Goal: Answer question/provide support: Share knowledge or assist other users

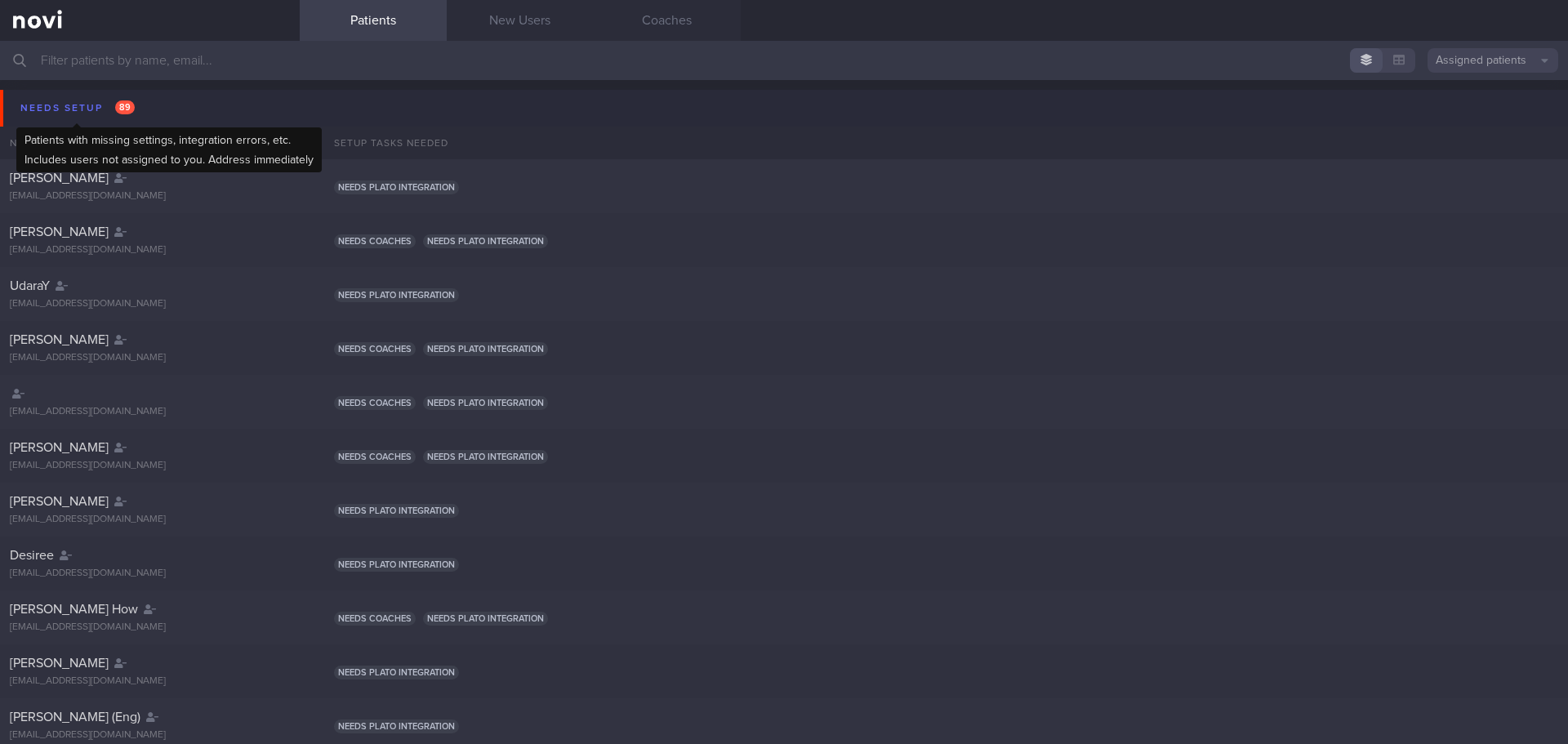
click at [68, 101] on div "Needs setup 89" at bounding box center [76, 108] width 122 height 22
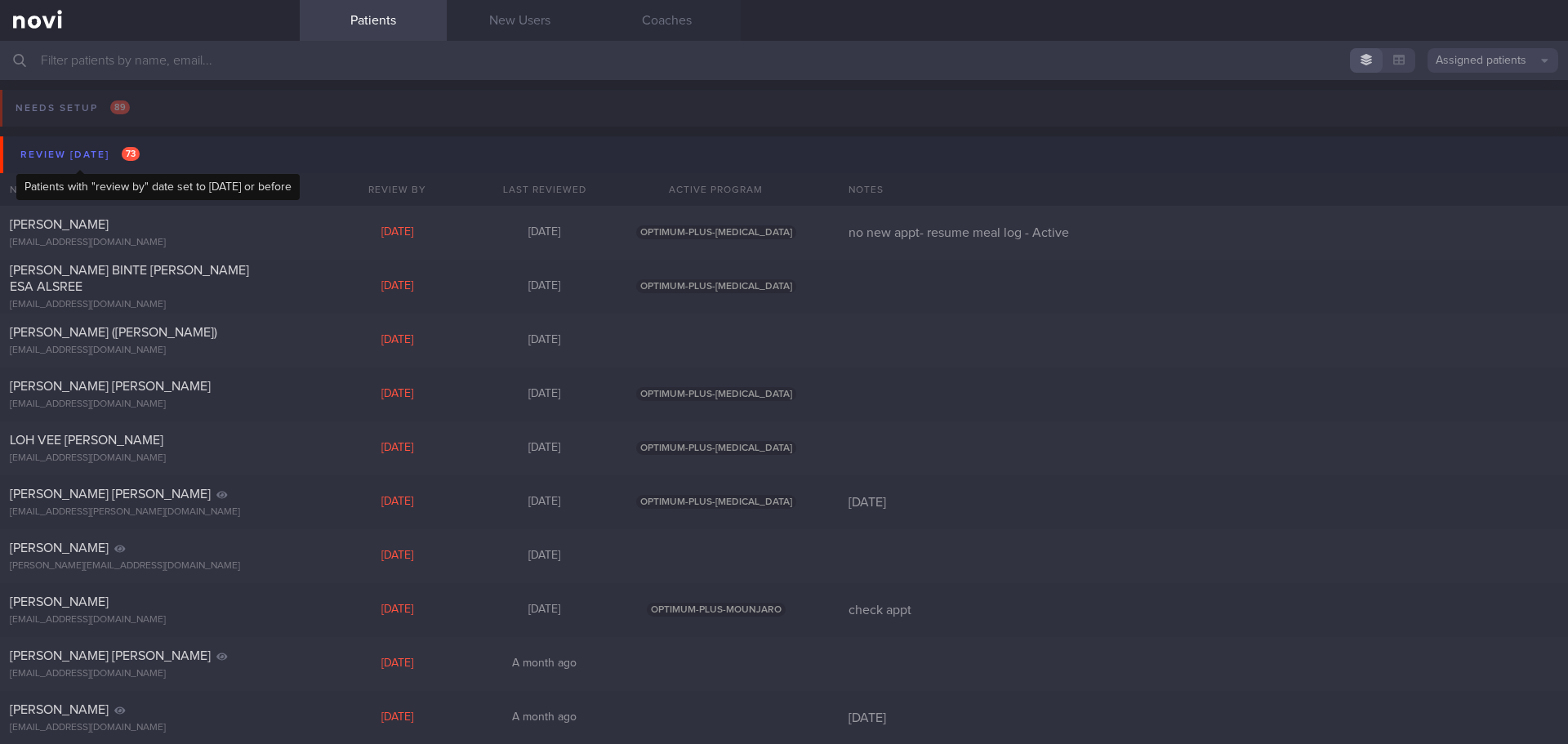
click at [85, 160] on div "Review [DATE] 73" at bounding box center [79, 155] width 127 height 22
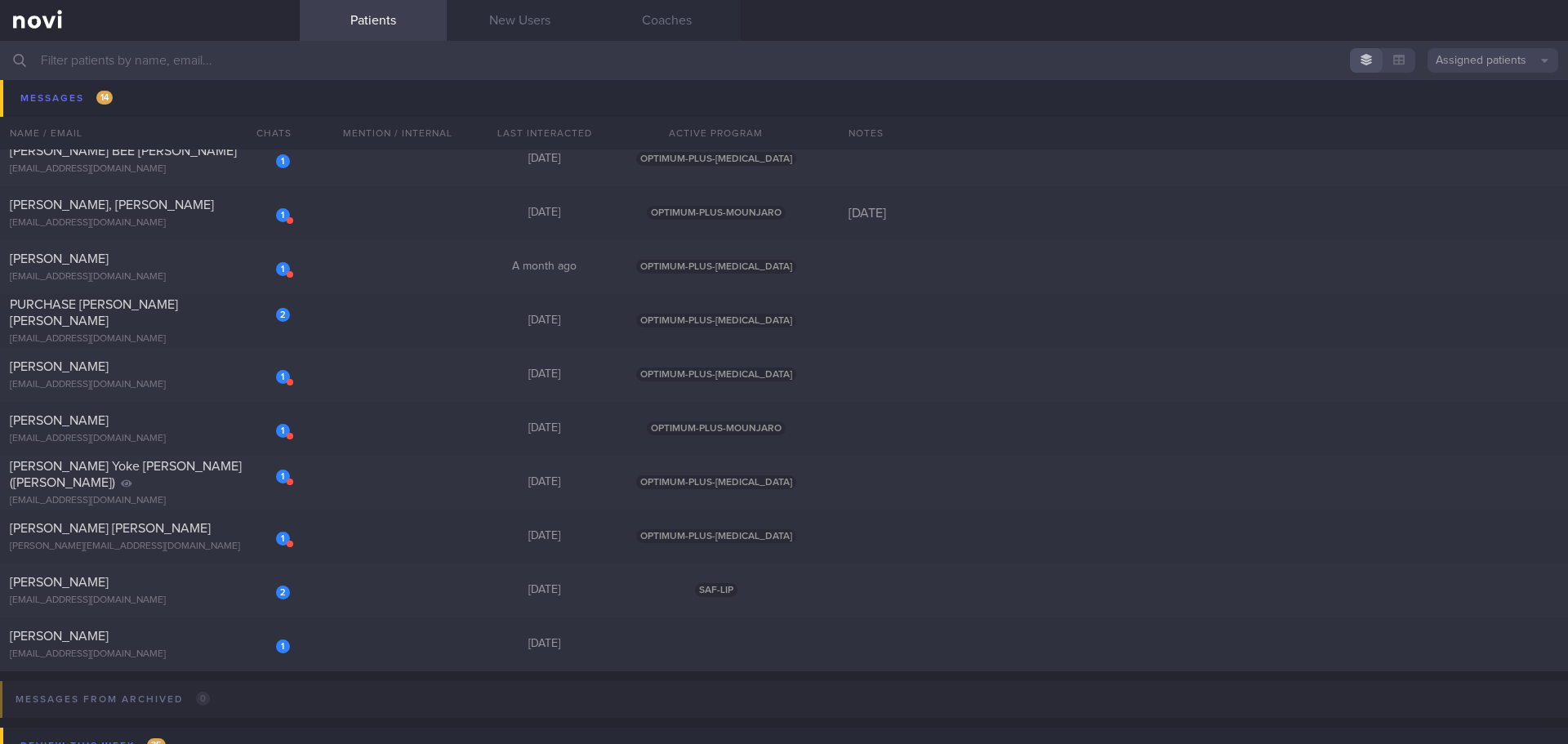
scroll to position [735, 0]
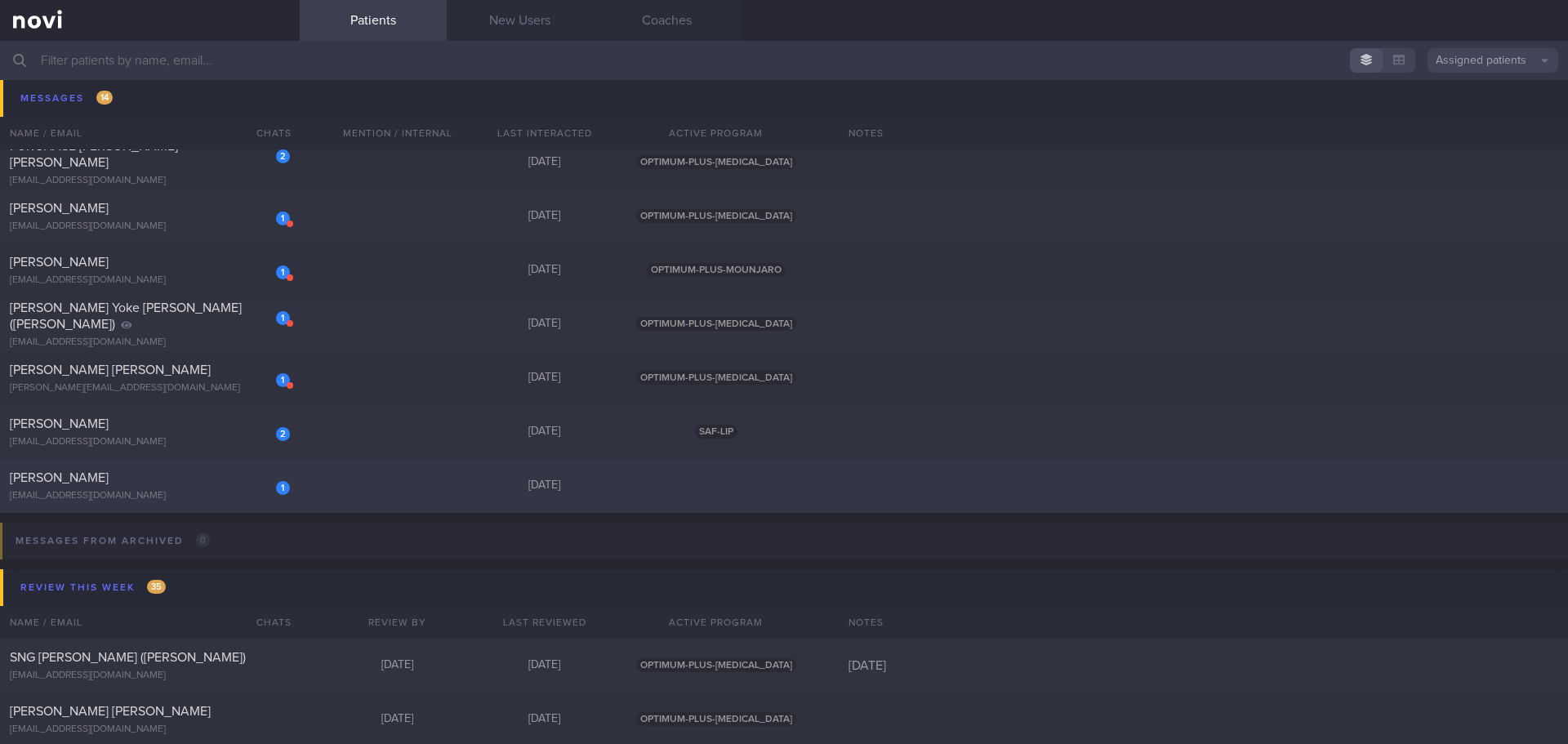
drag, startPoint x: 191, startPoint y: 481, endPoint x: 167, endPoint y: 469, distance: 26.8
click at [190, 283] on div "[PERSON_NAME]" at bounding box center [148, 477] width 276 height 16
select select "7"
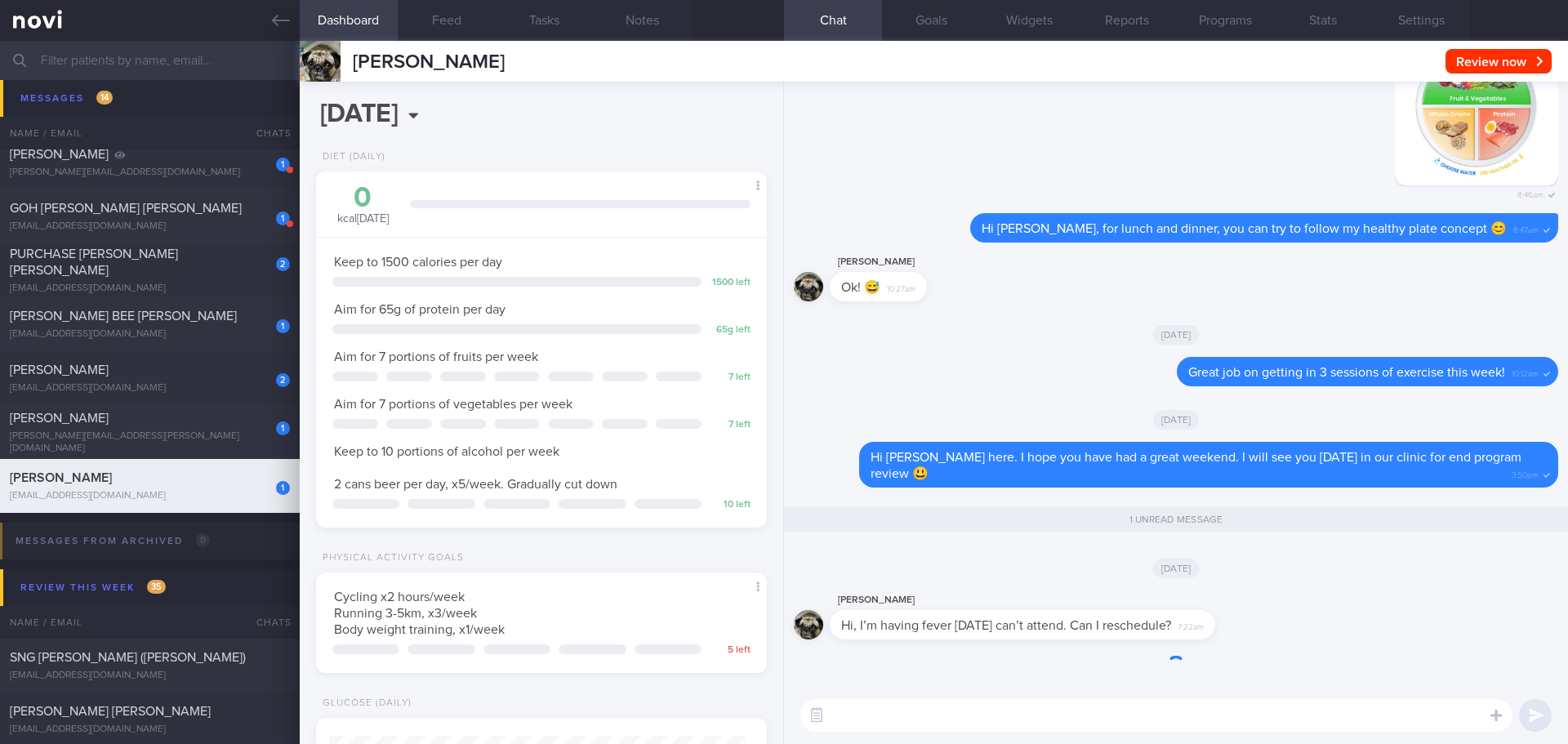
scroll to position [1, 0]
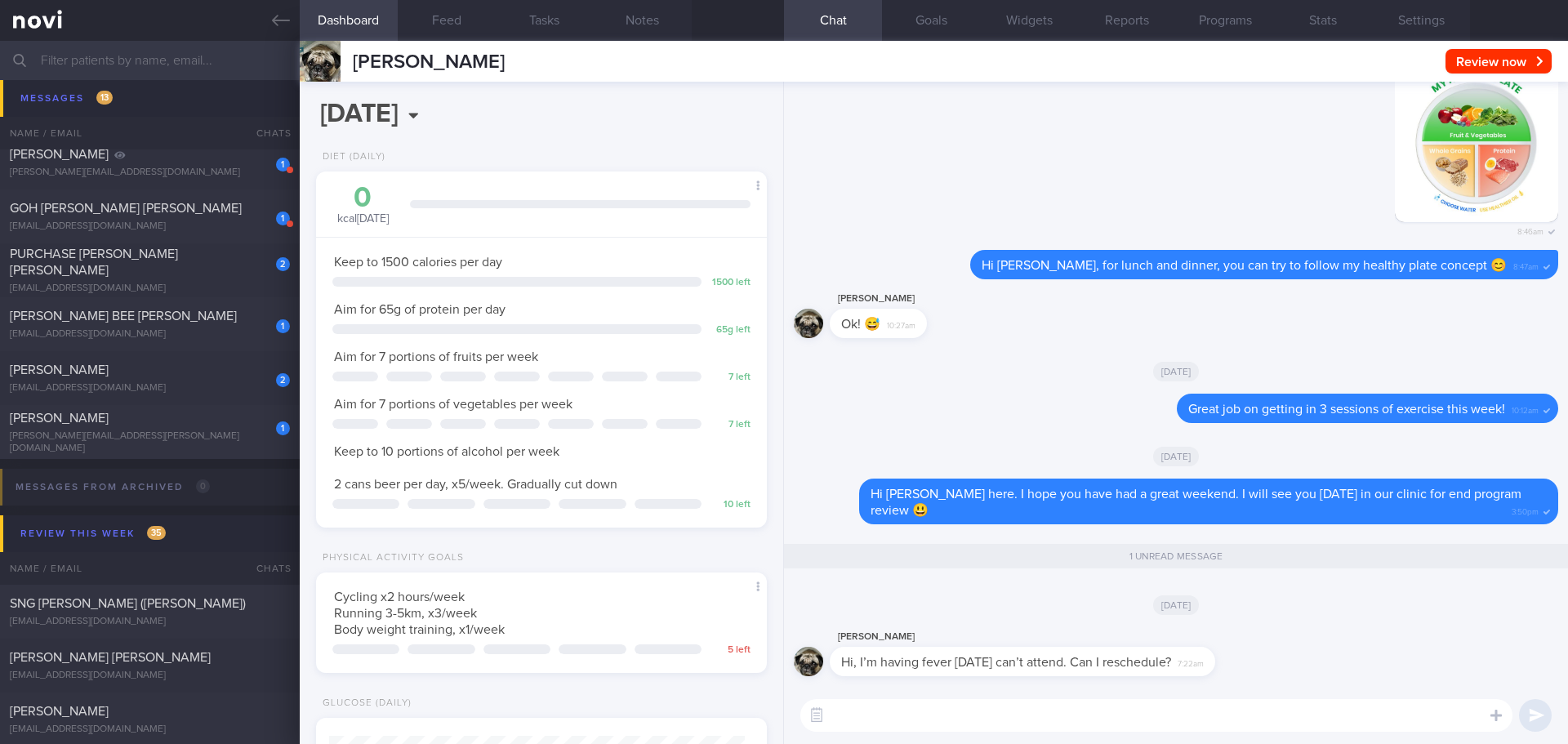
click at [635, 283] on textarea at bounding box center [1156, 714] width 713 height 33
click at [635, 283] on textarea "Hi Fengjie, yes, you can reschedule." at bounding box center [1156, 714] width 713 height 33
click at [635, 283] on textarea "Hi Fengjie, yes, you can reschedule. My next available day is on 5/9/25, do you…" at bounding box center [1156, 714] width 713 height 33
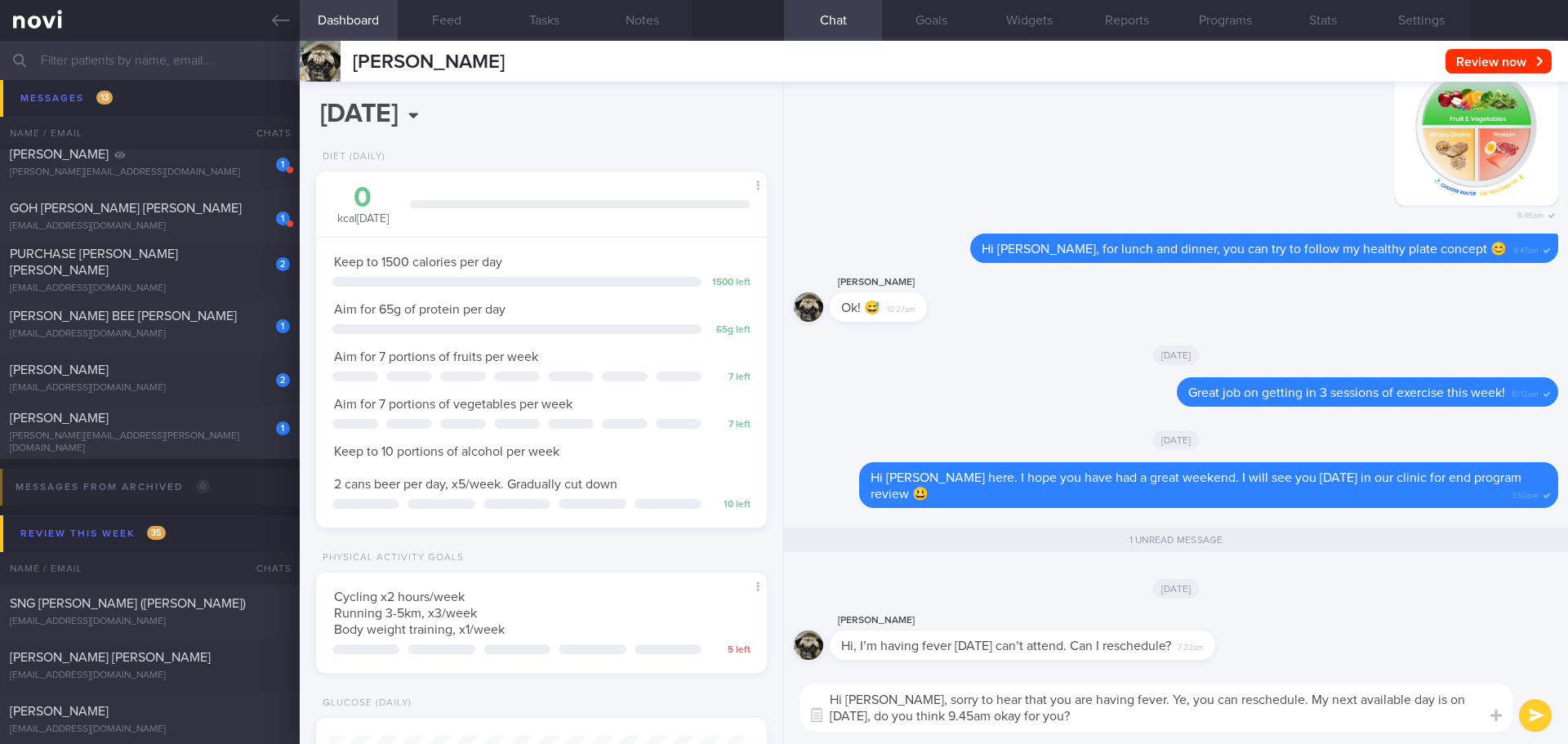
type textarea "Hi [PERSON_NAME], sorry to hear that you are having fever. Yes, you can resched…"
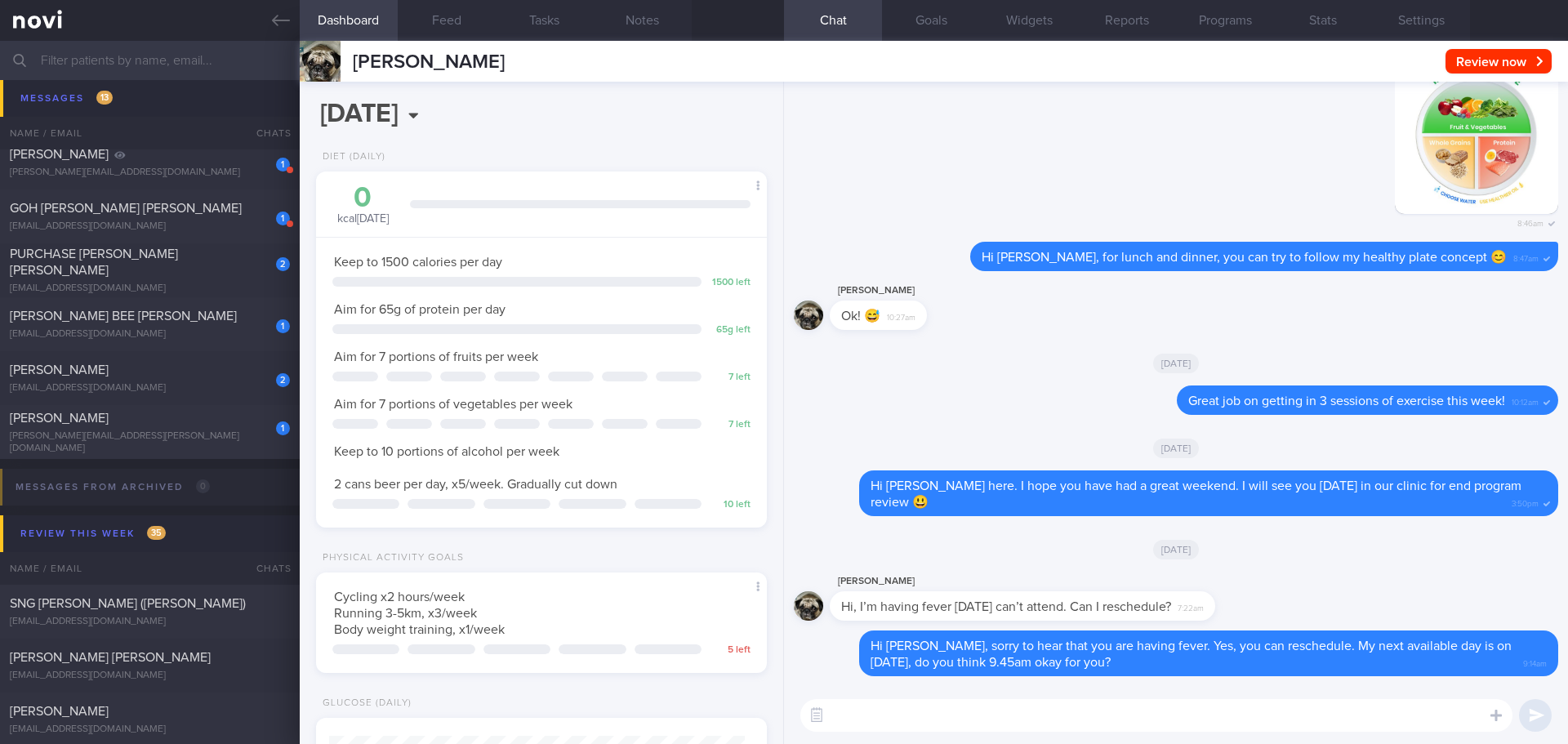
scroll to position [0, 0]
drag, startPoint x: 468, startPoint y: 62, endPoint x: 355, endPoint y: 59, distance: 113.0
click at [355, 59] on div "XIE FENGJIE XIE FENGJIE lazyxfj@gmail.com Review now Set Next Review Date July …" at bounding box center [934, 61] width 1268 height 41
copy span "[PERSON_NAME]"
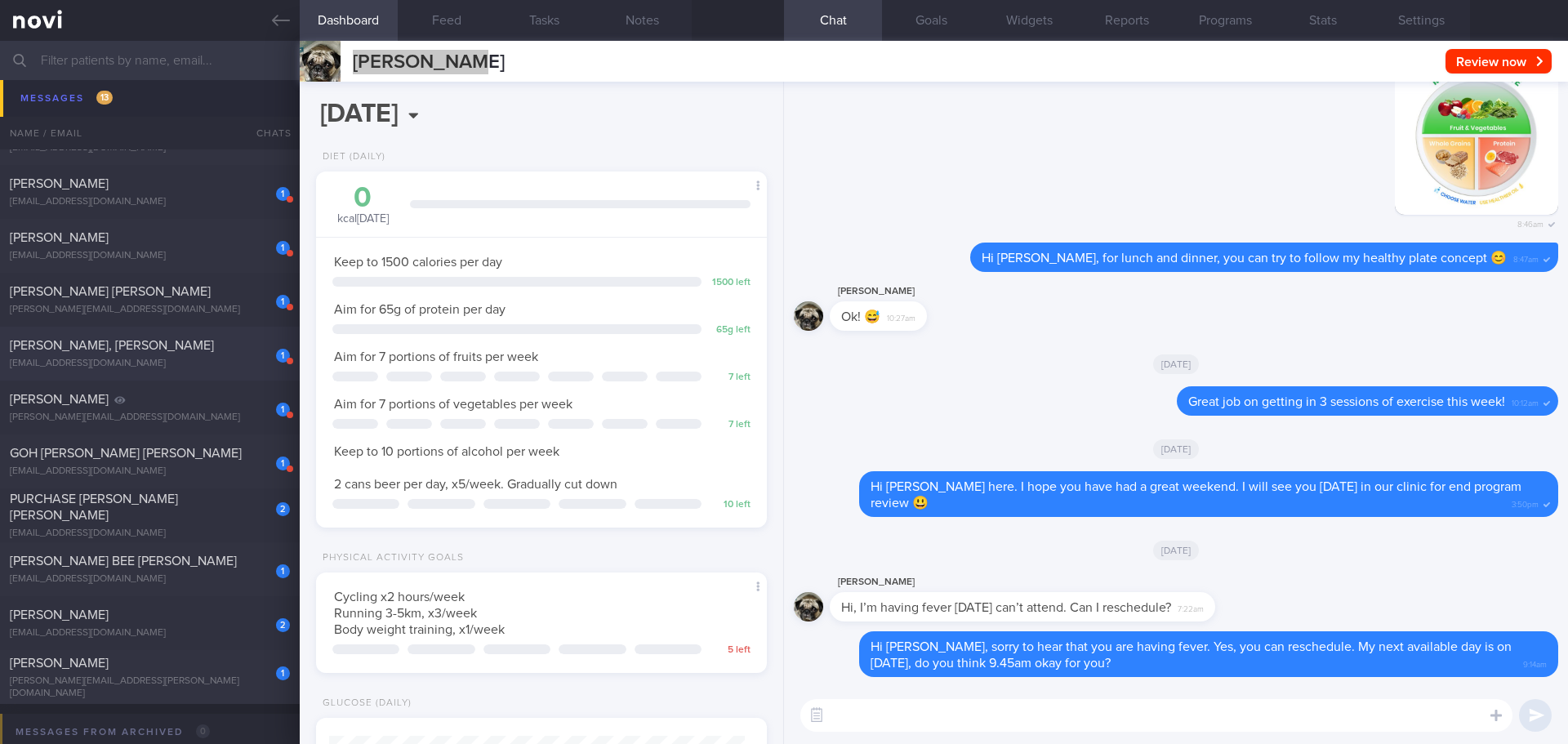
scroll to position [571, 0]
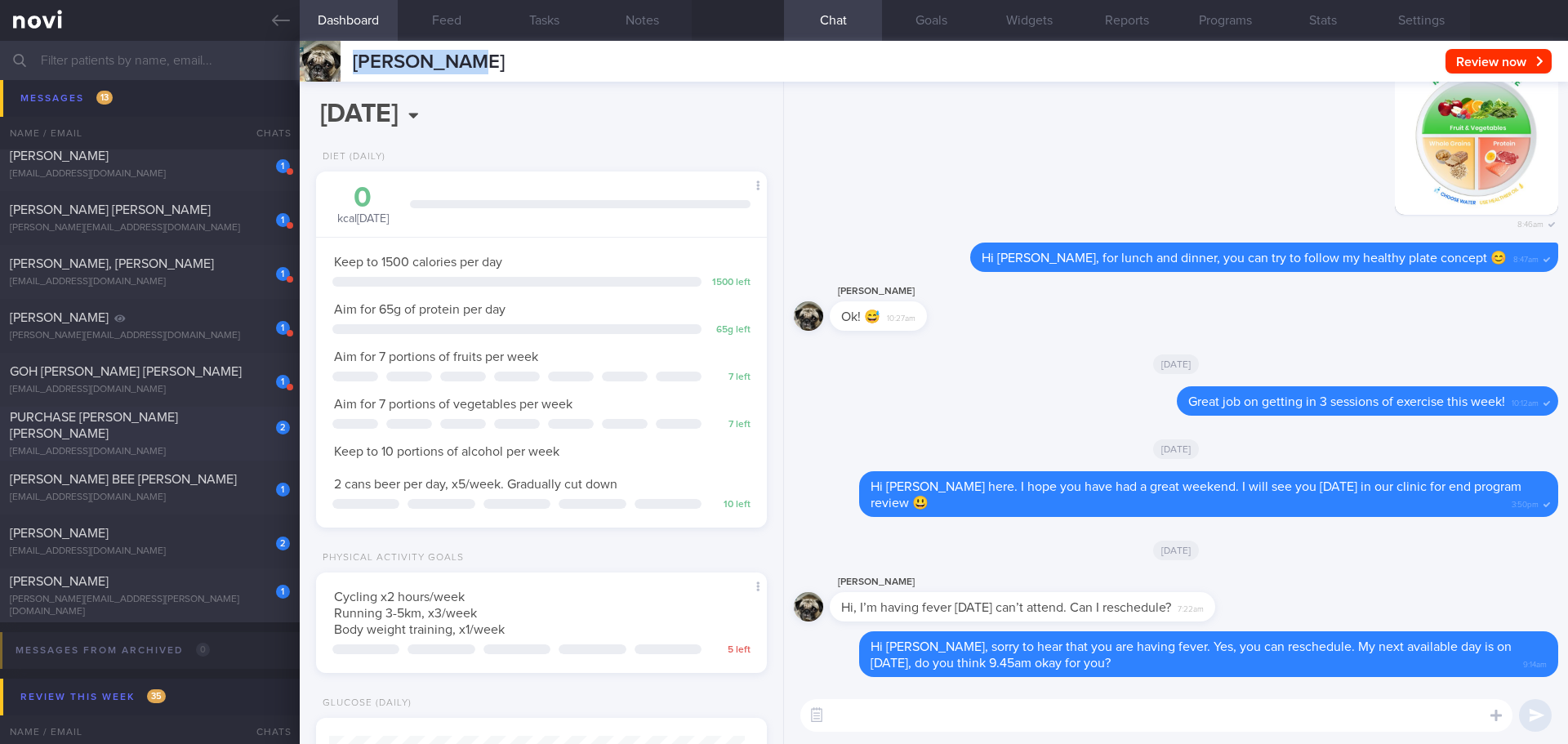
click at [217, 283] on div "2 PURCHASE JESSICA RACHEL purchandjess@gmail.com Yesterday OPTIMUM-PLUS-WEGOVY" at bounding box center [784, 434] width 1568 height 54
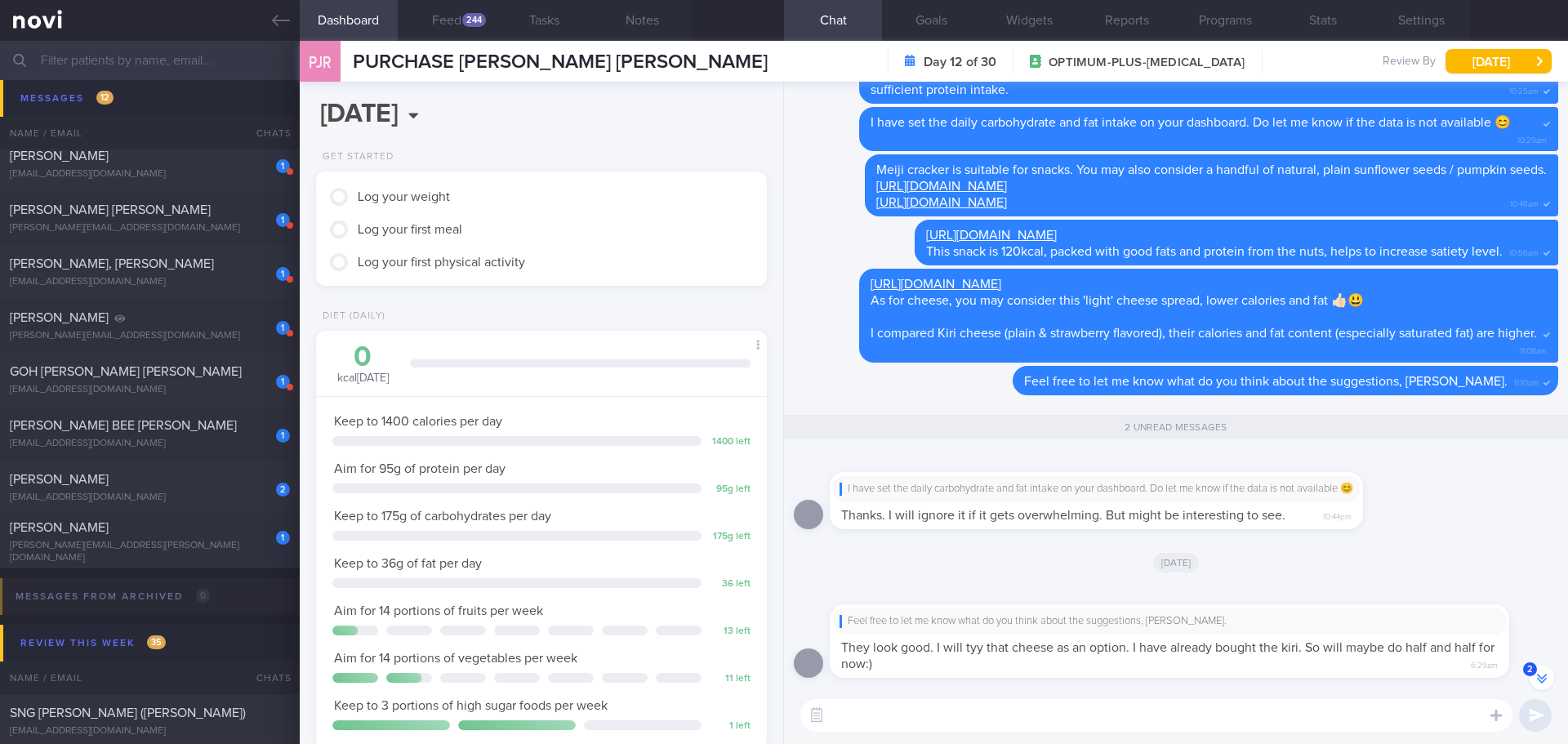
scroll to position [1, 0]
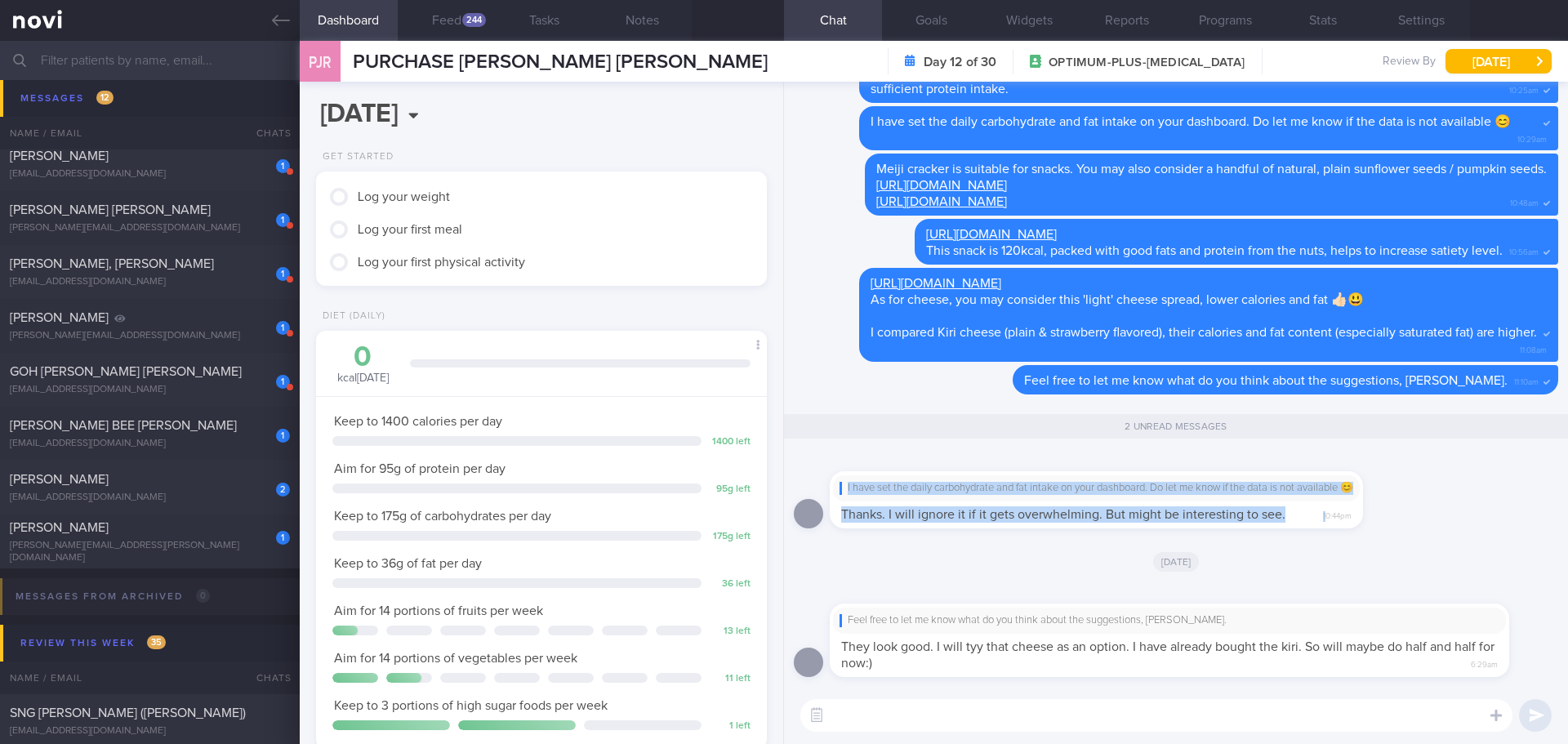
drag, startPoint x: 1338, startPoint y: 527, endPoint x: 1465, endPoint y: 521, distance: 127.1
click at [635, 283] on div "I have set the daily carbohydrate and fat intake on your dashboard. Do let me k…" at bounding box center [1176, 494] width 764 height 86
drag, startPoint x: 1368, startPoint y: 518, endPoint x: 1500, endPoint y: 524, distance: 132.1
click at [635, 283] on div "I have set the daily carbohydrate and fat intake on your dashboard. Do let me k…" at bounding box center [1176, 494] width 764 height 86
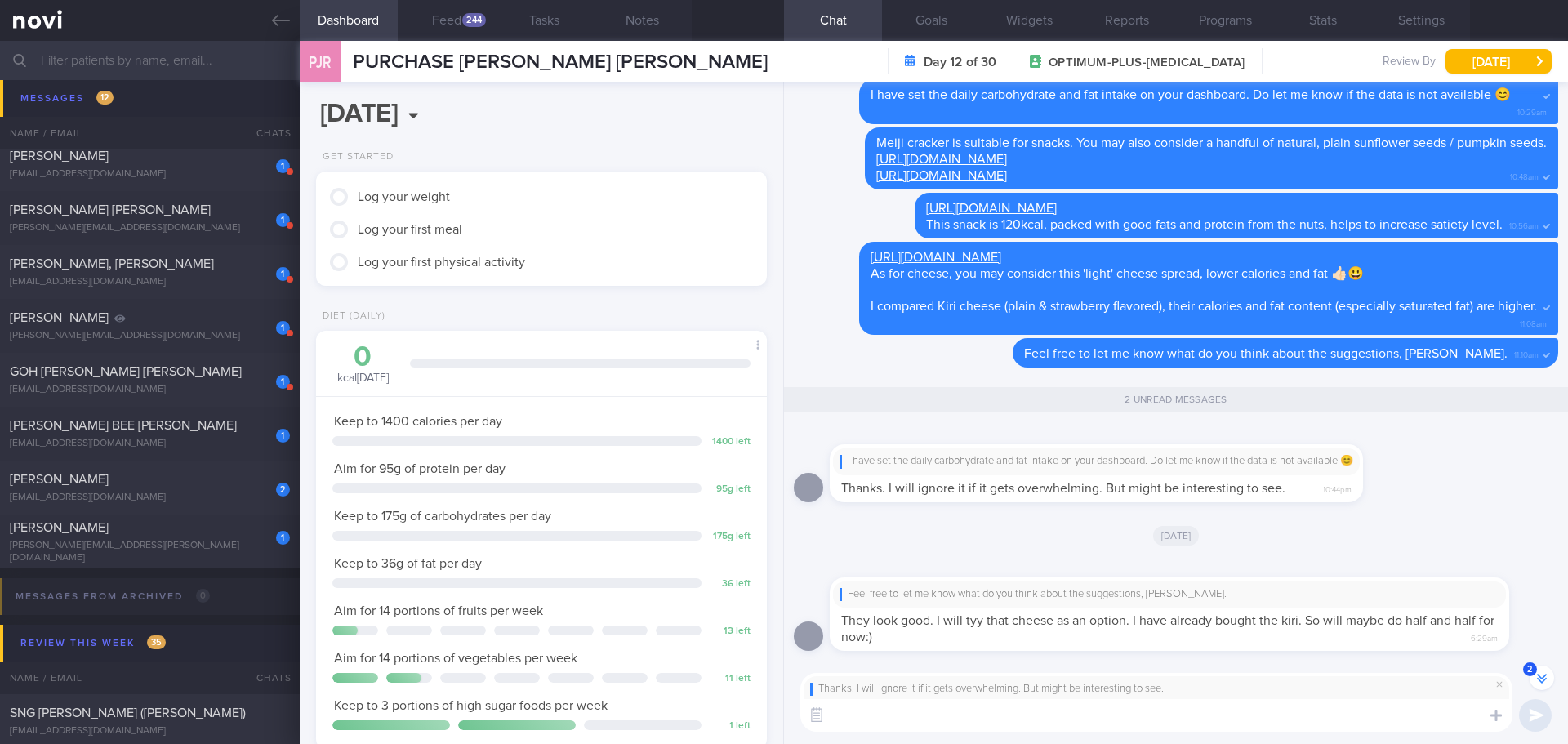
scroll to position [-26, 0]
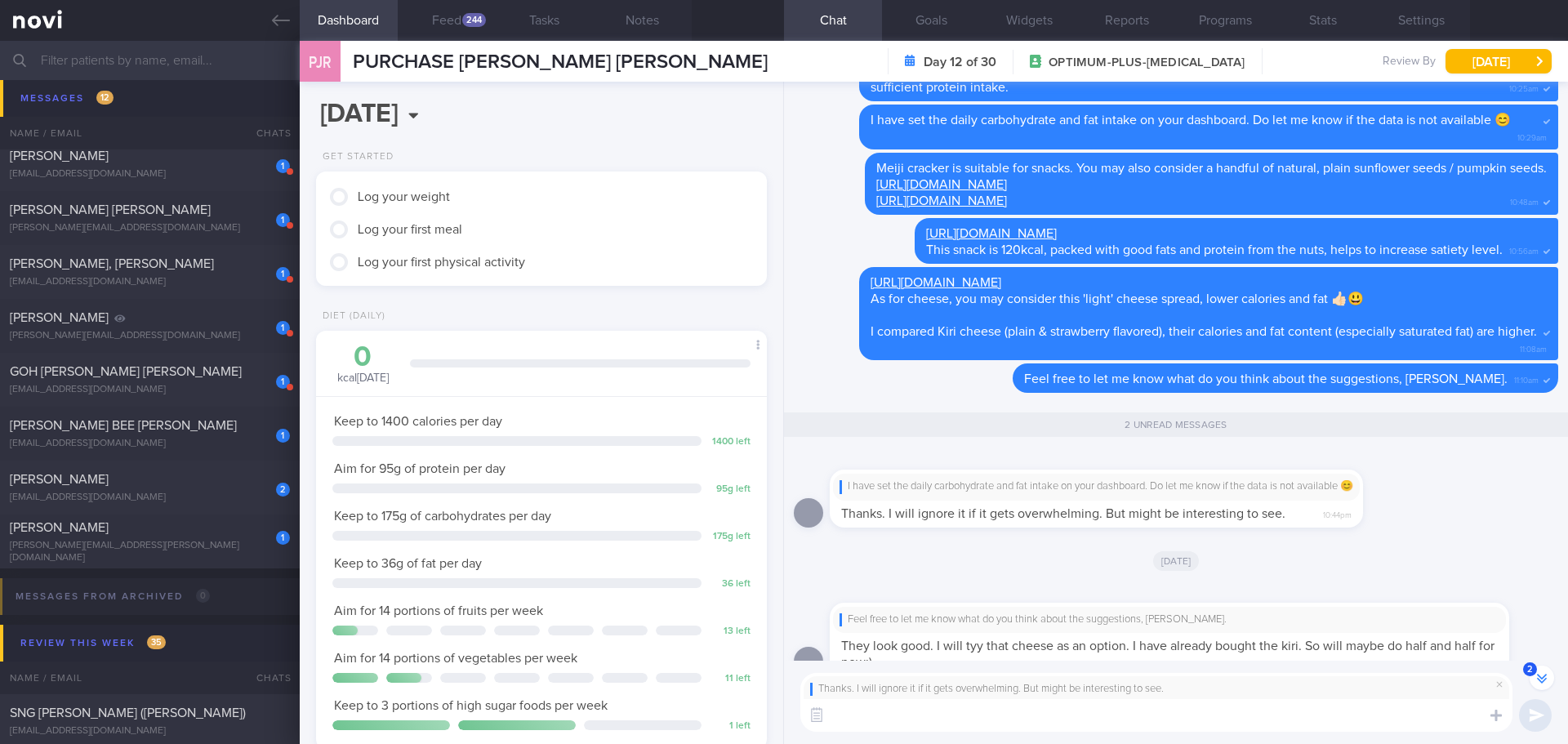
click at [635, 283] on div "I have set the daily carbohydrate and fat intake on your dashboard. Do let me k…" at bounding box center [1176, 492] width 764 height 86
click at [635, 283] on textarea at bounding box center [1156, 714] width 713 height 33
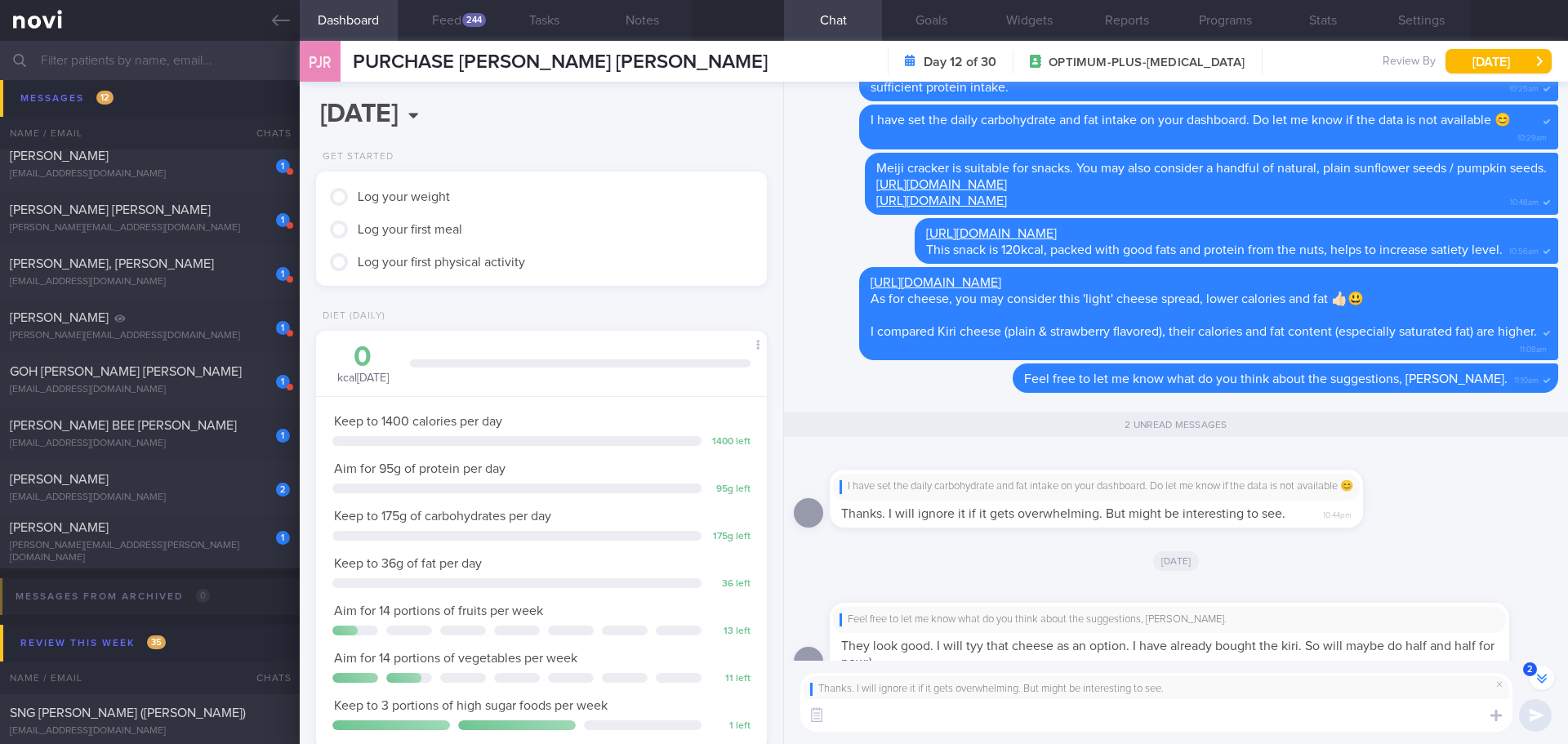
click at [635, 283] on textarea at bounding box center [1156, 714] width 713 height 33
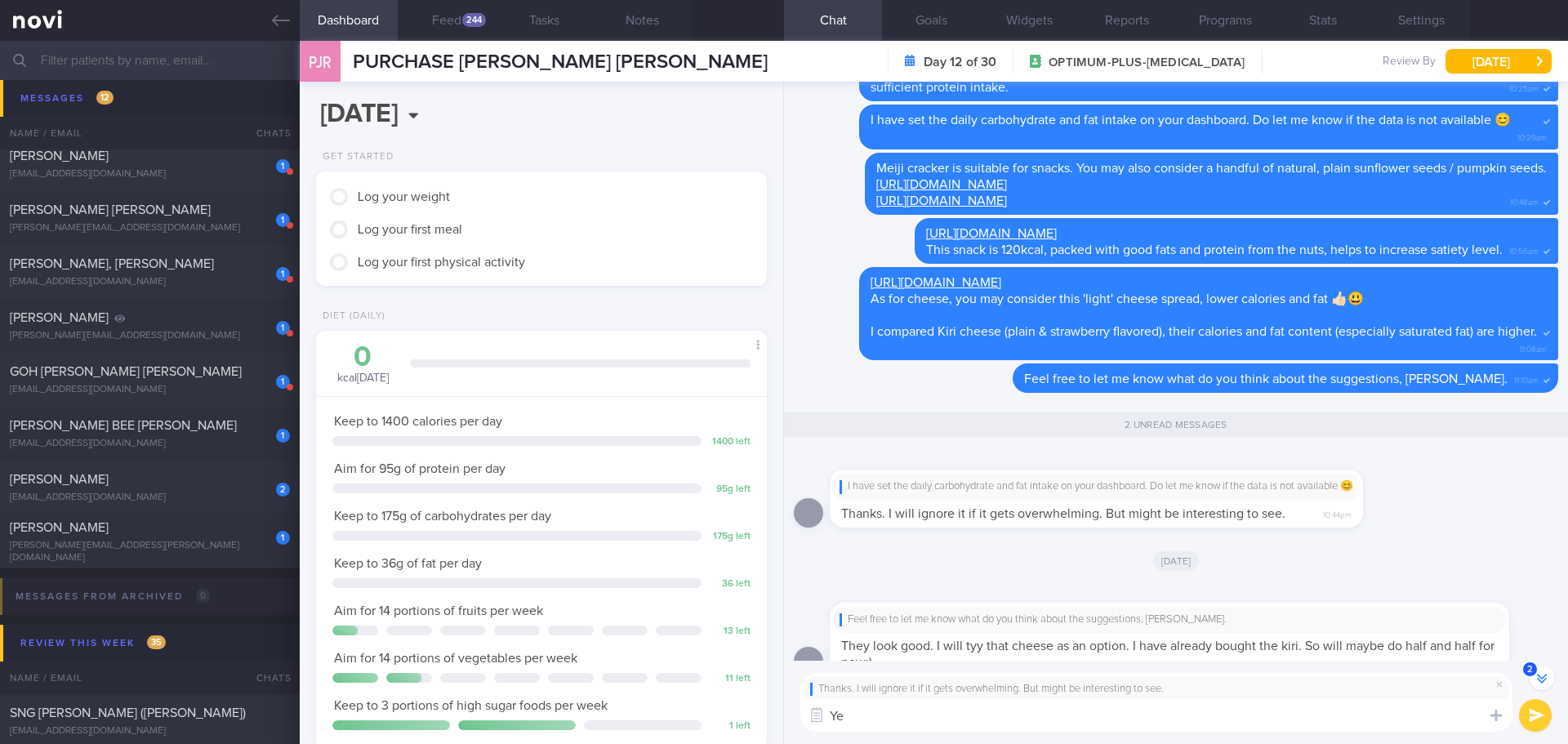
type textarea "Y"
type textarea "S"
type textarea "s"
type textarea "S"
type textarea "No problem 👍🏻"
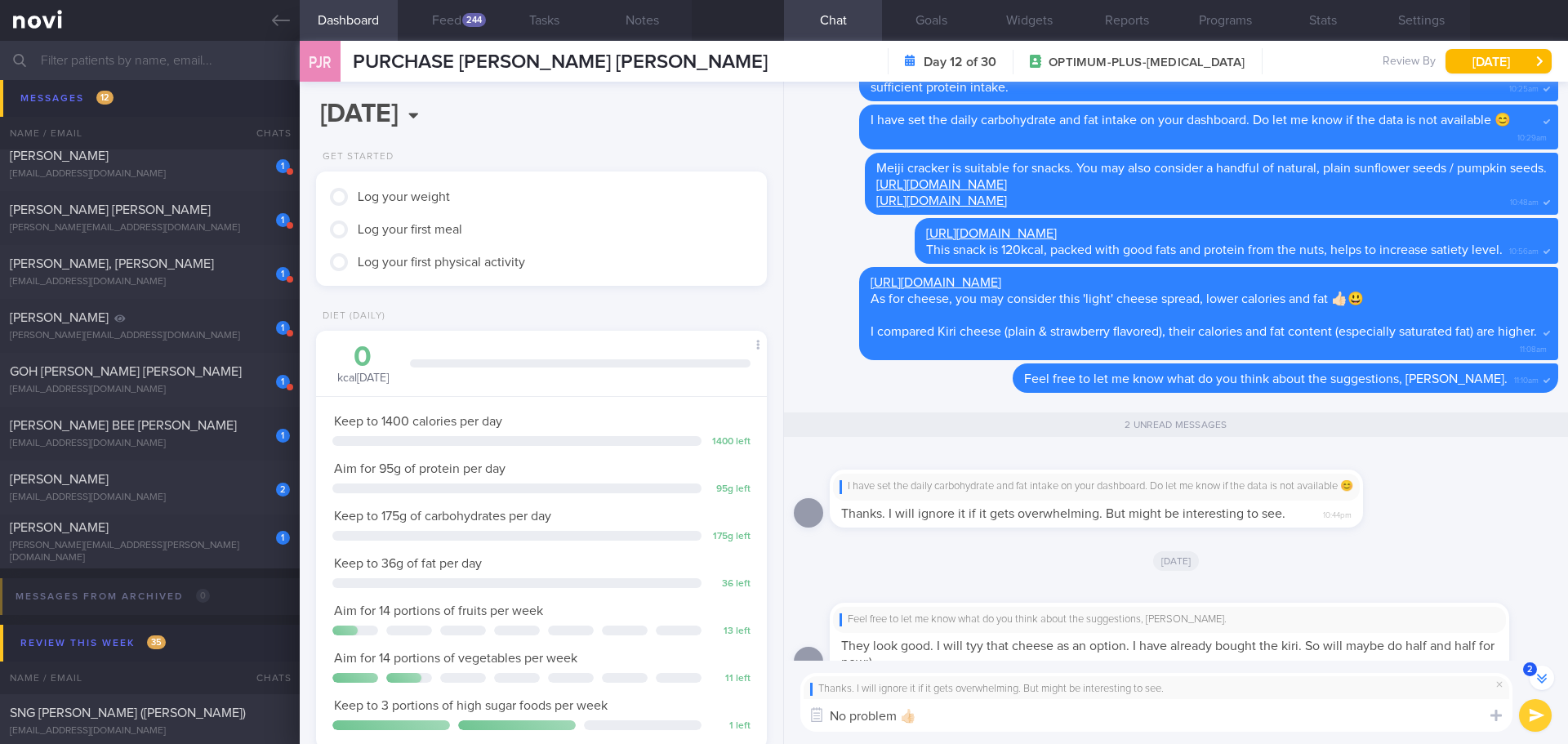
click at [635, 283] on button "submit" at bounding box center [1535, 714] width 33 height 33
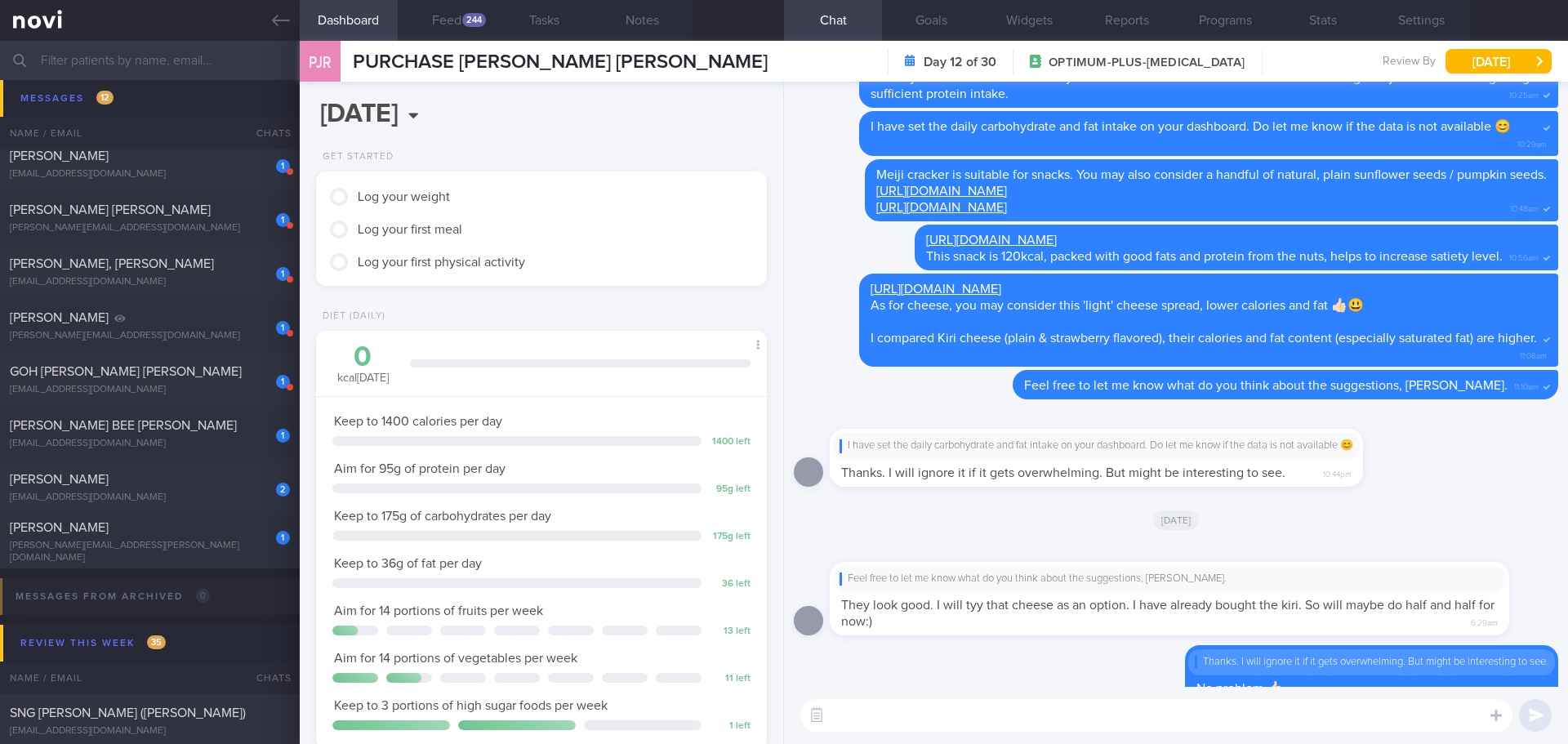
scroll to position [0, 0]
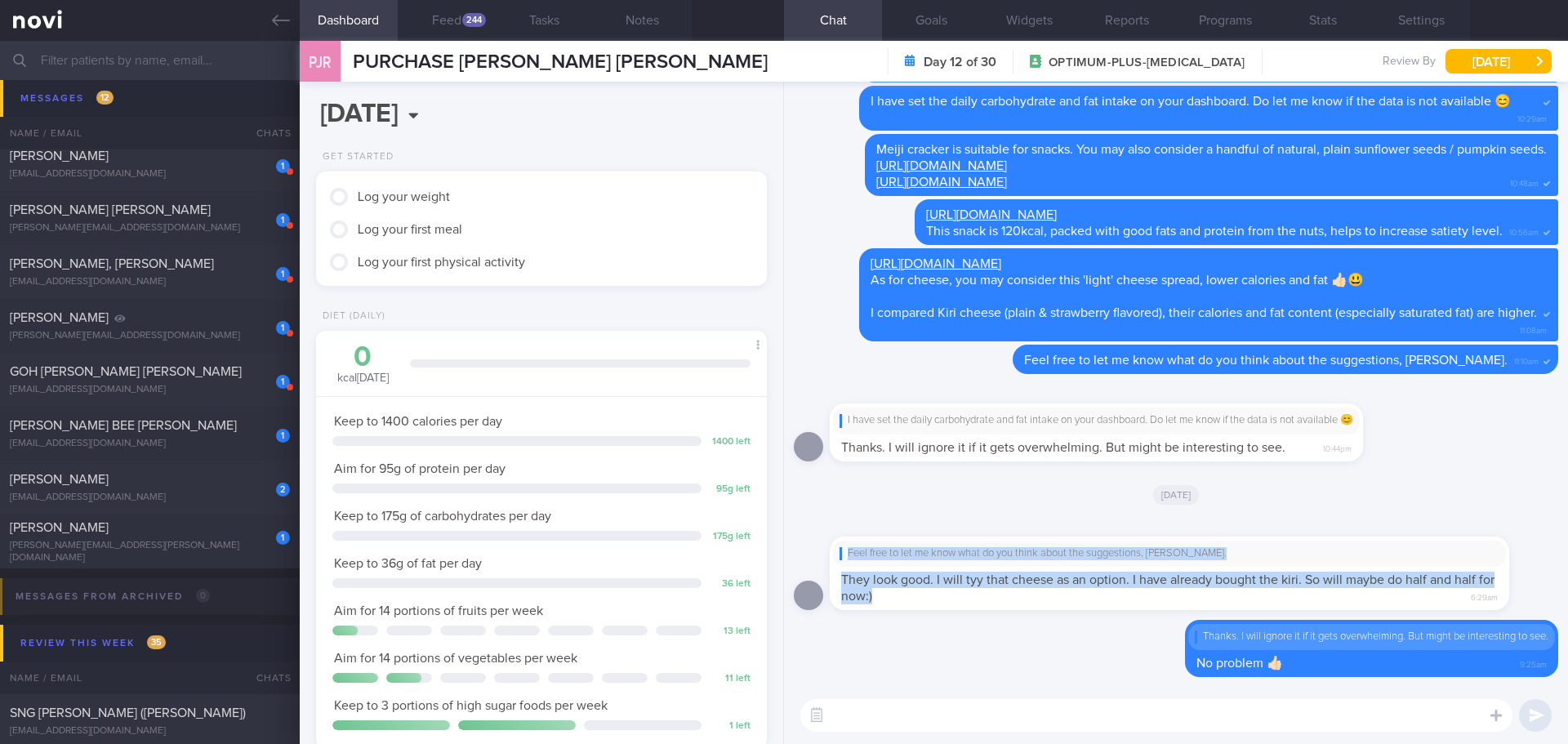
drag, startPoint x: 1454, startPoint y: 598, endPoint x: 1567, endPoint y: 583, distance: 114.0
click at [635, 283] on div "Delete Thanks. I will ignore it if it gets overwhelming. But might be interesti…" at bounding box center [1176, 384] width 784 height 605
click at [635, 283] on div "Feel free to let me know what do you think about the suggestions, Jessica. They…" at bounding box center [1194, 563] width 728 height 93
drag, startPoint x: 1490, startPoint y: 591, endPoint x: 1567, endPoint y: 586, distance: 77.2
click at [635, 283] on div "Delete Thanks. I will ignore it if it gets overwhelming. But might be interesti…" at bounding box center [1176, 384] width 784 height 605
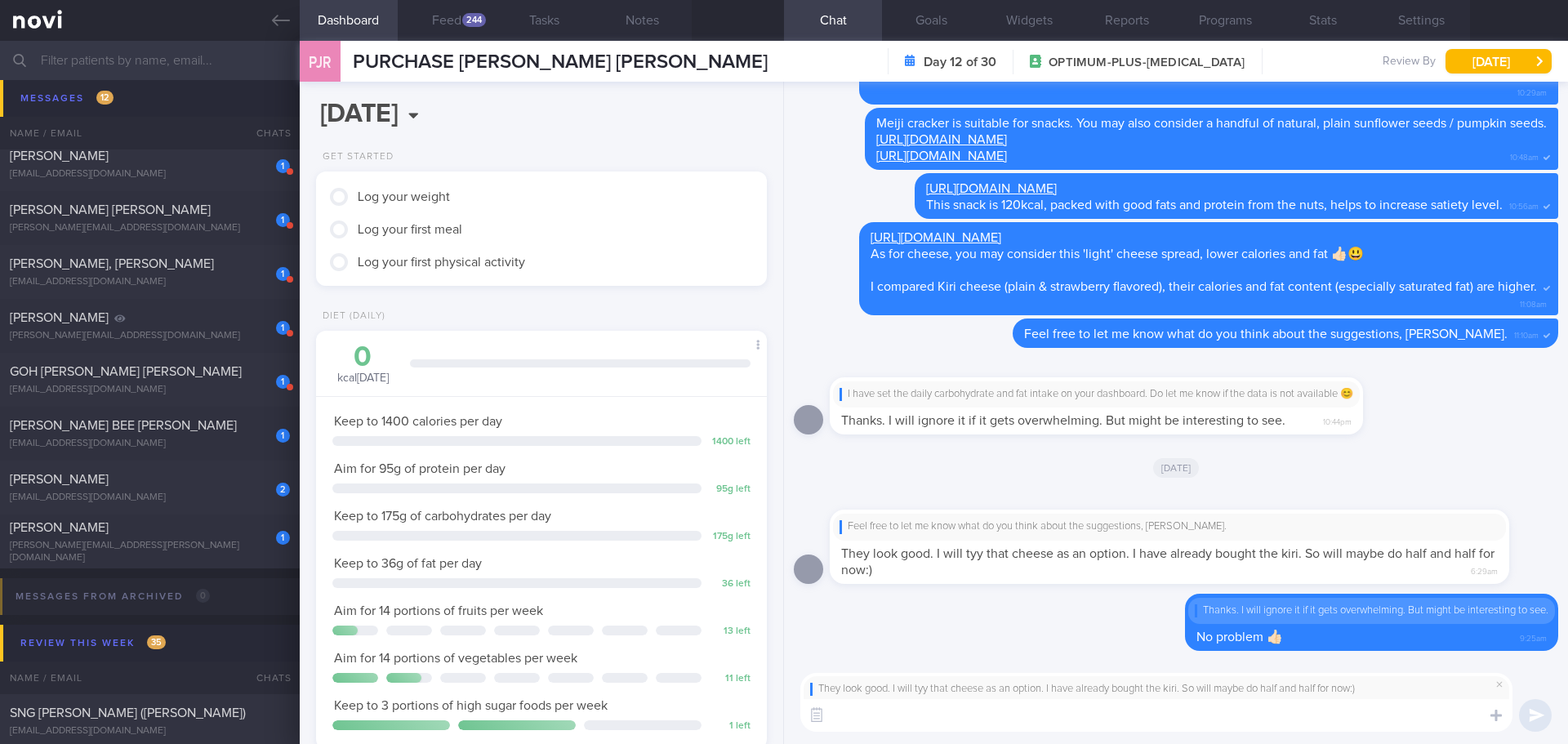
click at [635, 283] on textarea at bounding box center [1156, 714] width 713 height 33
click at [635, 283] on textarea "Yes, do half and half sounds good. How about the pumpkin seeds and sunflower se…" at bounding box center [1156, 714] width 713 height 33
drag, startPoint x: 1253, startPoint y: 726, endPoint x: 1031, endPoint y: 726, distance: 222.0
click at [635, 283] on textarea "Yes, do half and half sounds good. How about the pumpkin seeds and sunflower se…" at bounding box center [1156, 714] width 713 height 33
type textarea "Yes, do half and half sounds good."
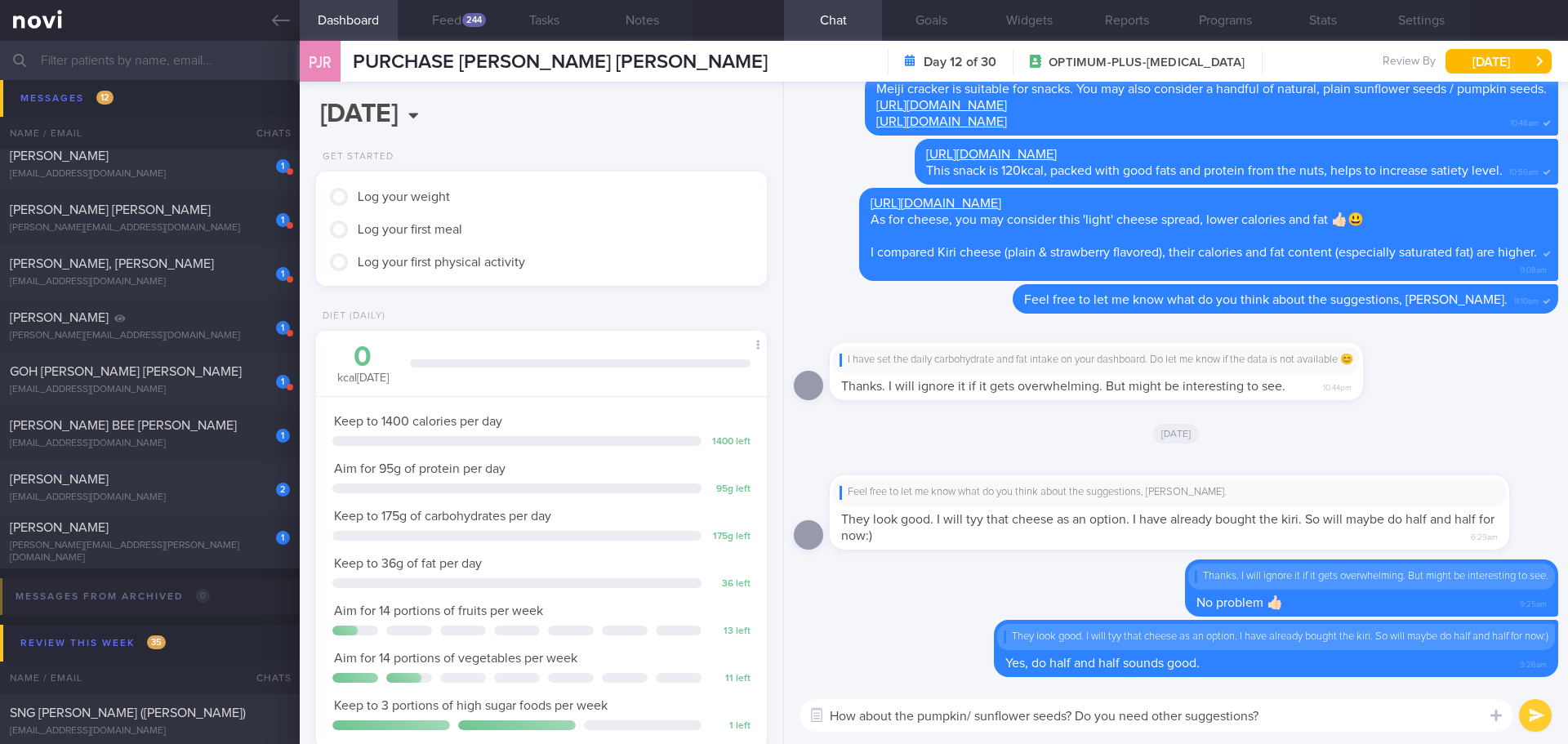
type textarea "How about the pumpkin/ sunflower seeds? Do you need other suggestions?"
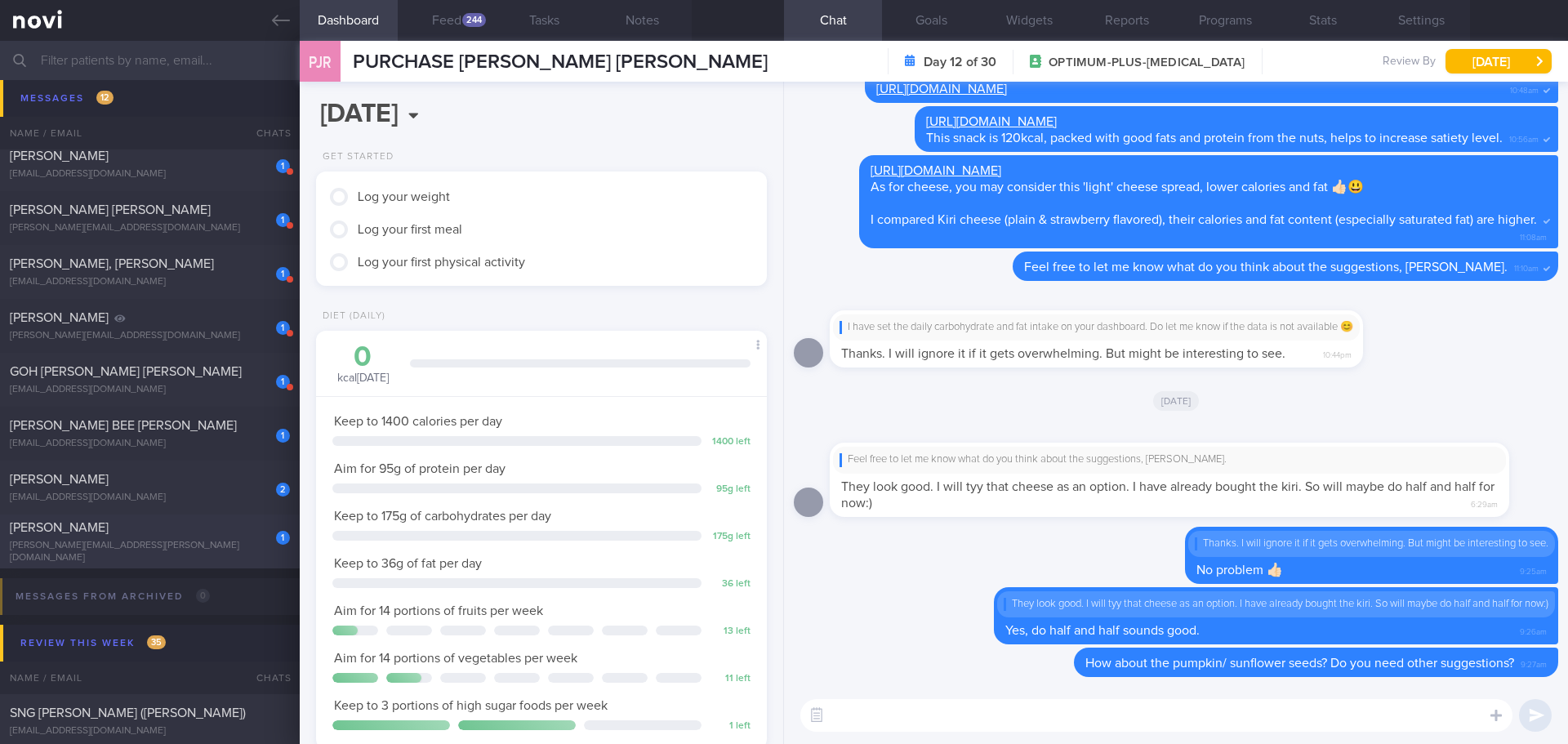
click at [96, 283] on span "KOH WEE KEE YVONNE" at bounding box center [60, 527] width 99 height 13
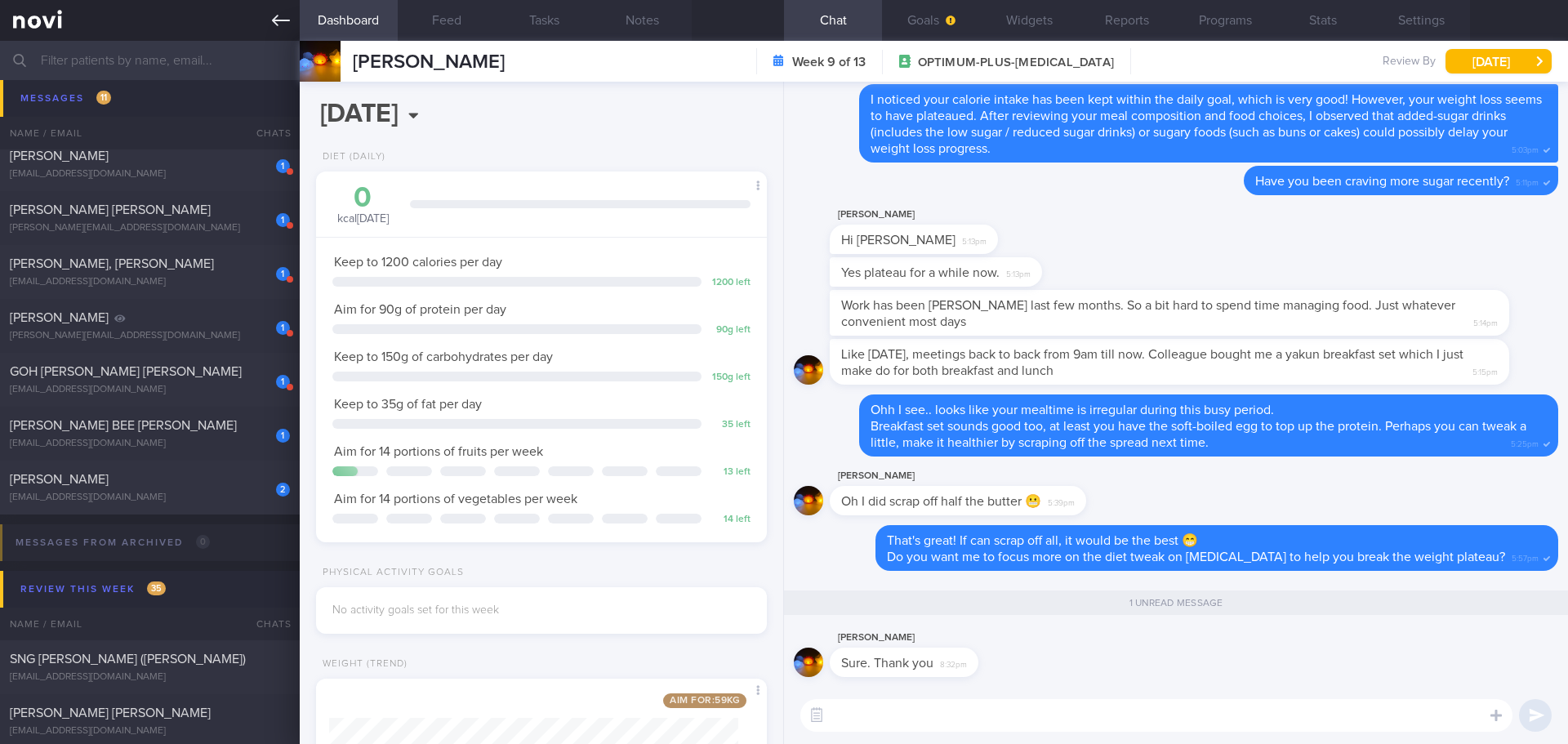
scroll to position [228, 410]
click at [635, 283] on textarea at bounding box center [1156, 714] width 713 height 33
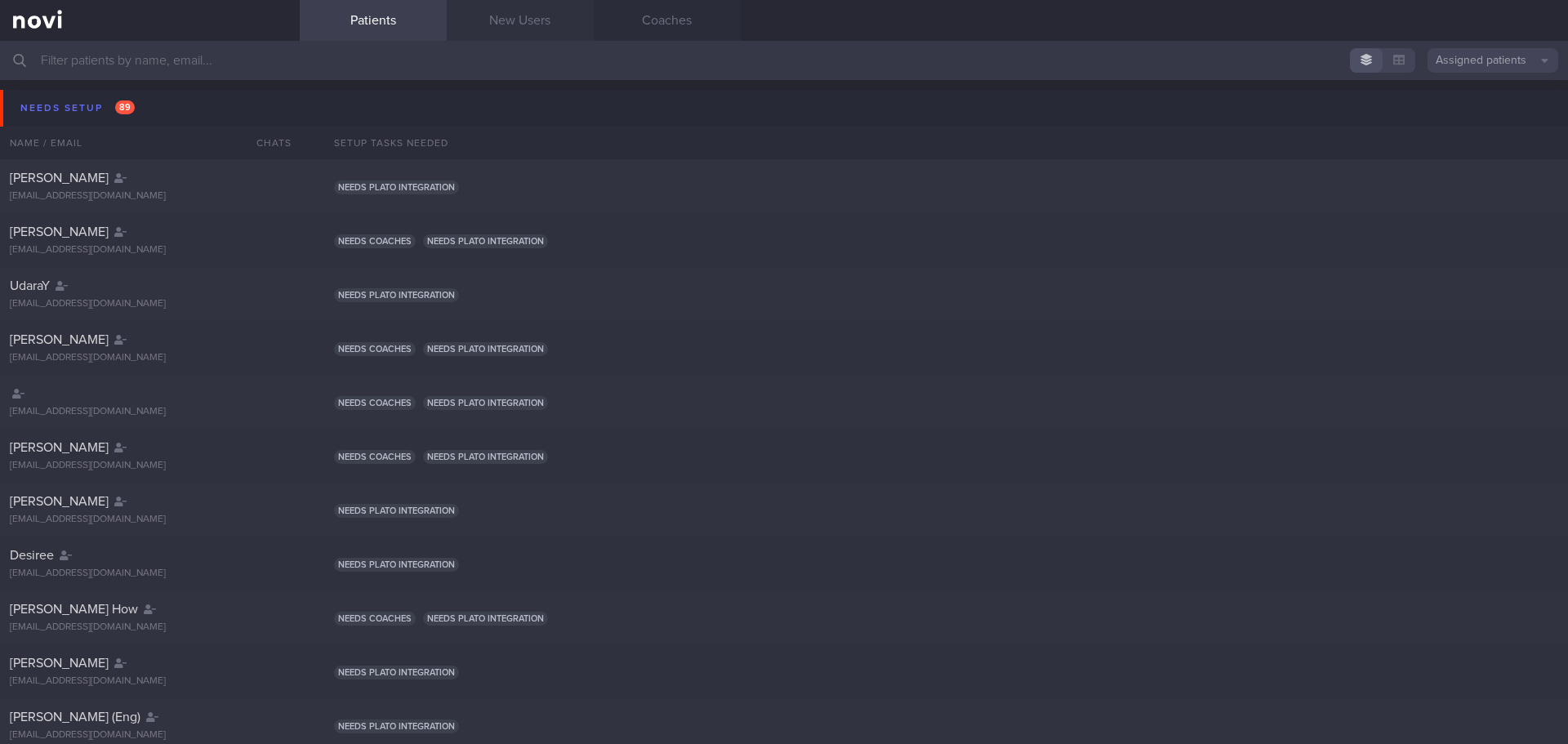
click at [505, 19] on link "New Users" at bounding box center [520, 20] width 147 height 41
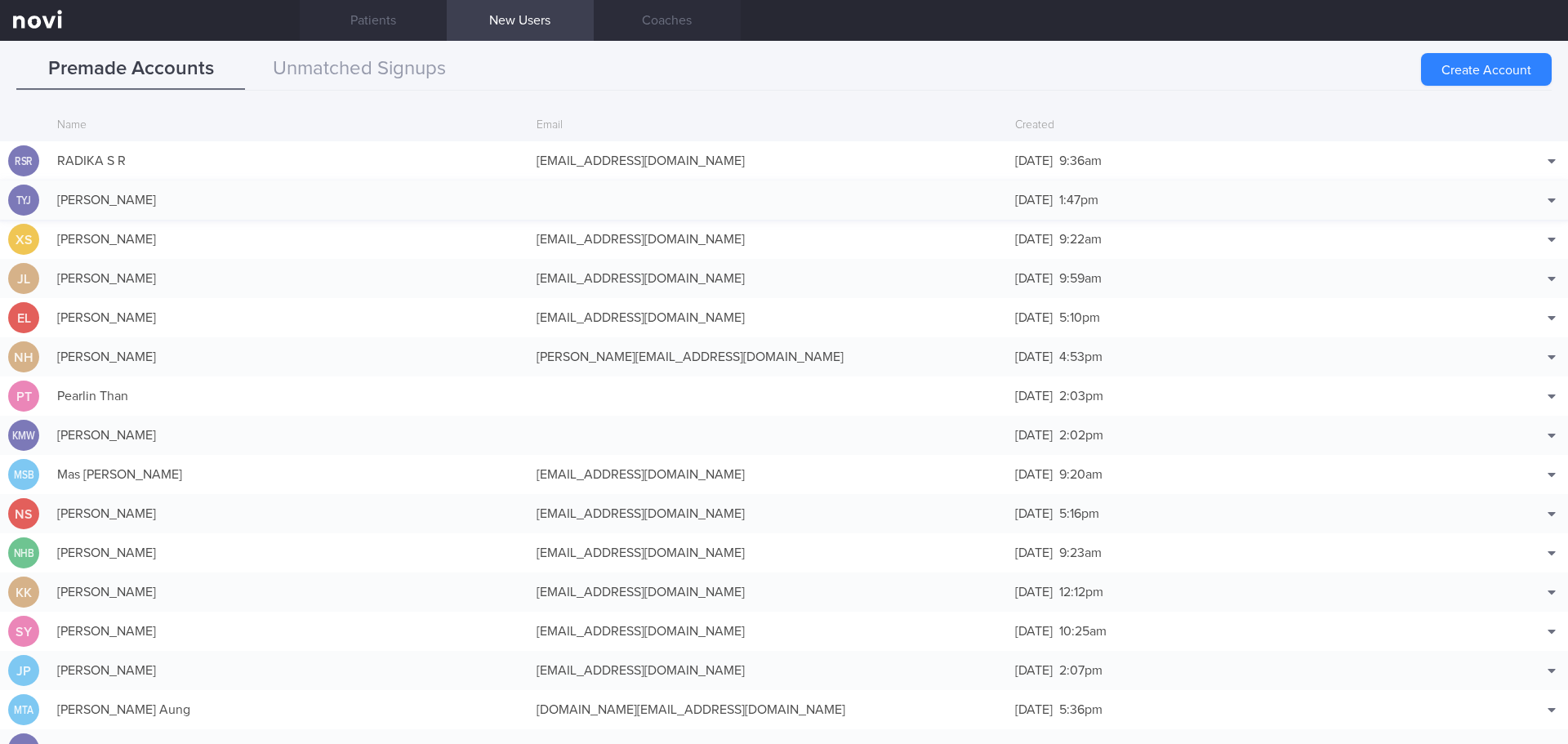
drag, startPoint x: 1514, startPoint y: 62, endPoint x: 536, endPoint y: 197, distance: 987.3
click at [1514, 62] on button "Create Account" at bounding box center [1487, 68] width 131 height 33
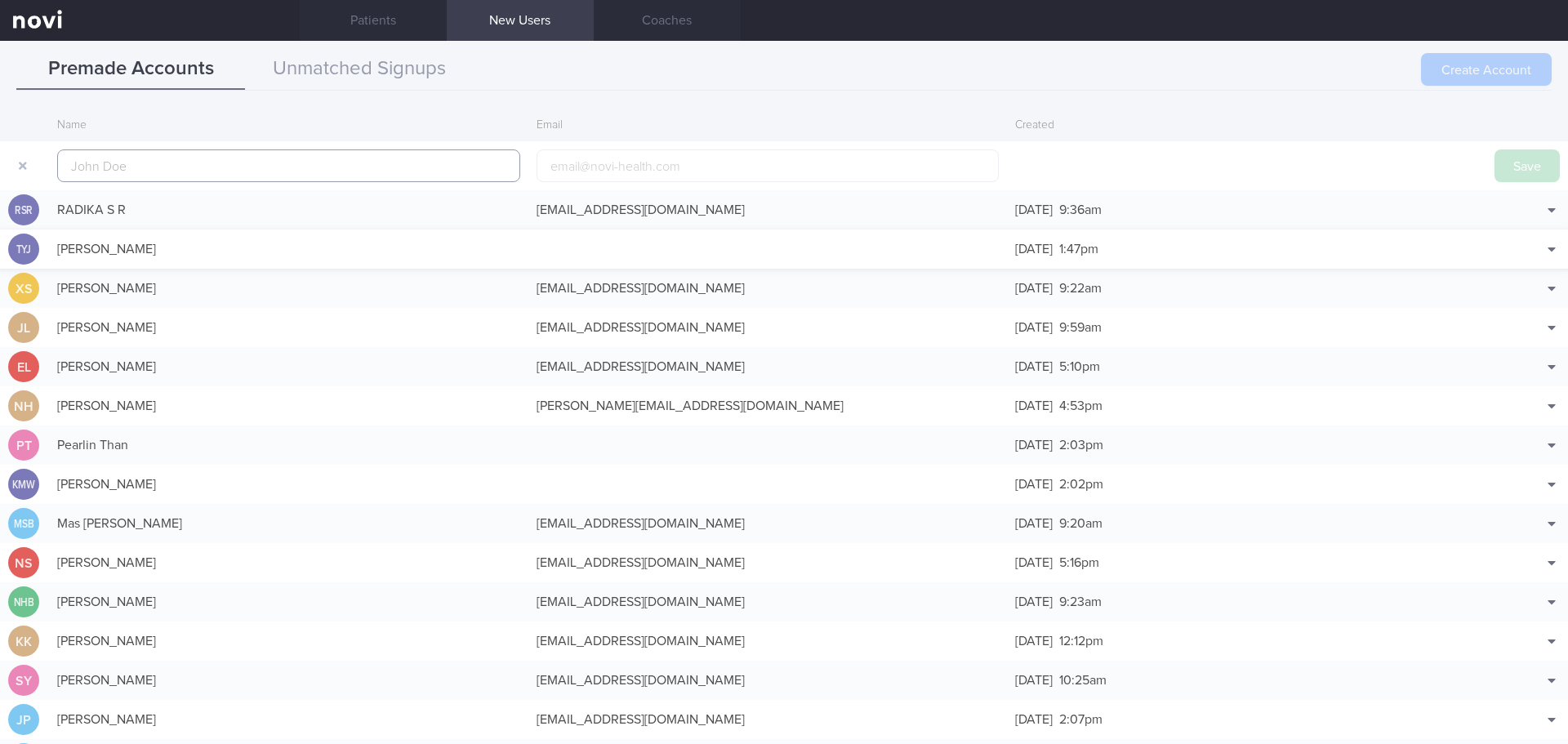
scroll to position [39, 0]
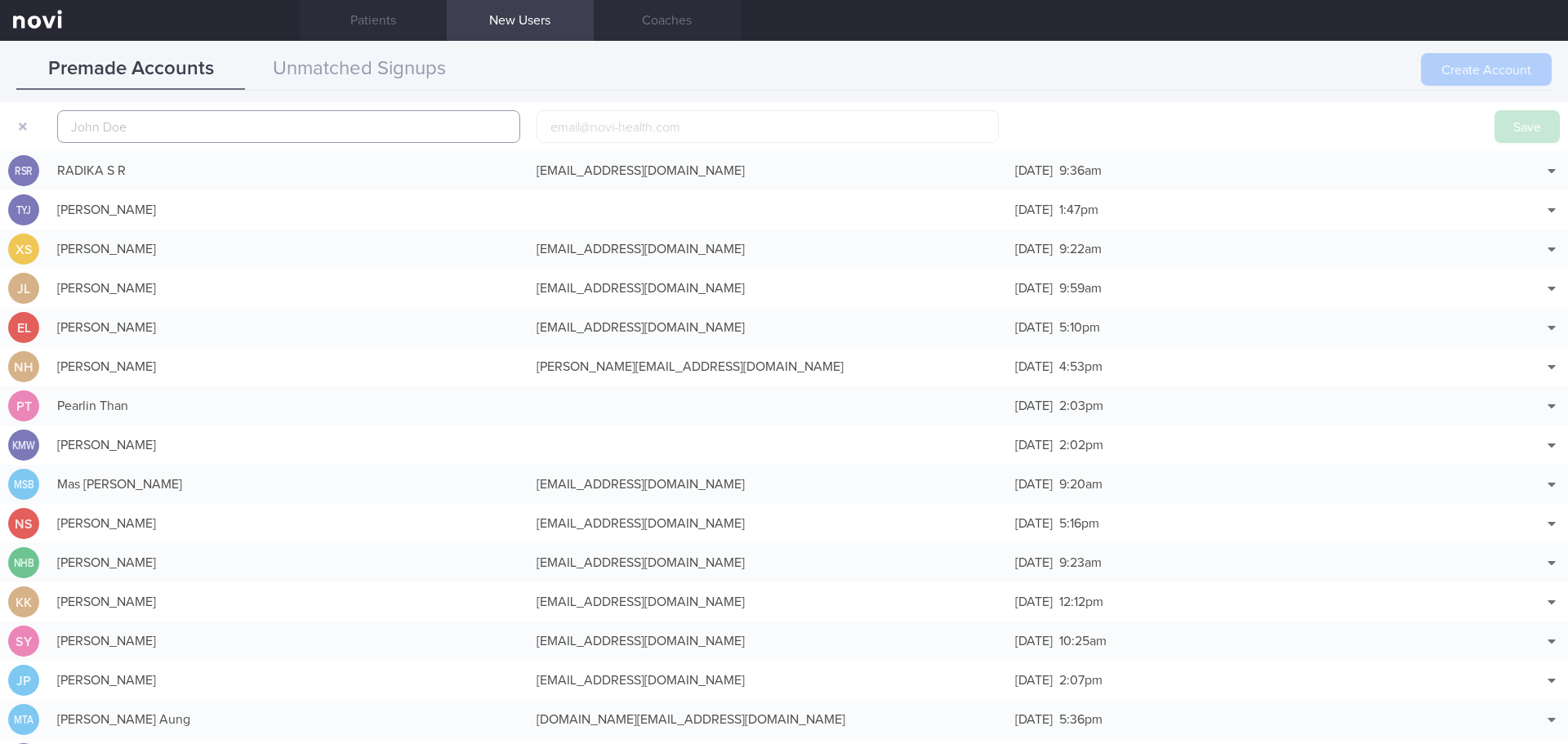
click at [283, 122] on input "text" at bounding box center [289, 126] width 463 height 33
paste input "[PERSON_NAME] S/O VIJAENDIAN"
type input "[PERSON_NAME] S/O VIJAENDIAN"
click at [1512, 131] on button "Save" at bounding box center [1527, 126] width 65 height 33
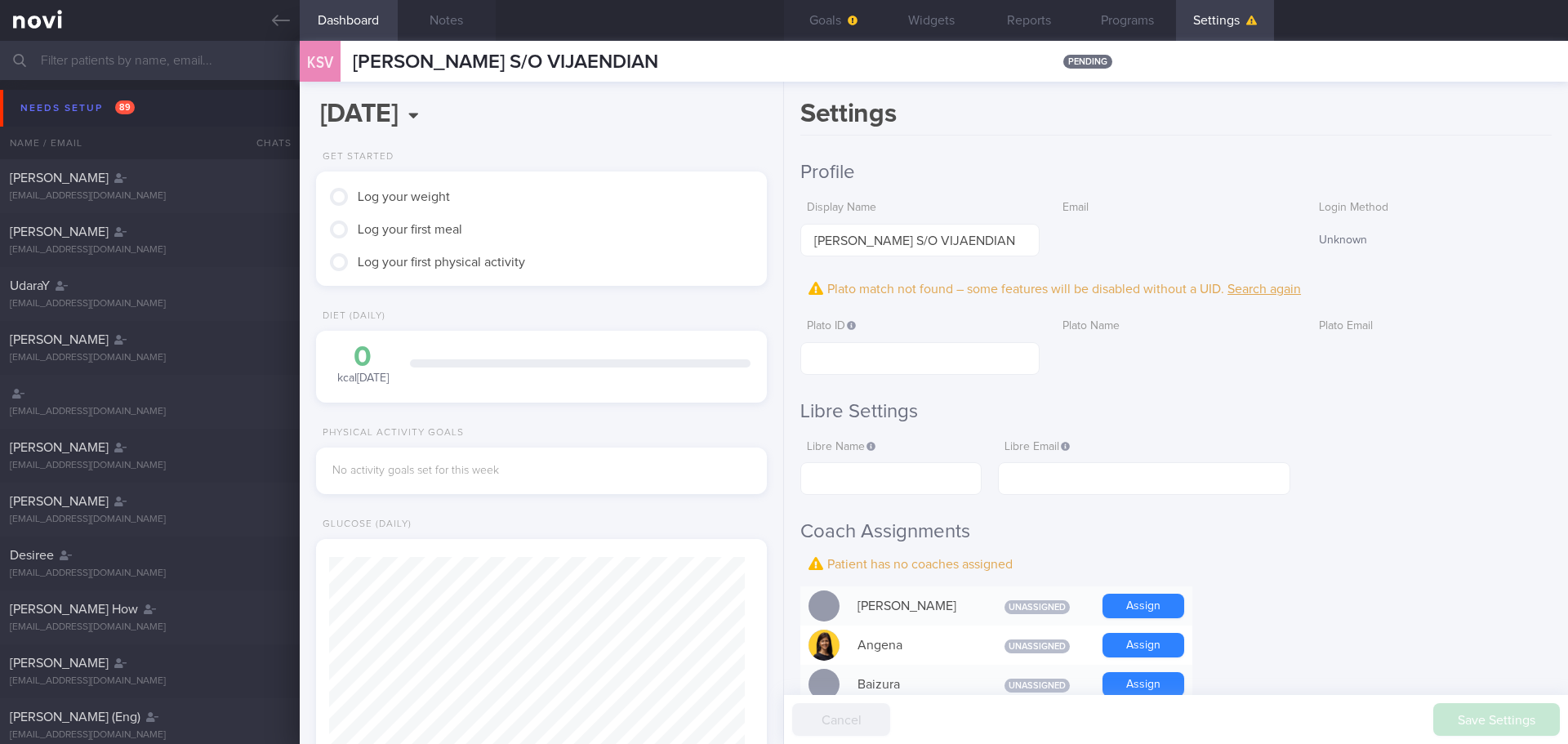
scroll to position [204, 410]
click at [285, 12] on icon at bounding box center [281, 21] width 18 height 18
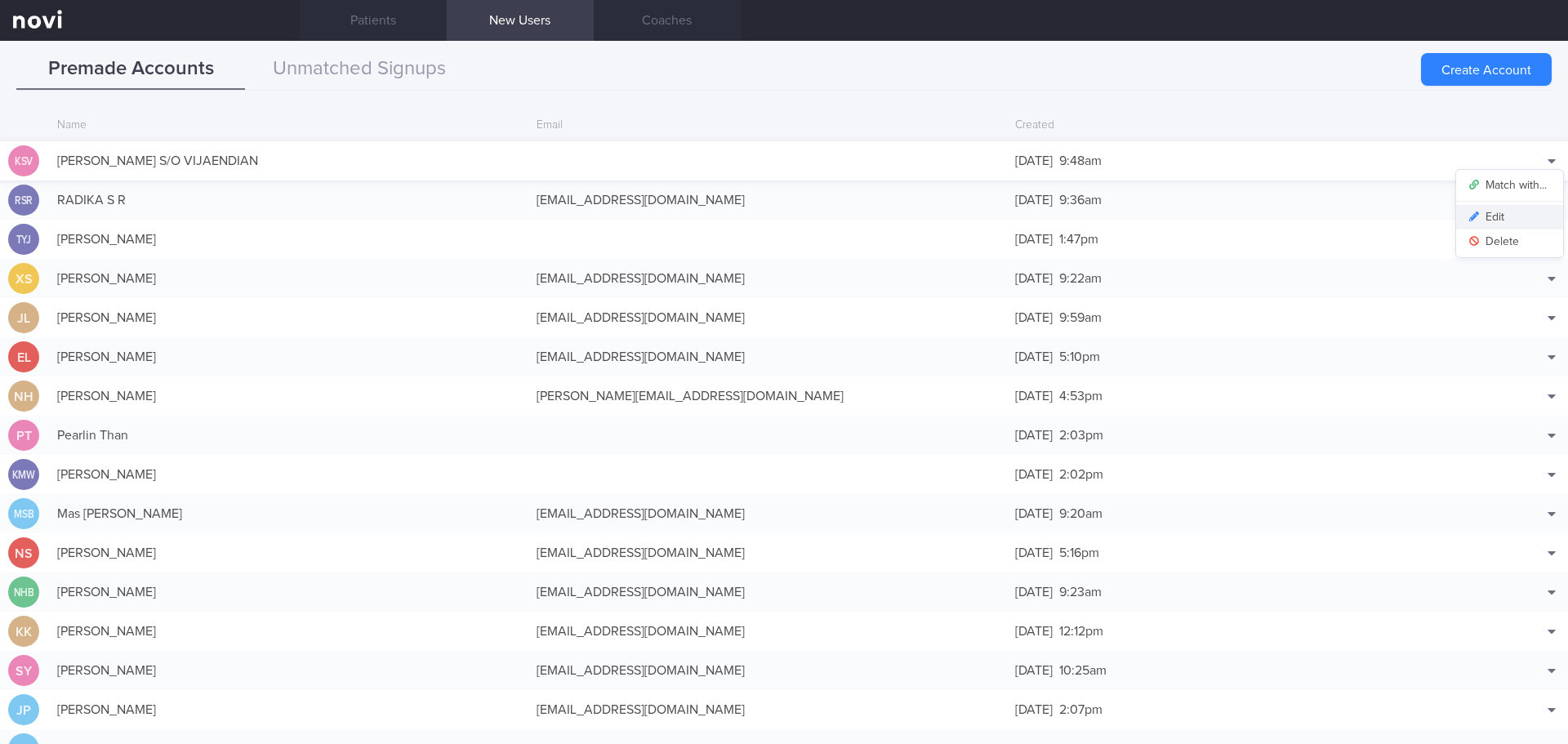
click at [1499, 216] on button "Edit" at bounding box center [1509, 217] width 107 height 25
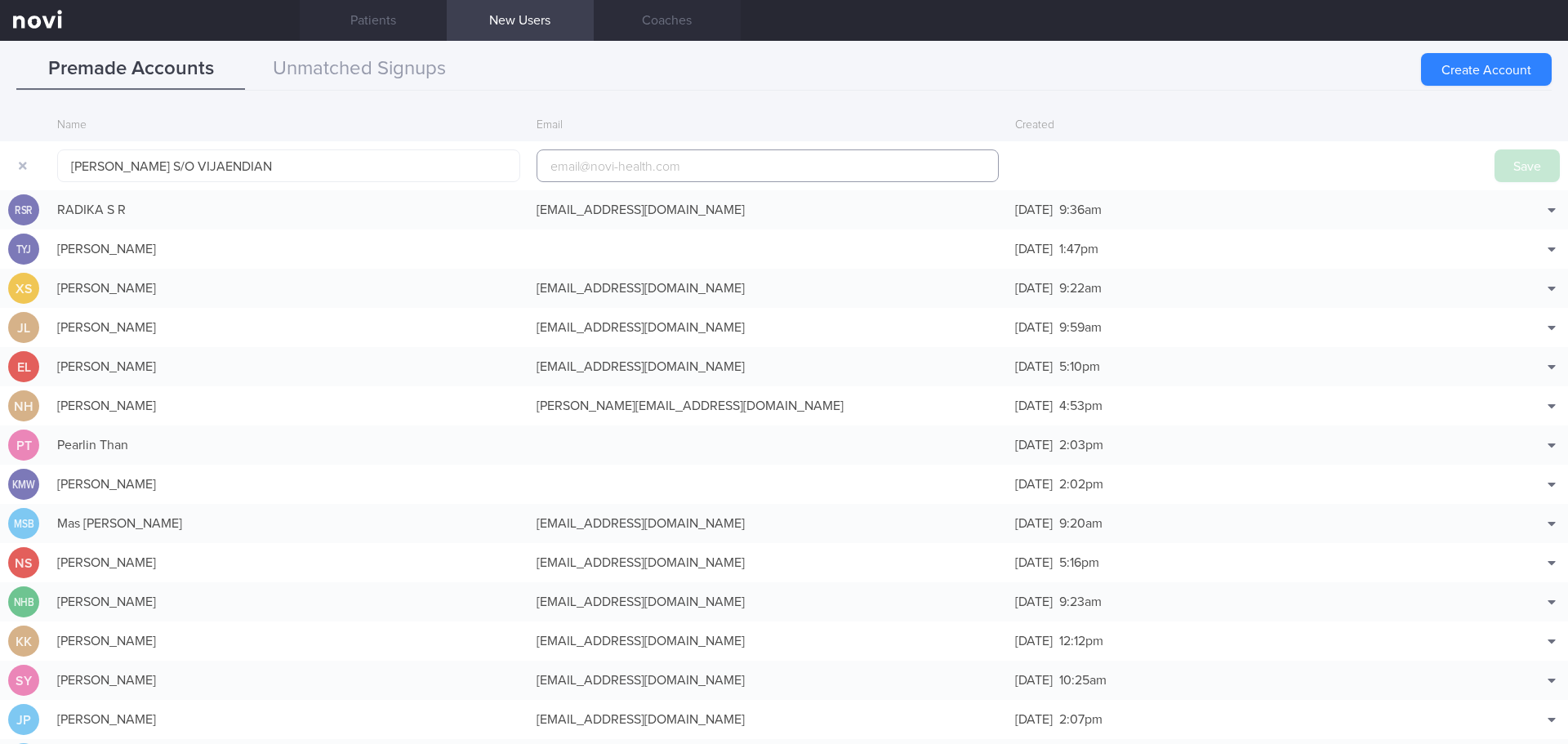
click at [758, 169] on input "email" at bounding box center [768, 166] width 463 height 33
paste input "[PERSON_NAME][EMAIL_ADDRESS][DOMAIN_NAME]"
click at [603, 166] on input "[PERSON_NAME][EMAIL_ADDRESS][DOMAIN_NAME]" at bounding box center [768, 166] width 463 height 33
type input "[EMAIL_ADDRESS][DOMAIN_NAME]"
click at [1505, 160] on button "Save" at bounding box center [1527, 166] width 65 height 33
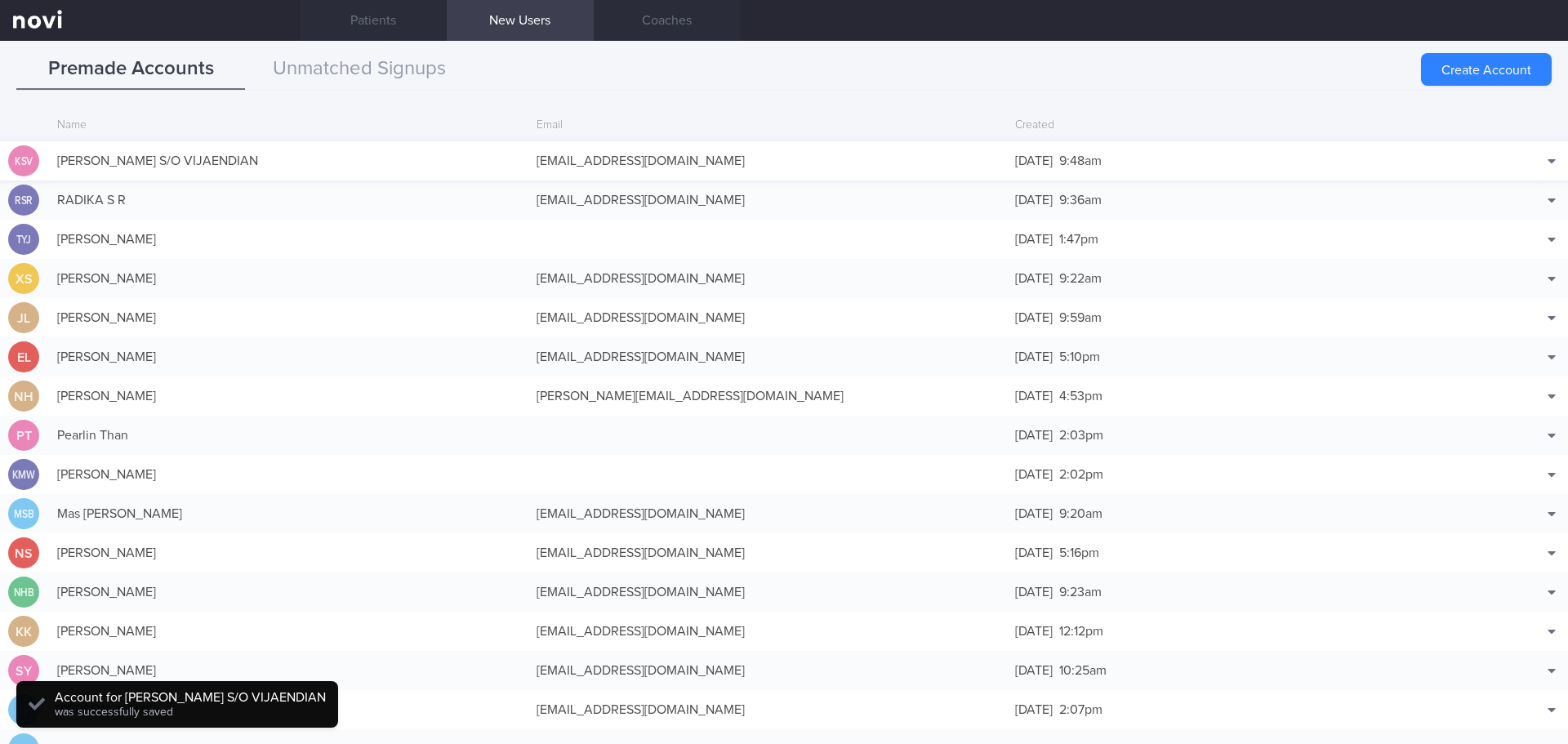
click at [382, 145] on div "[PERSON_NAME] S/O VIJAENDIAN" at bounding box center [288, 161] width 479 height 33
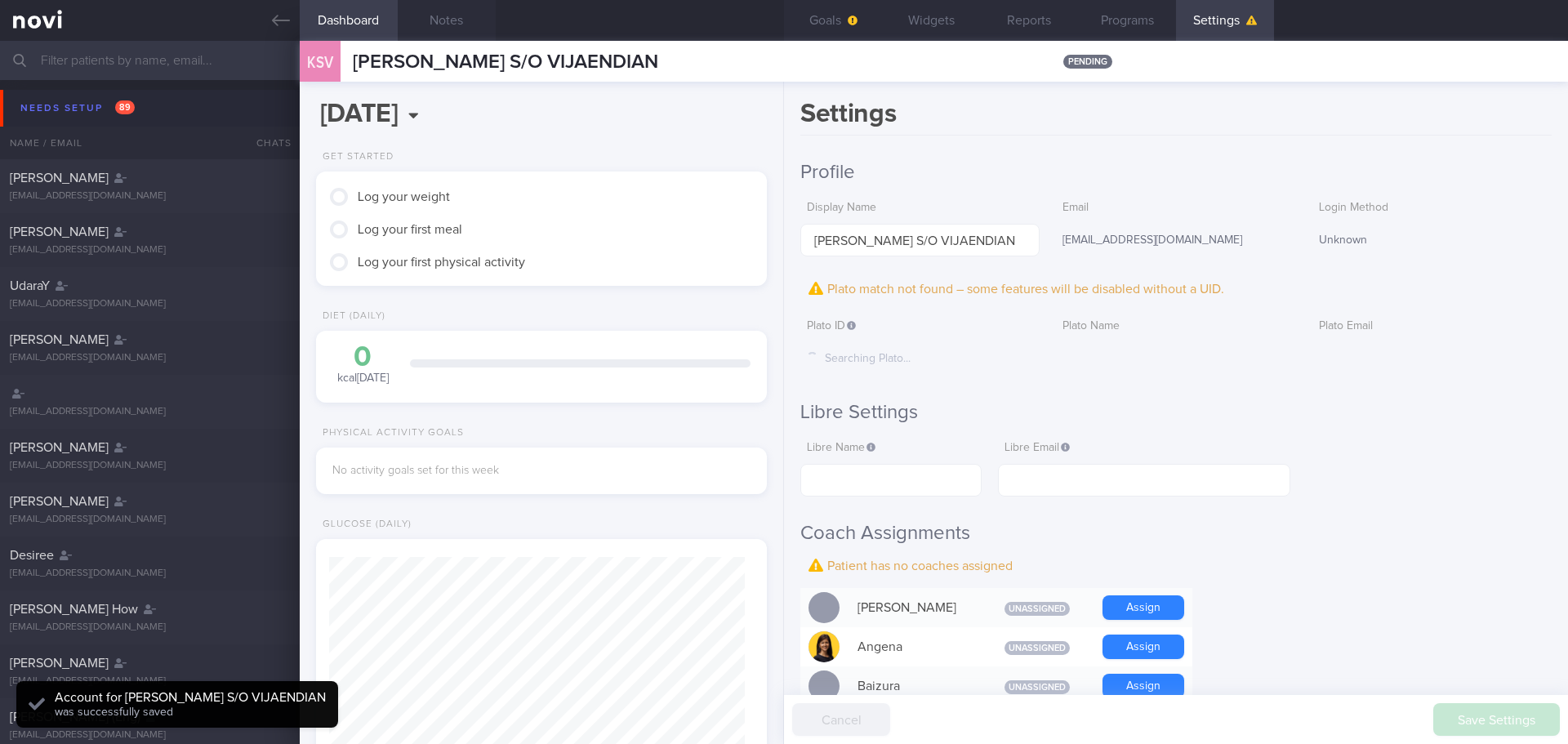
scroll to position [204, 410]
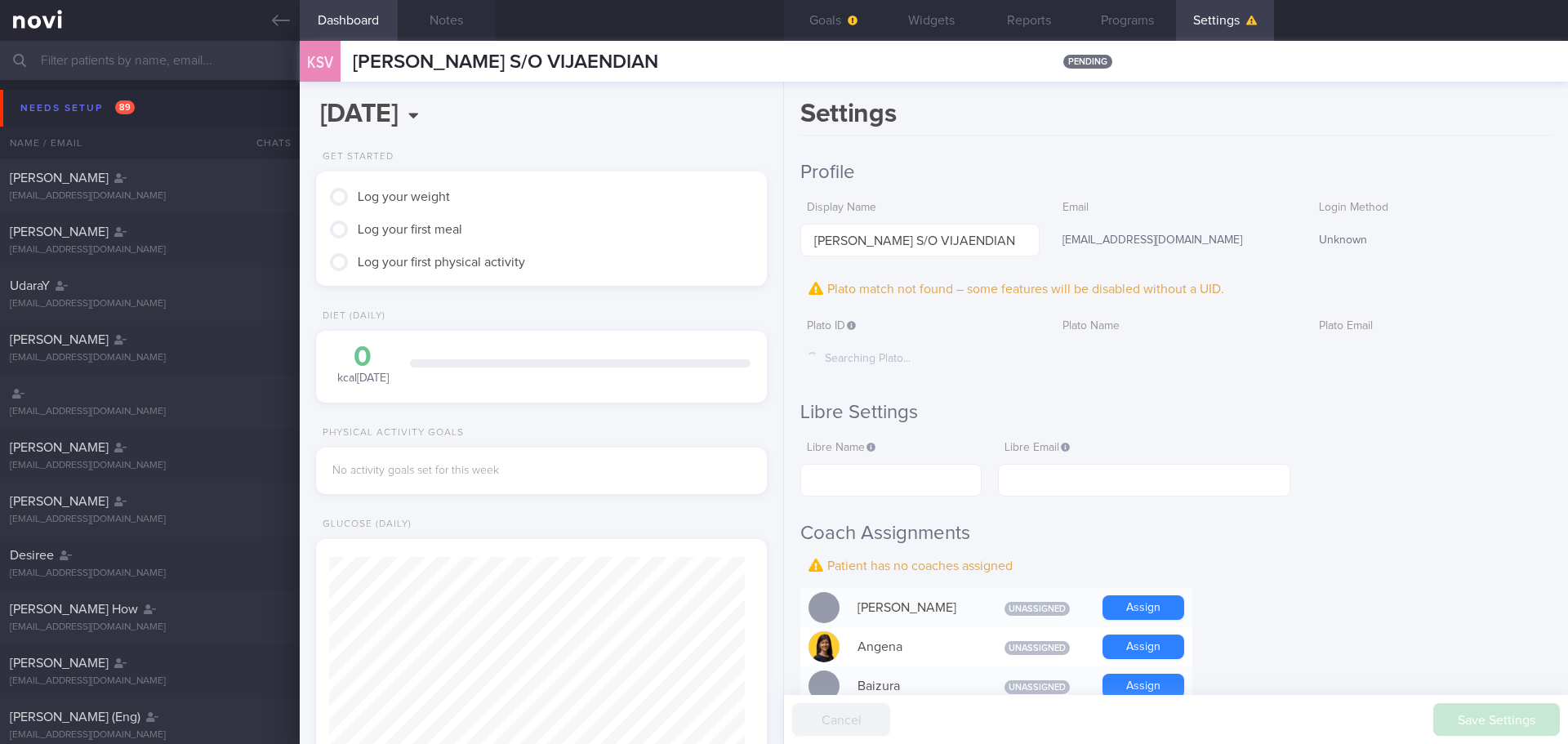
click at [1235, 161] on h2 "Profile" at bounding box center [1175, 172] width 751 height 25
click at [918, 33] on button "Widgets" at bounding box center [931, 20] width 98 height 41
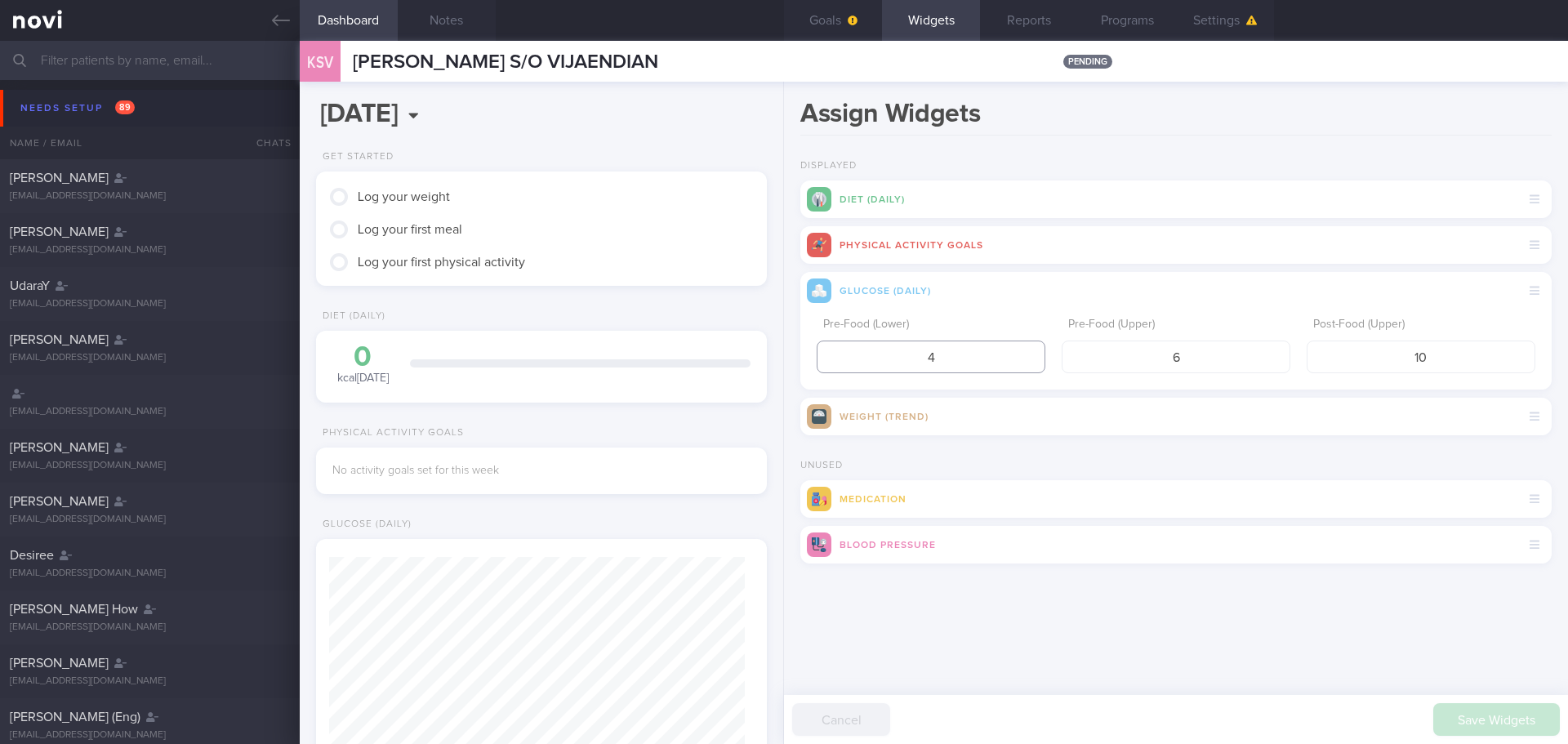
click at [936, 352] on input "4" at bounding box center [931, 356] width 228 height 33
type input "3.9"
click at [1185, 363] on input "6" at bounding box center [1176, 356] width 228 height 33
type input "5"
drag, startPoint x: 1484, startPoint y: 350, endPoint x: 1363, endPoint y: 363, distance: 121.7
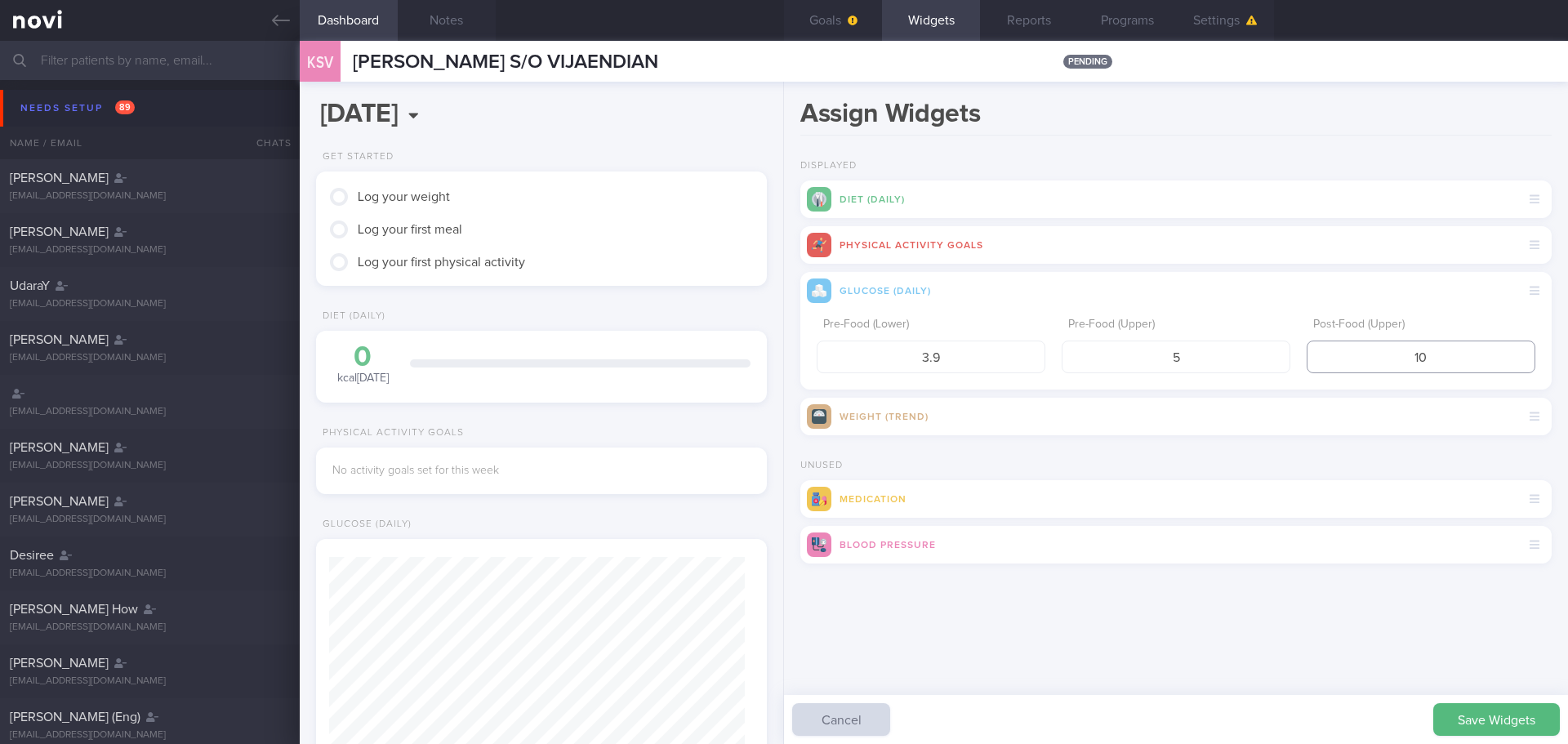
click at [1363, 363] on input "10" at bounding box center [1421, 356] width 228 height 33
type input "7.8"
click at [1482, 702] on button "Save Widgets" at bounding box center [1497, 718] width 127 height 33
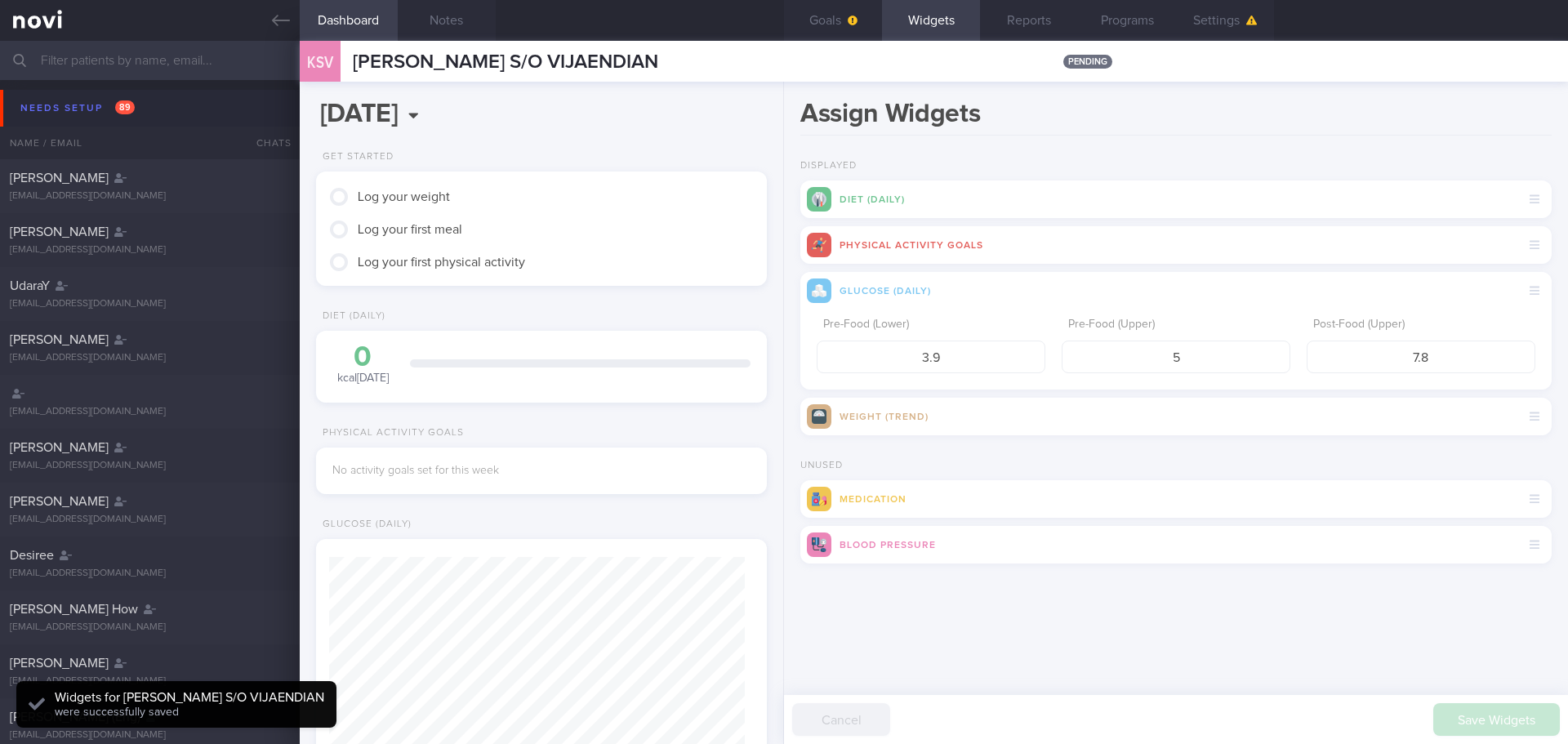
scroll to position [207, 417]
click at [1399, 674] on div "Assign Widgets Displayed Diet (Daily) Physical Activity Goals Glucose (Daily) P…" at bounding box center [1176, 412] width 784 height 662
click at [1246, 20] on icon "button" at bounding box center [1252, 21] width 12 height 10
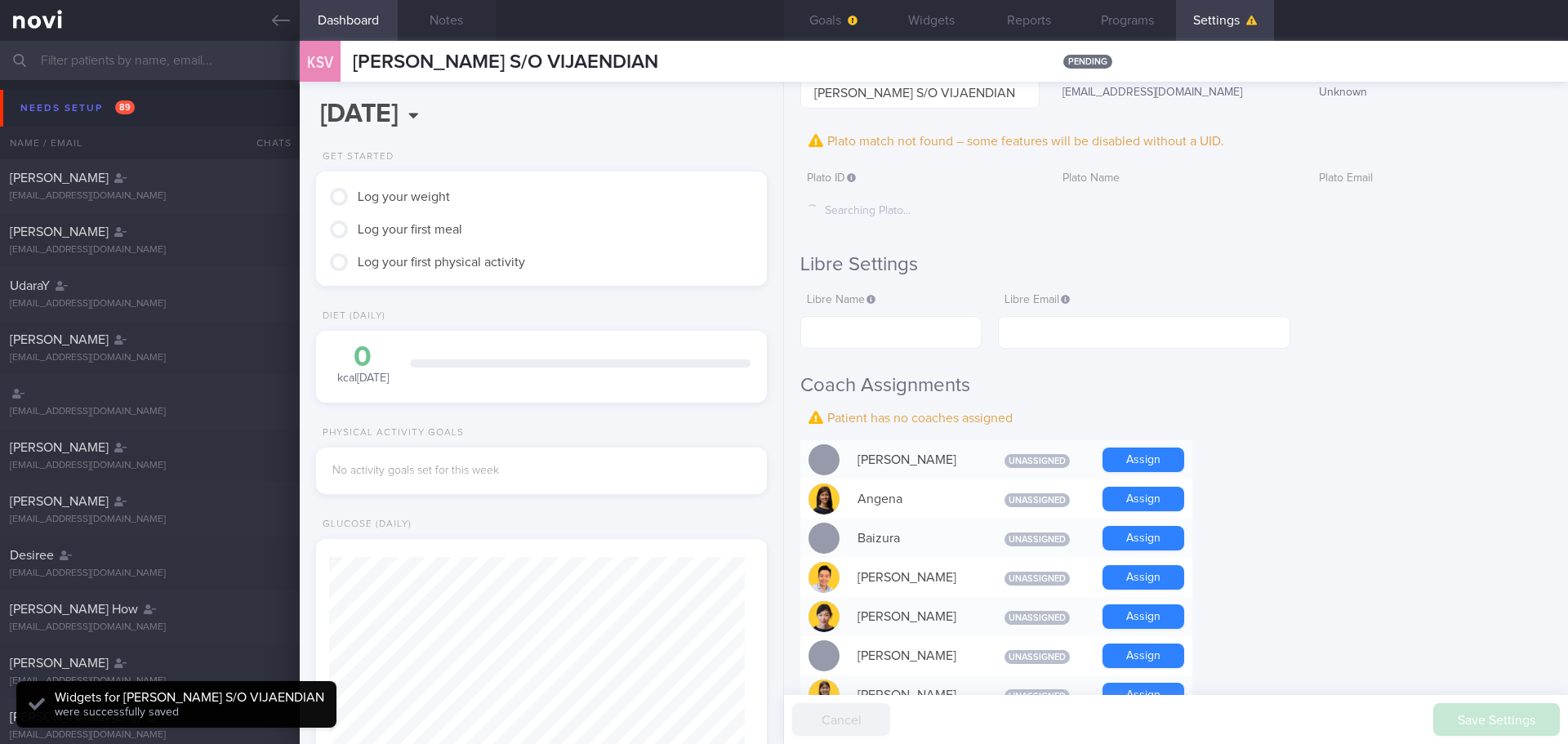
scroll to position [408, 0]
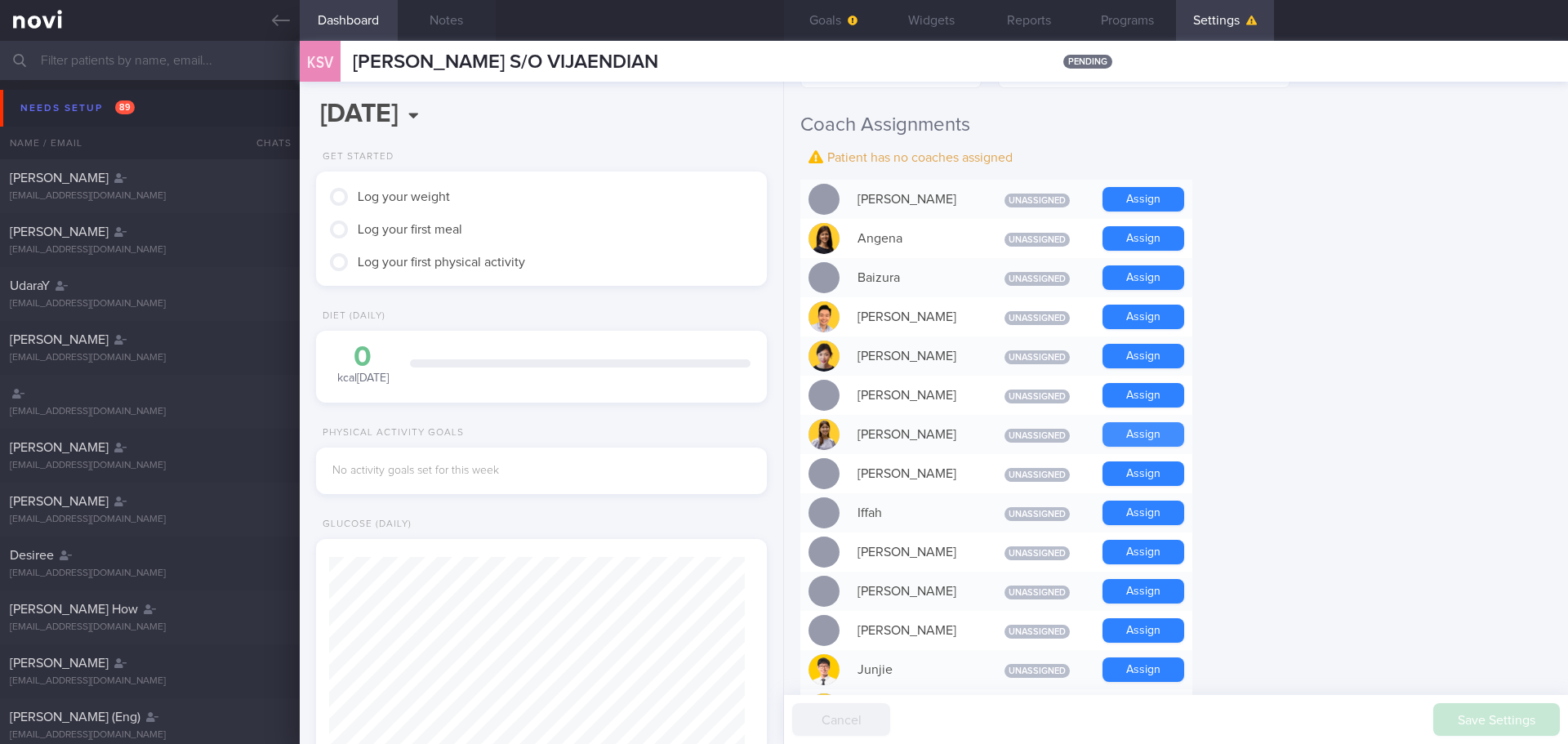
click at [1128, 431] on button "Assign" at bounding box center [1143, 434] width 81 height 25
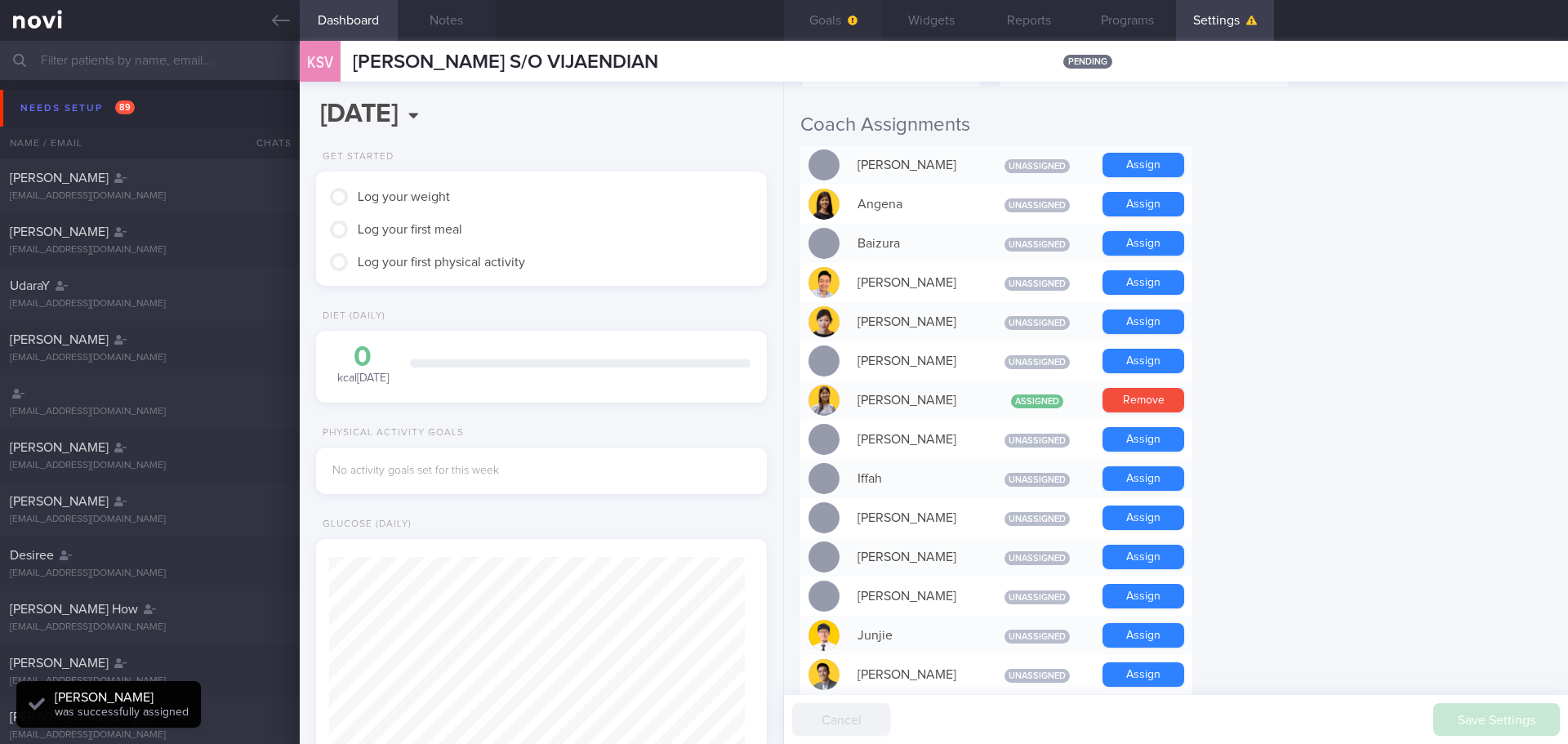
scroll to position [207, 417]
click at [846, 7] on button "Goals" at bounding box center [833, 20] width 98 height 41
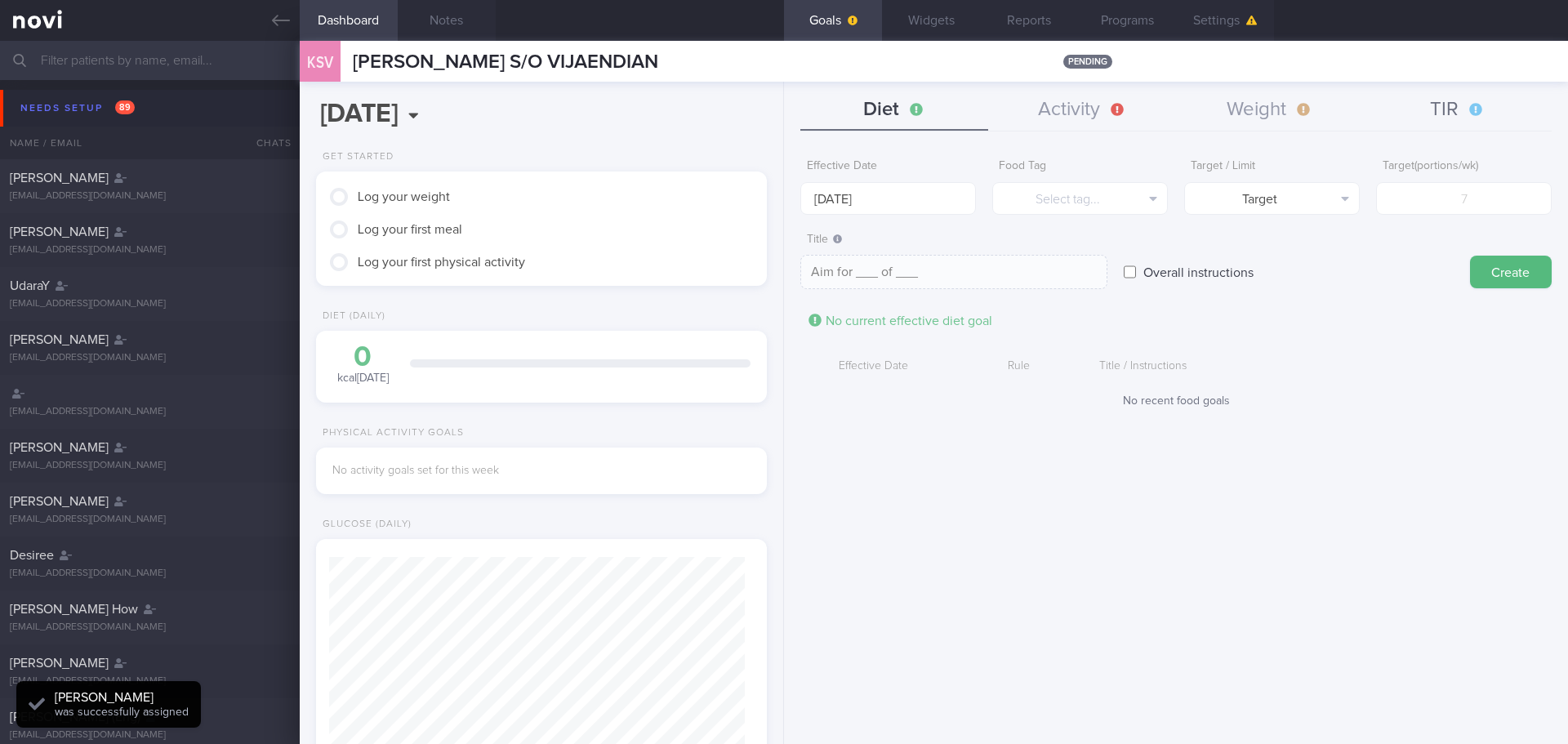
click at [1405, 109] on button "TIR" at bounding box center [1457, 110] width 188 height 41
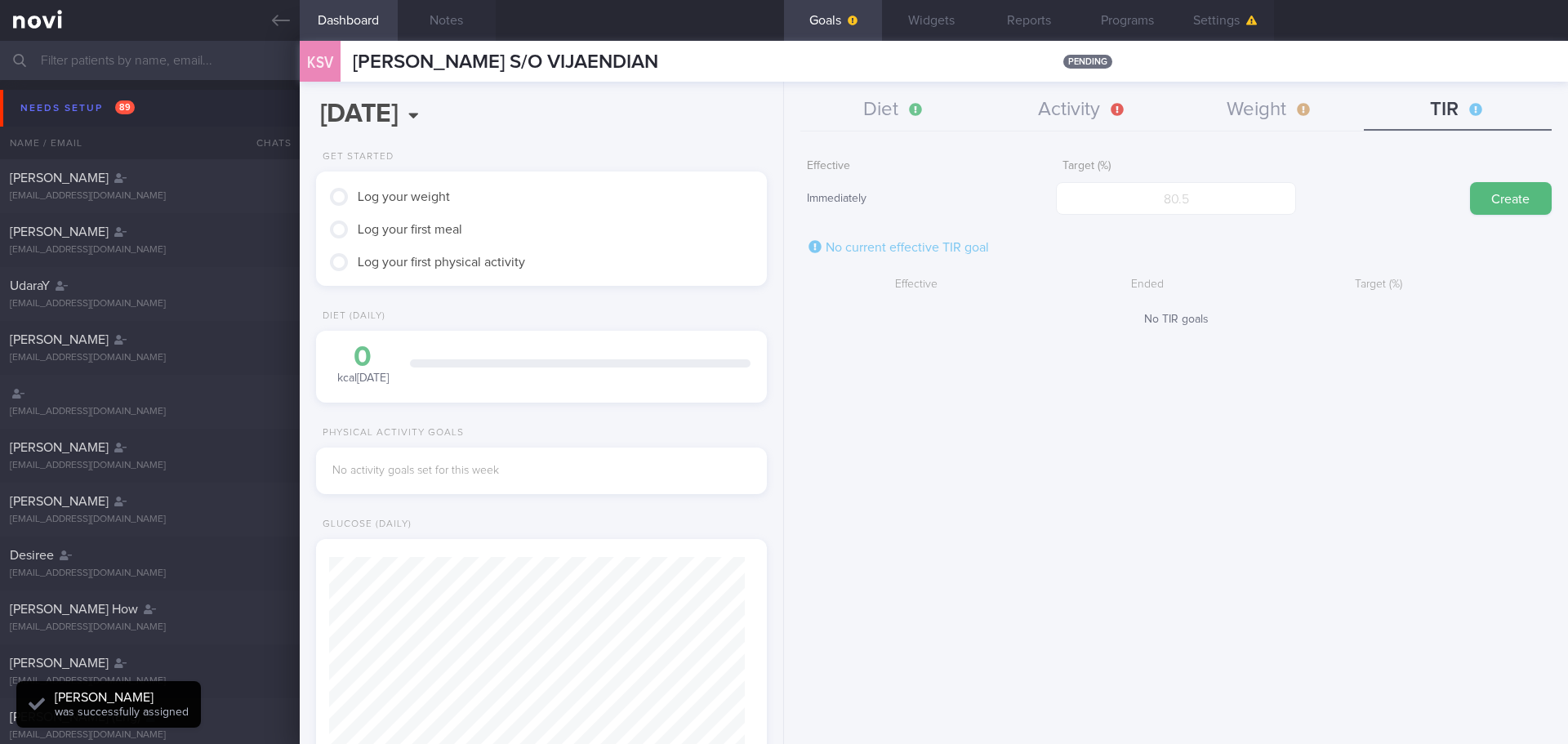
click at [1232, 214] on div "Effective Immediately Target (%) Create" at bounding box center [1175, 183] width 751 height 64
click at [1226, 203] on input "number" at bounding box center [1175, 197] width 239 height 33
type input "95"
click at [1515, 201] on button "Create" at bounding box center [1510, 197] width 81 height 33
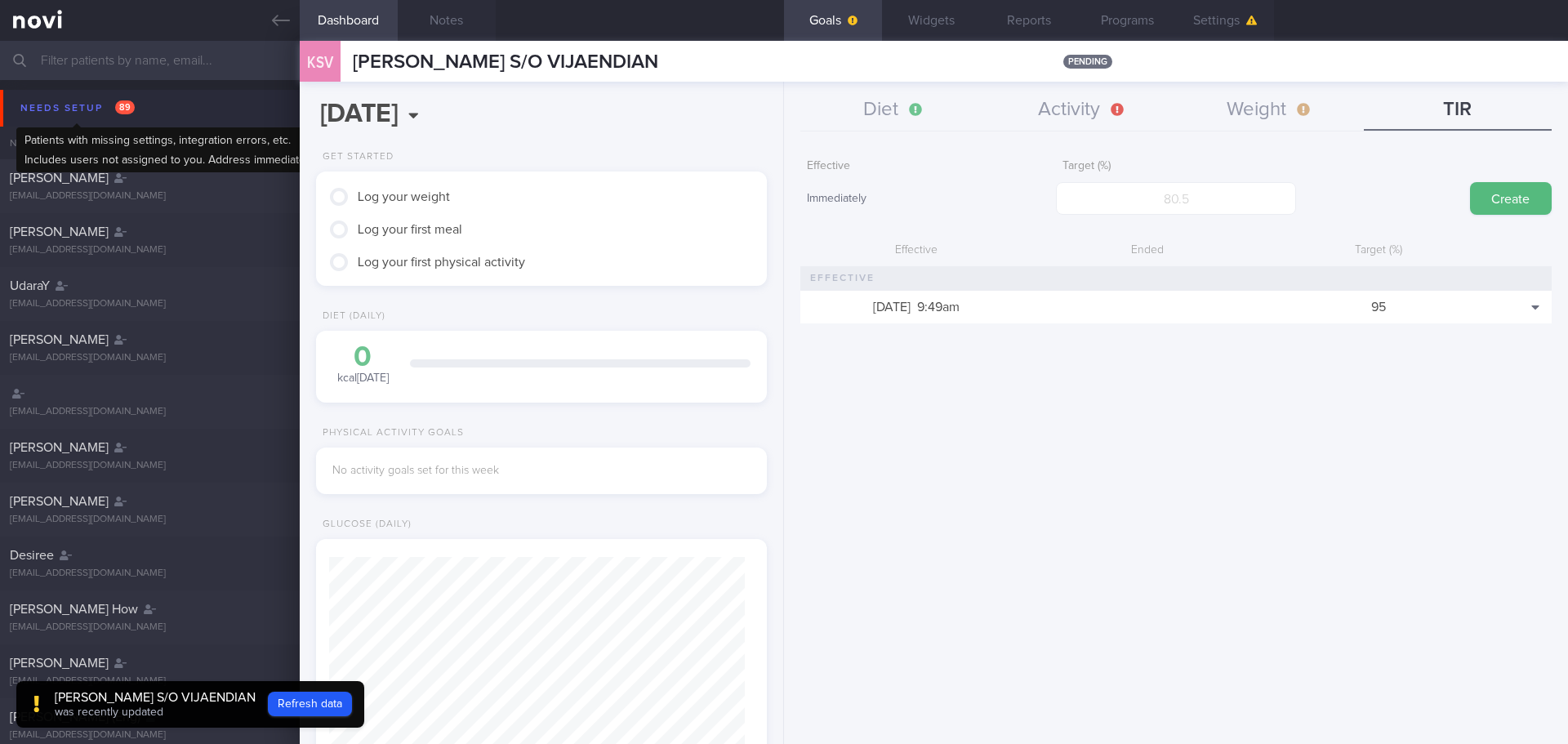
click at [80, 111] on div "Needs setup 89" at bounding box center [76, 108] width 122 height 22
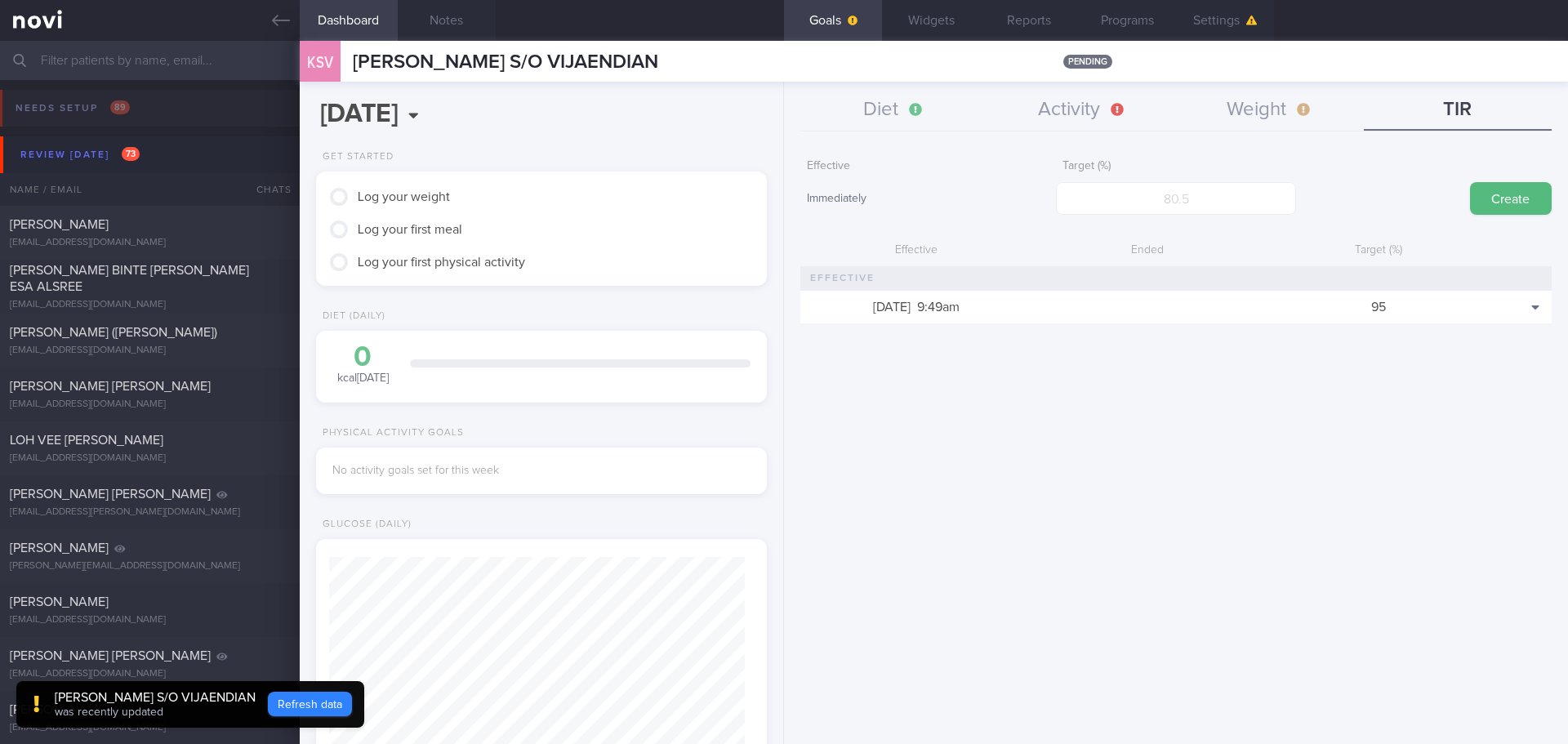
click at [295, 715] on button "Refresh data" at bounding box center [310, 703] width 84 height 25
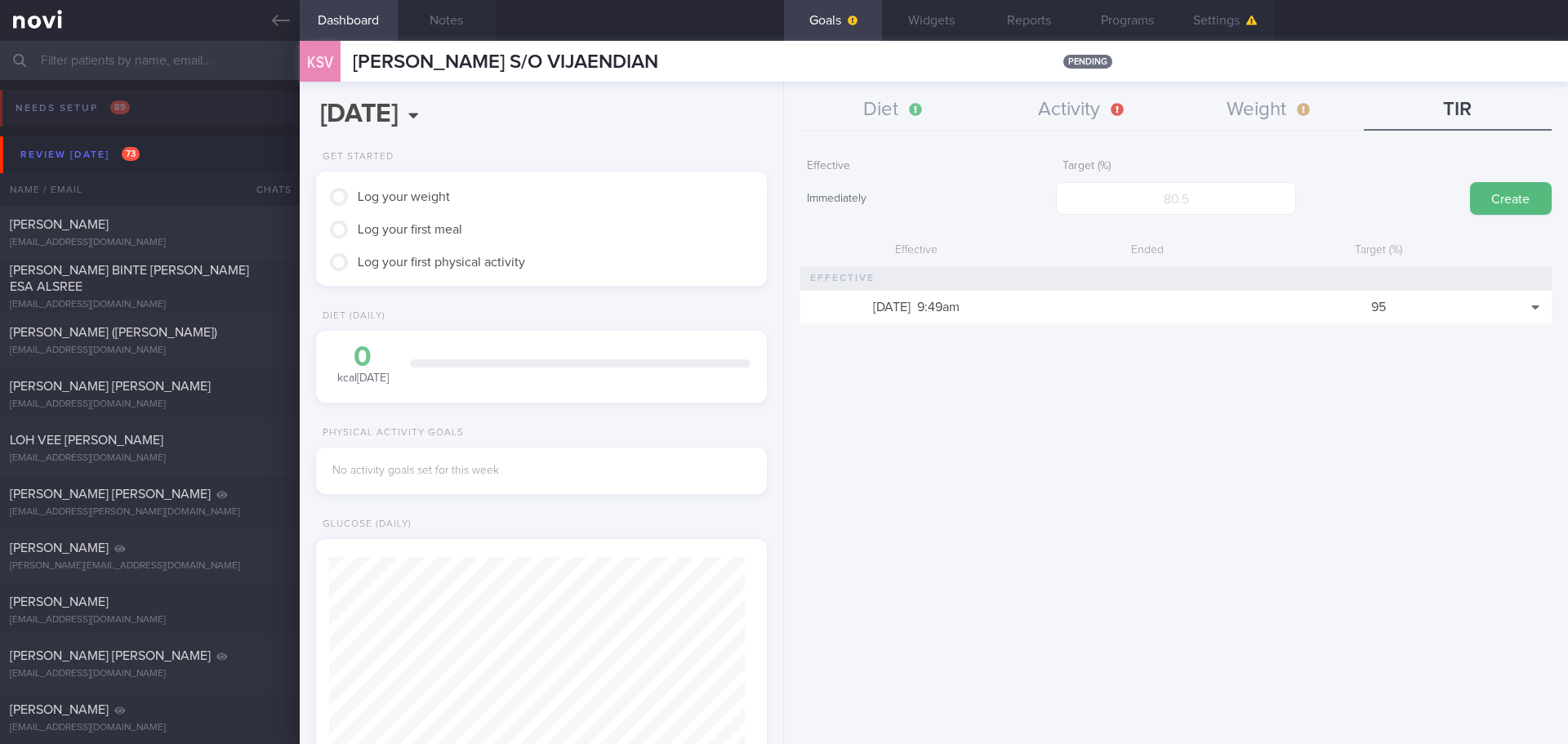
scroll to position [207, 417]
click at [67, 148] on div "Review [DATE] 73" at bounding box center [79, 155] width 127 height 22
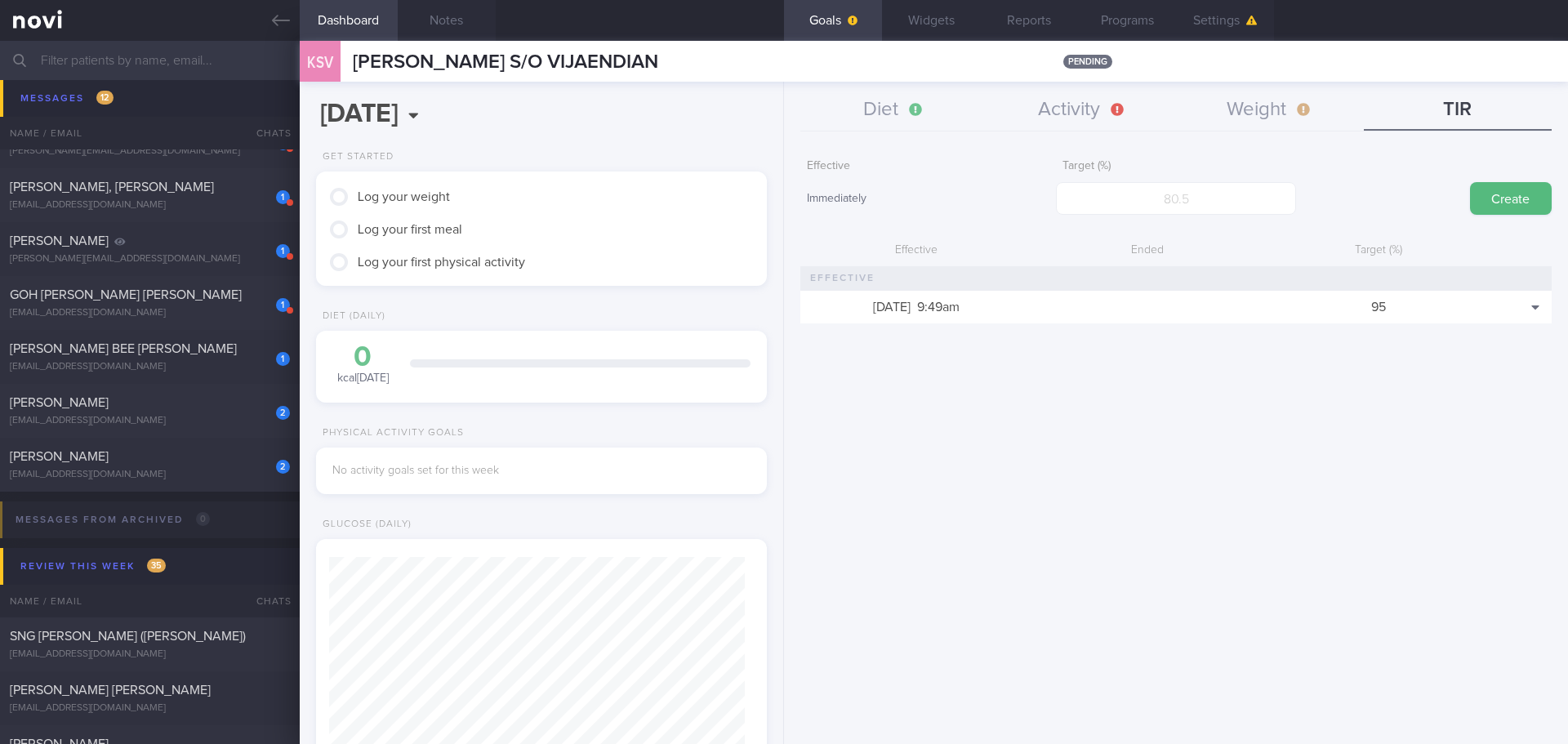
scroll to position [653, 0]
click at [173, 474] on div "[EMAIL_ADDRESS][DOMAIN_NAME]" at bounding box center [150, 469] width 280 height 12
select select "7"
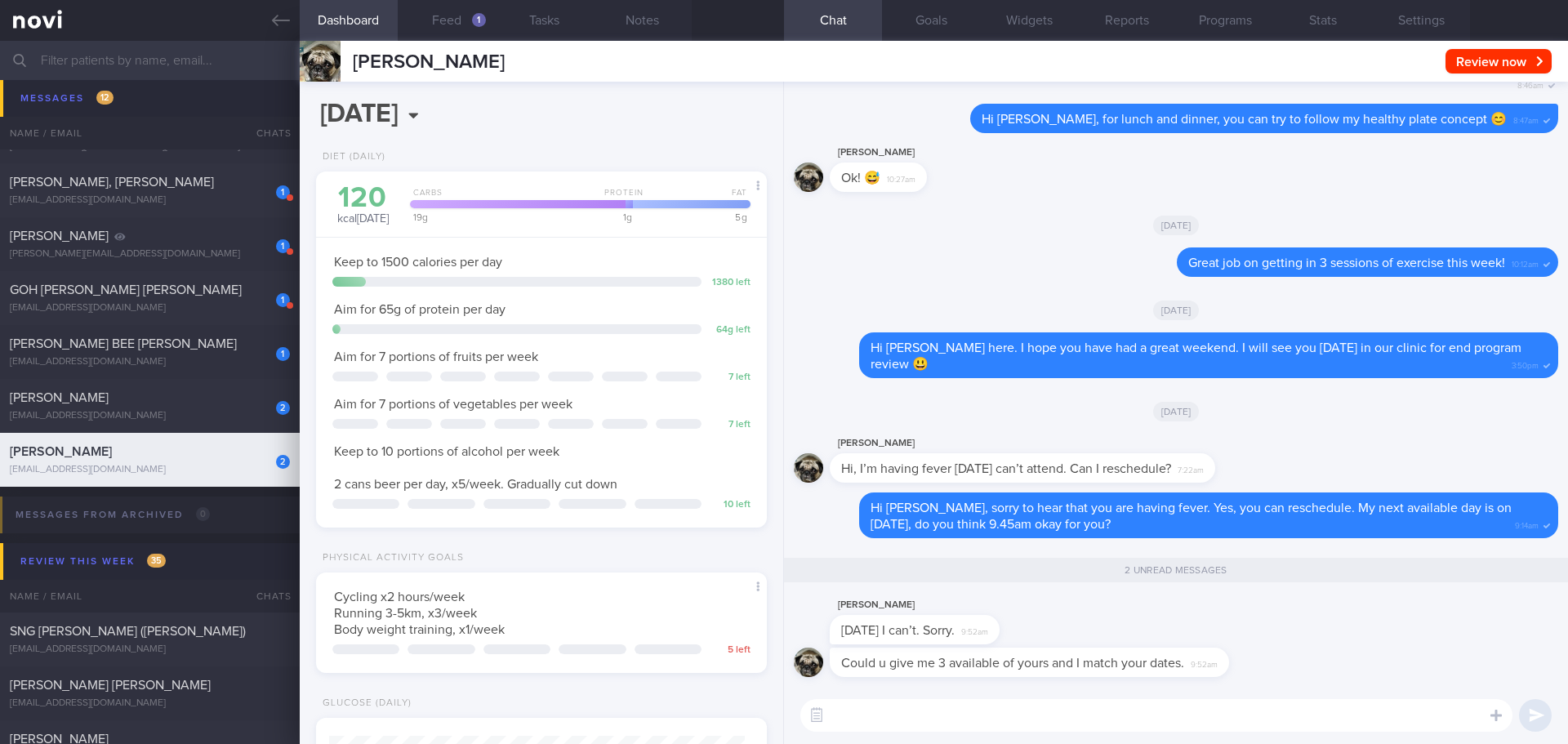
scroll to position [1, 0]
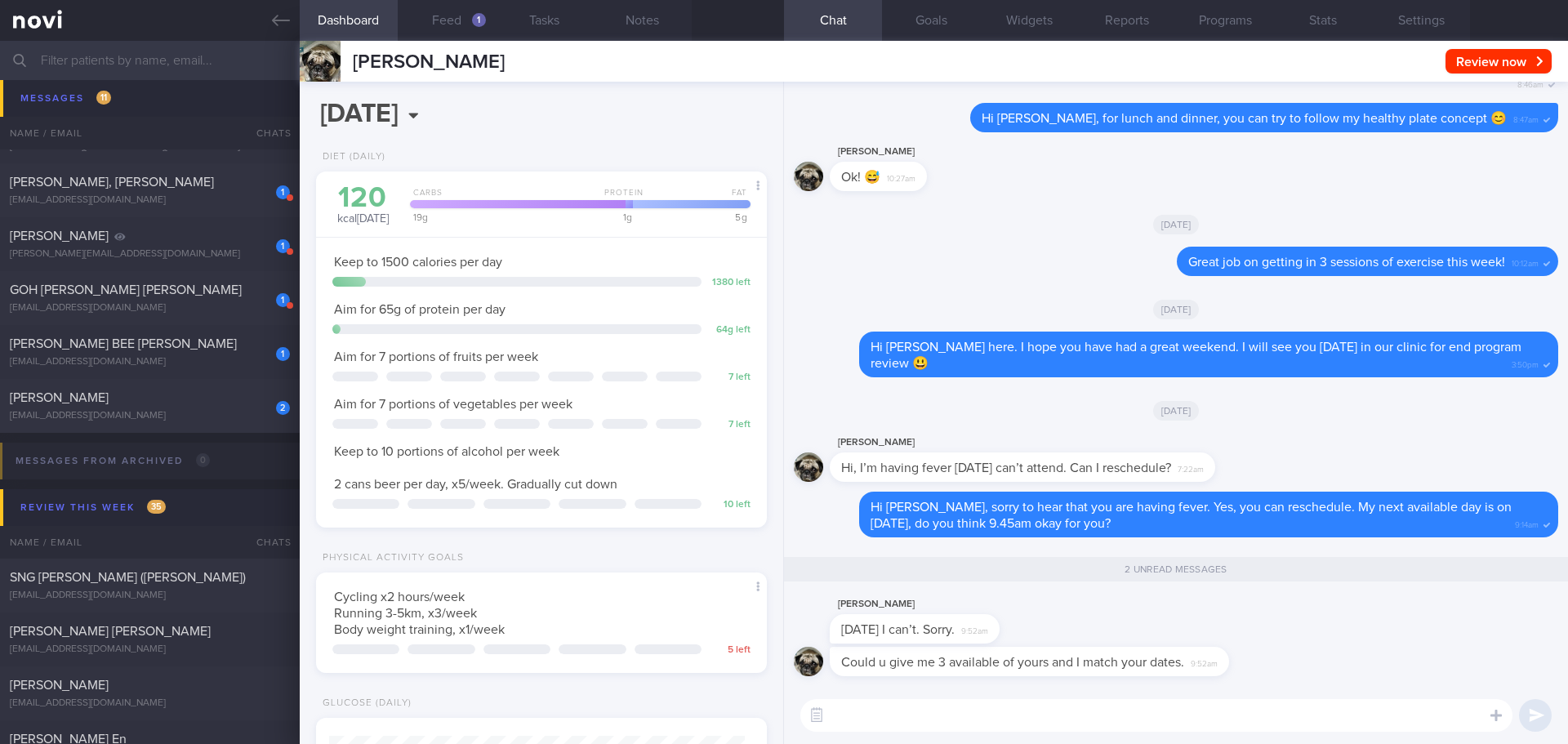
click at [1289, 444] on div "[PERSON_NAME] Hi, I’m having fever [DATE] can’t attend. Can I reschedule? 7:22am" at bounding box center [1176, 461] width 764 height 59
click at [886, 716] on textarea at bounding box center [1156, 714] width 713 height 33
click at [1278, 716] on textarea at bounding box center [1156, 714] width 713 height 33
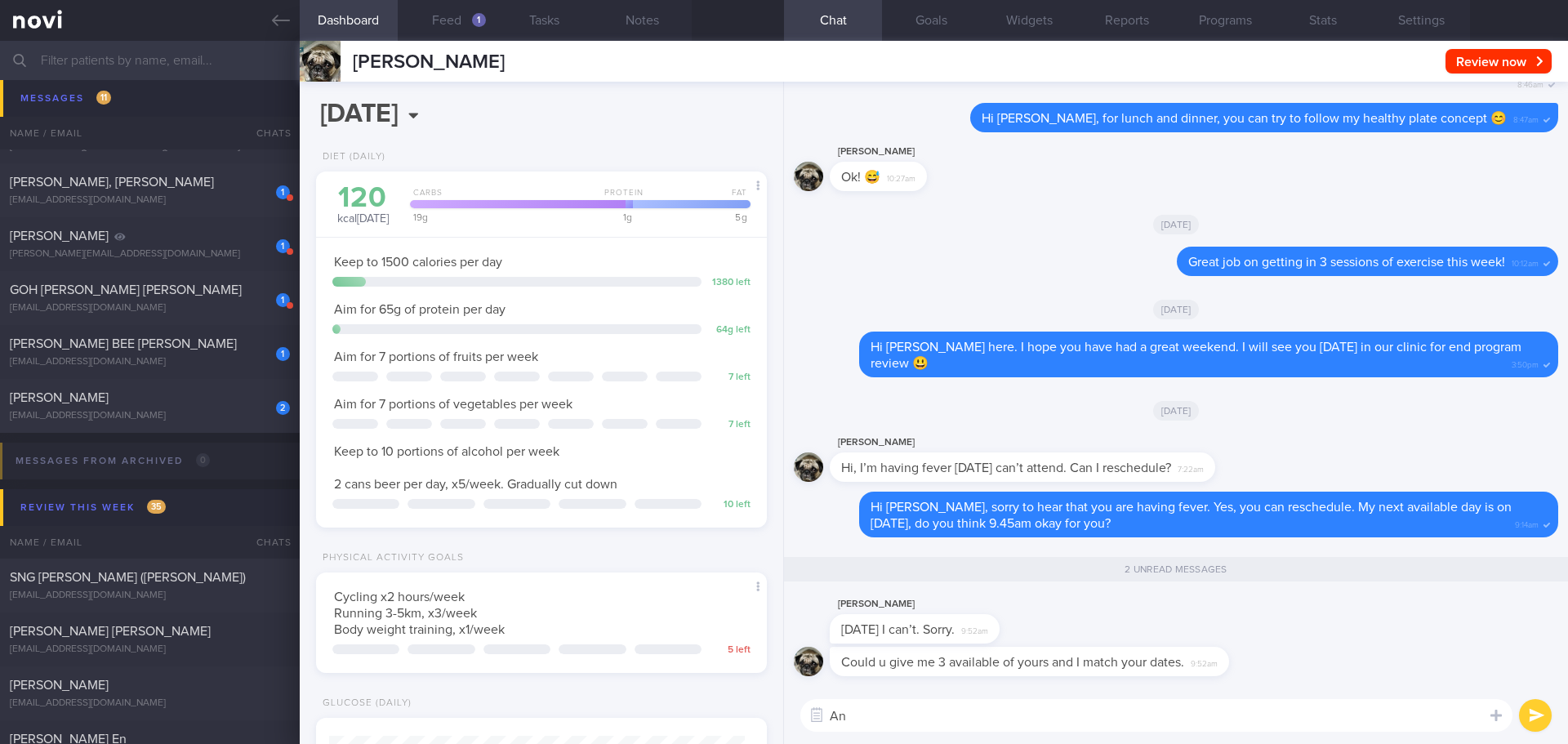
type textarea "A"
type textarea "No worries.."
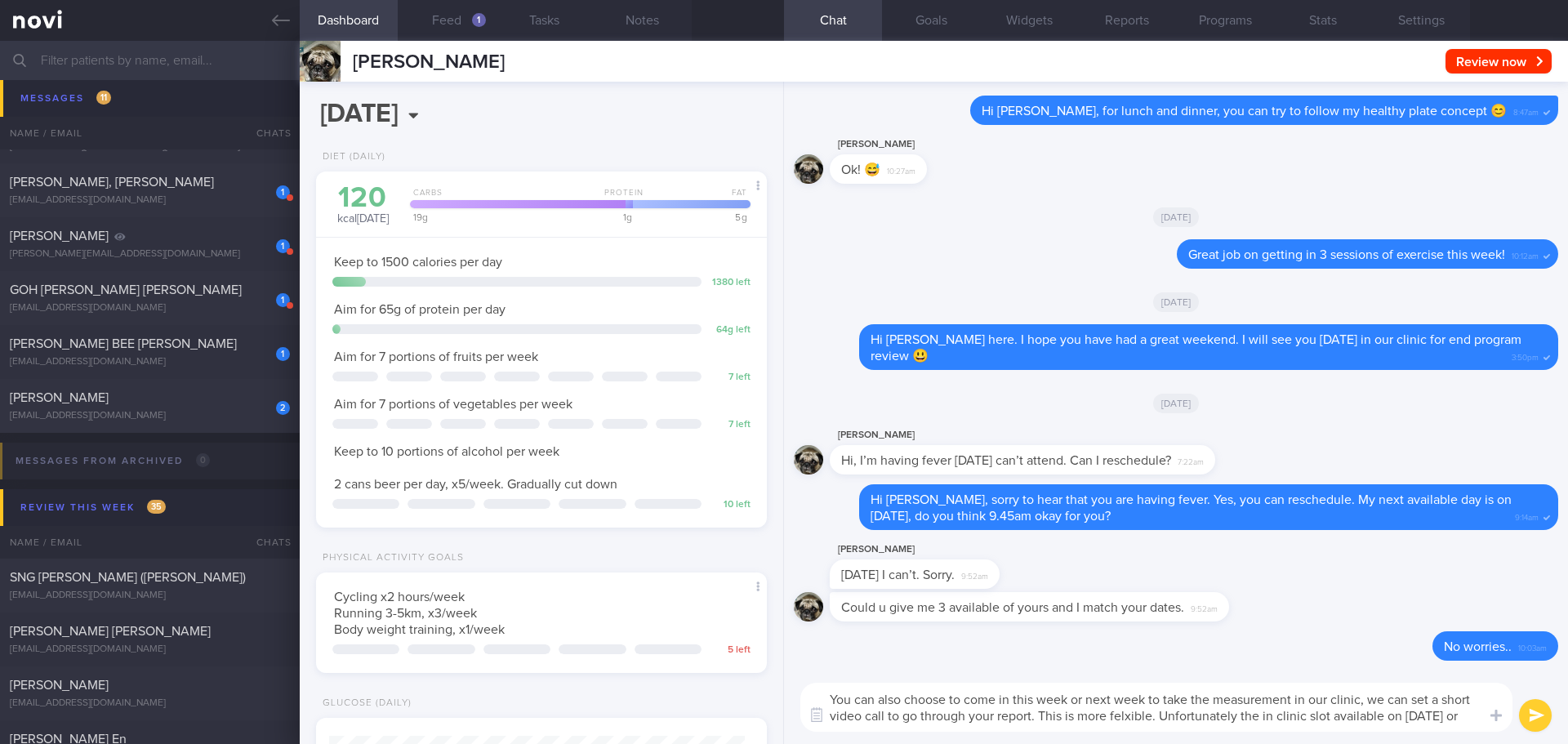
scroll to position [0, 0]
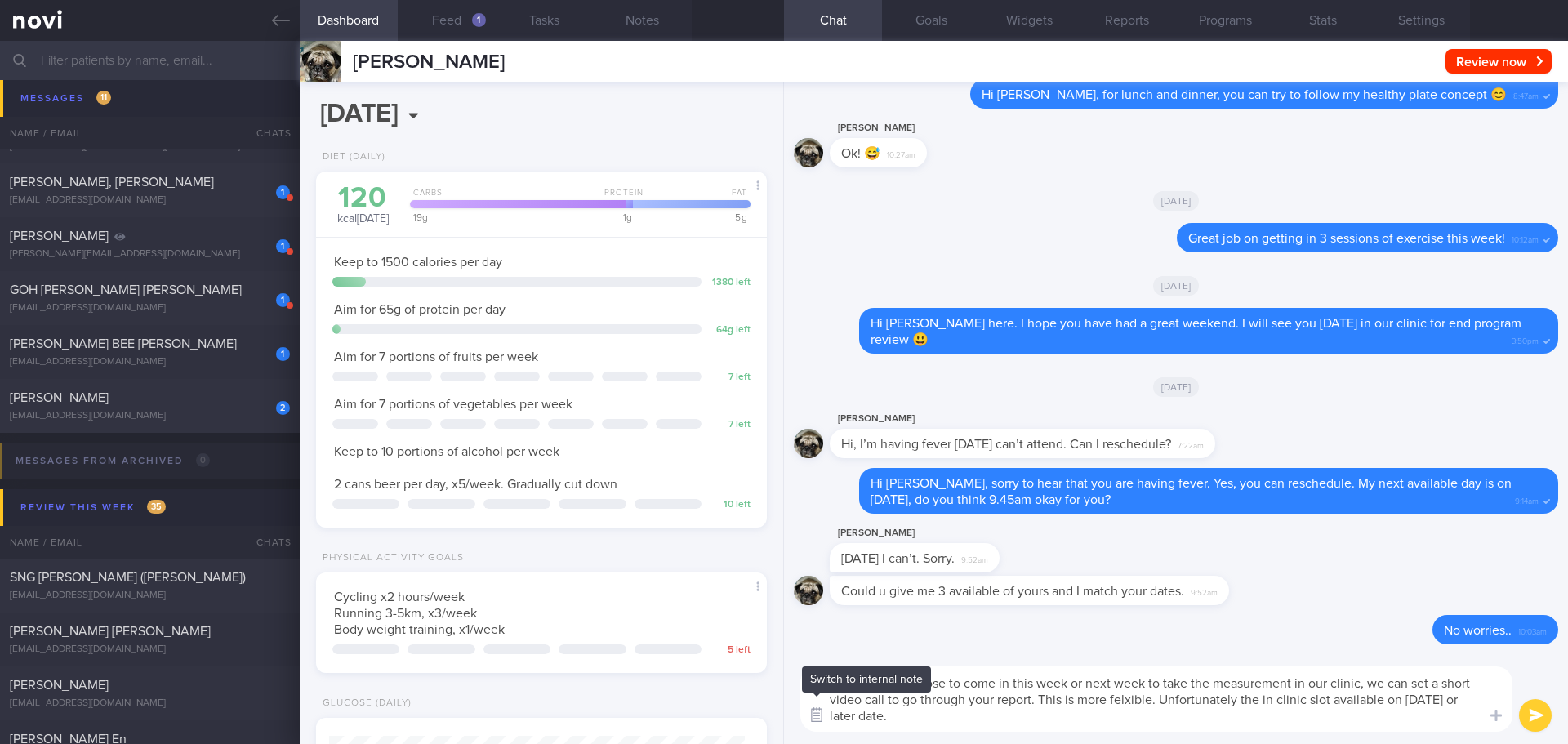
drag, startPoint x: 897, startPoint y: 718, endPoint x: 808, endPoint y: 716, distance: 89.0
click at [808, 716] on div "Chat Templates Admin CGM Weight Nutrition Physical Activity Infographics Articl…" at bounding box center [1176, 698] width 784 height 90
click at [1373, 716] on textarea "You can also choose to come in this week or next week to take the measurement i…" at bounding box center [1156, 698] width 713 height 65
click at [1330, 703] on textarea "You can also choose to come in this week or next week to take the measurement i…" at bounding box center [1156, 698] width 713 height 65
click at [961, 716] on textarea "You can also choose to come in this week or next week to take the measurement i…" at bounding box center [1156, 698] width 713 height 65
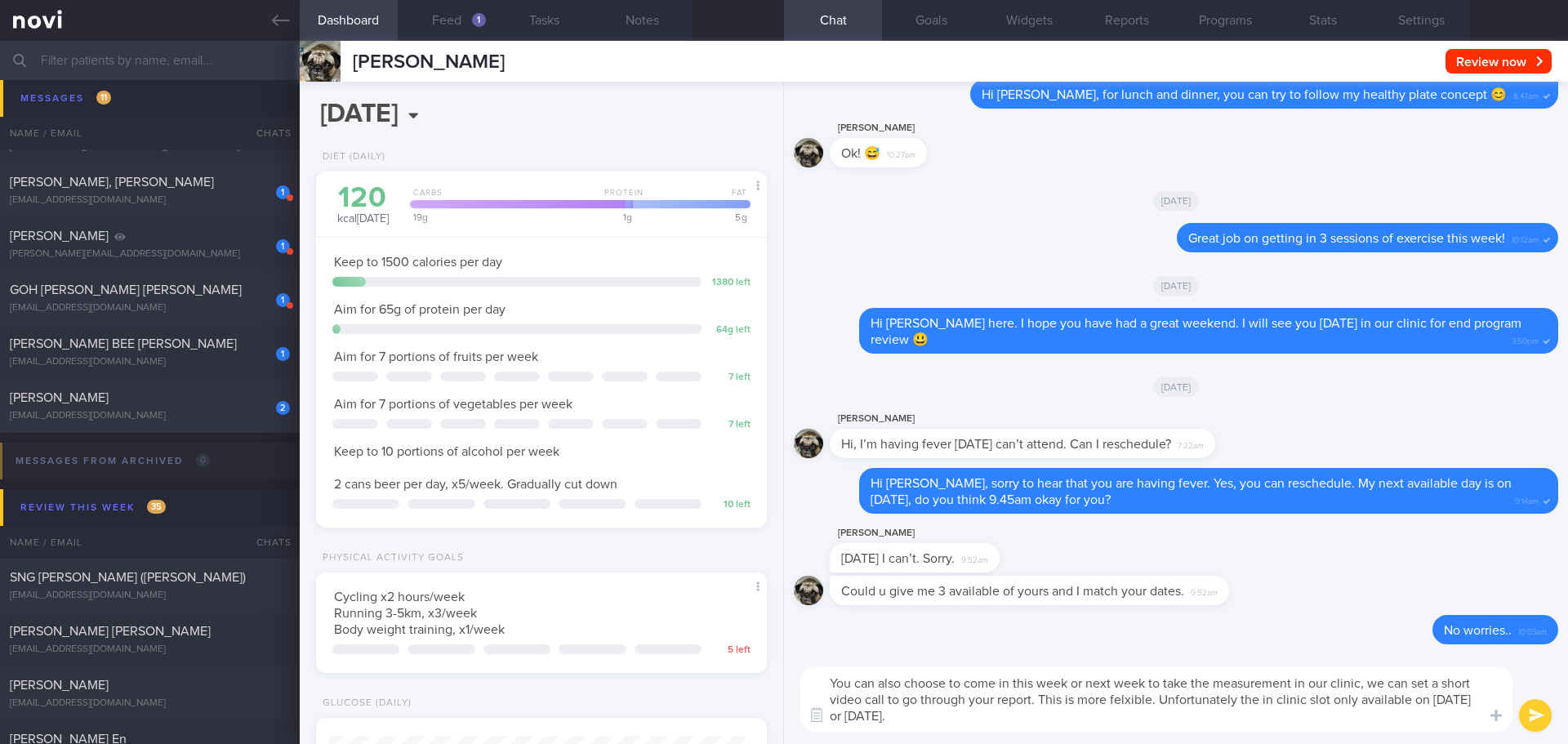
click at [961, 716] on textarea "You can also choose to come in this week or next week to take the measurement i…" at bounding box center [1156, 698] width 713 height 65
drag, startPoint x: 967, startPoint y: 685, endPoint x: 1008, endPoint y: 687, distance: 41.0
click at [1008, 687] on textarea "You can also choose to come in this week or next week to take the measurement i…" at bounding box center [1156, 698] width 713 height 65
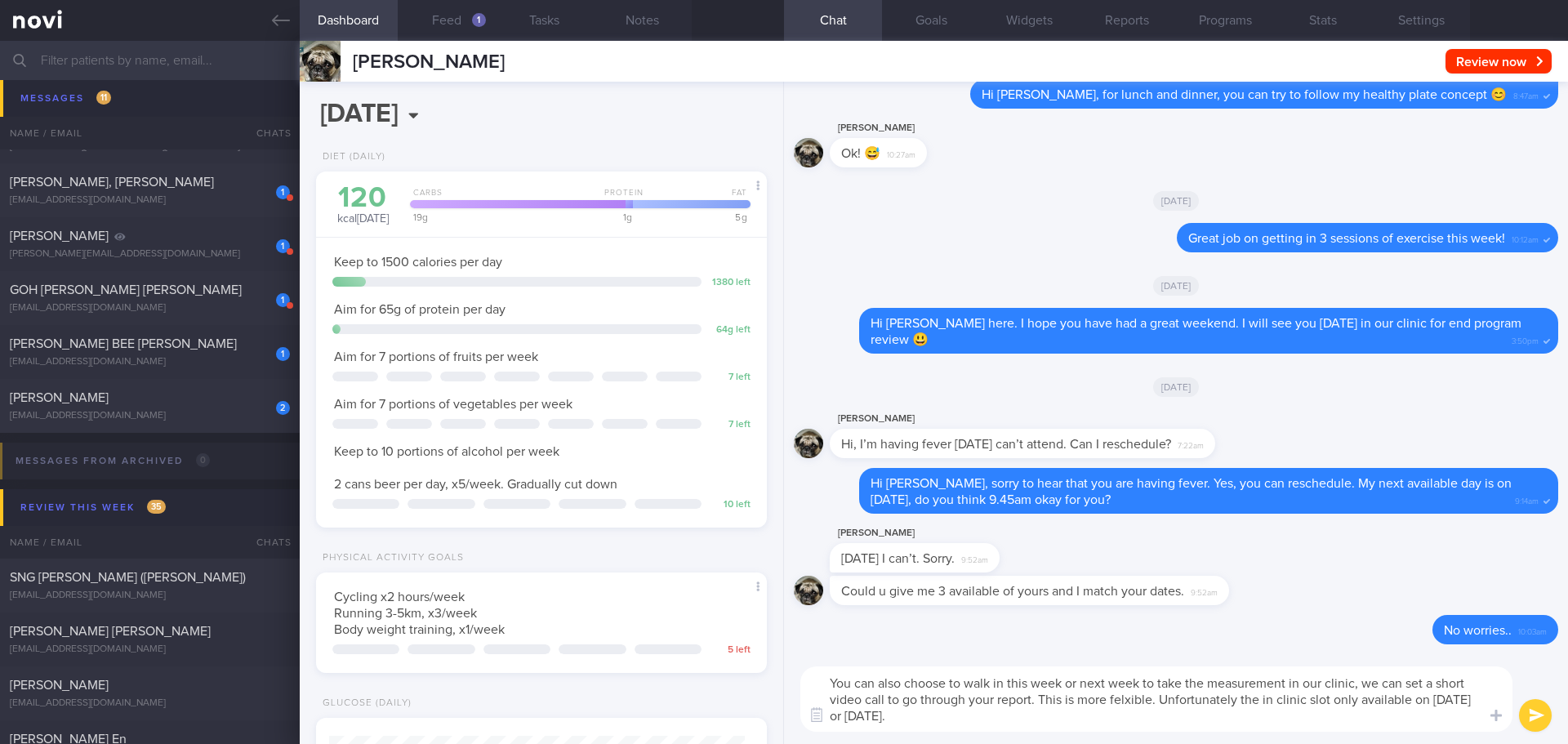
click at [994, 683] on textarea "You can also choose to walk in this week or next week to take the measurement i…" at bounding box center [1156, 698] width 713 height 65
drag, startPoint x: 1198, startPoint y: 680, endPoint x: 1409, endPoint y: 680, distance: 211.0
click at [1409, 680] on textarea "You can also choose to walk to our clinic this week or next week to take the me…" at bounding box center [1156, 698] width 713 height 65
click at [1369, 713] on textarea "You can also choose to walk to our clinic this week or next week to take the me…" at bounding box center [1156, 698] width 713 height 65
click at [1373, 708] on textarea "You can also choose to walk to our clinic this week or next week to take the me…" at bounding box center [1156, 698] width 713 height 65
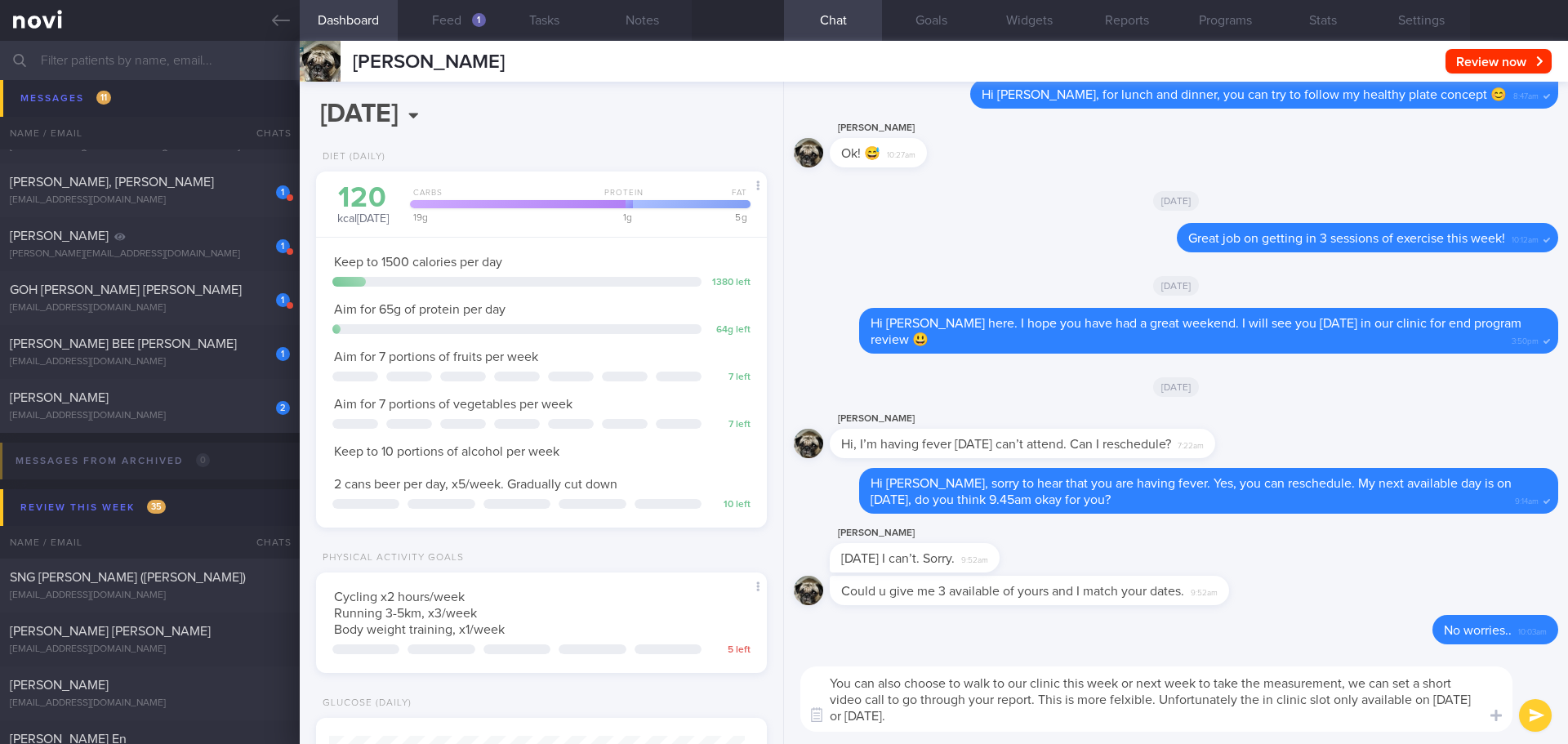
click at [961, 705] on textarea "You can also choose to walk to our clinic this week or next week to take the me…" at bounding box center [1156, 698] width 713 height 65
click at [965, 713] on textarea "You can also choose to walk to our clinic this week or next week to take the me…" at bounding box center [1156, 698] width 713 height 65
click at [980, 712] on textarea "You can also choose to walk to our clinic this week or next week to take the me…" at bounding box center [1156, 698] width 713 height 65
click at [1033, 696] on textarea "You can also choose to walk to our clinic this week or next week to take the me…" at bounding box center [1156, 698] width 713 height 65
click at [1334, 698] on textarea "You can also choose to walk to our clinic this week or next week to take the me…" at bounding box center [1156, 698] width 713 height 65
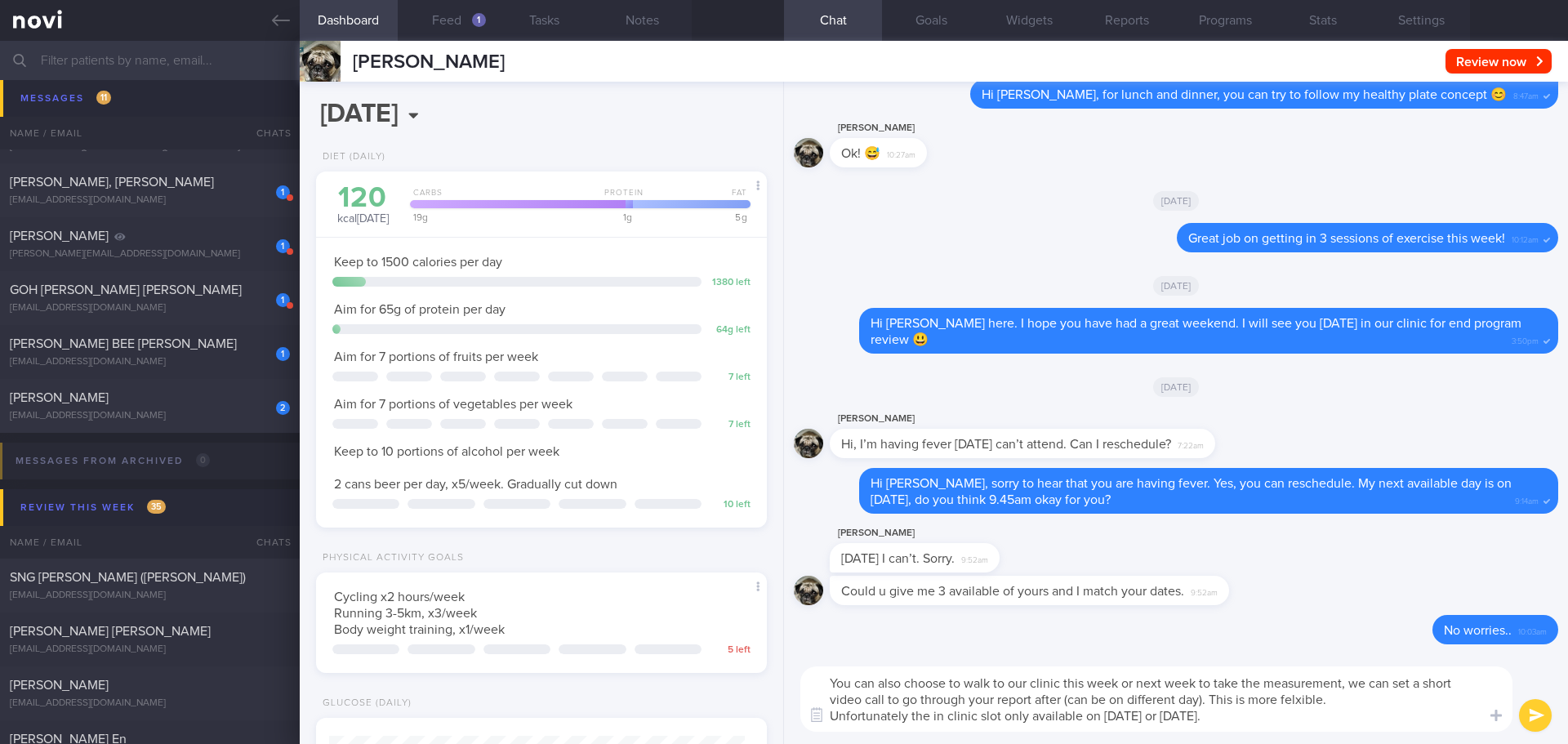
click at [1217, 716] on textarea "You can also choose to walk to our clinic this week or next week to take the me…" at bounding box center [1156, 698] width 713 height 65
click at [1237, 714] on textarea "You can also choose to walk to our clinic this week or next week to take the me…" at bounding box center [1156, 698] width 713 height 65
click at [948, 718] on textarea "You can also choose to walk to our clinic this week or next week to take the me…" at bounding box center [1156, 698] width 713 height 65
click at [1220, 719] on textarea "You can also choose to walk to our clinic this week or next week to take the me…" at bounding box center [1156, 698] width 713 height 65
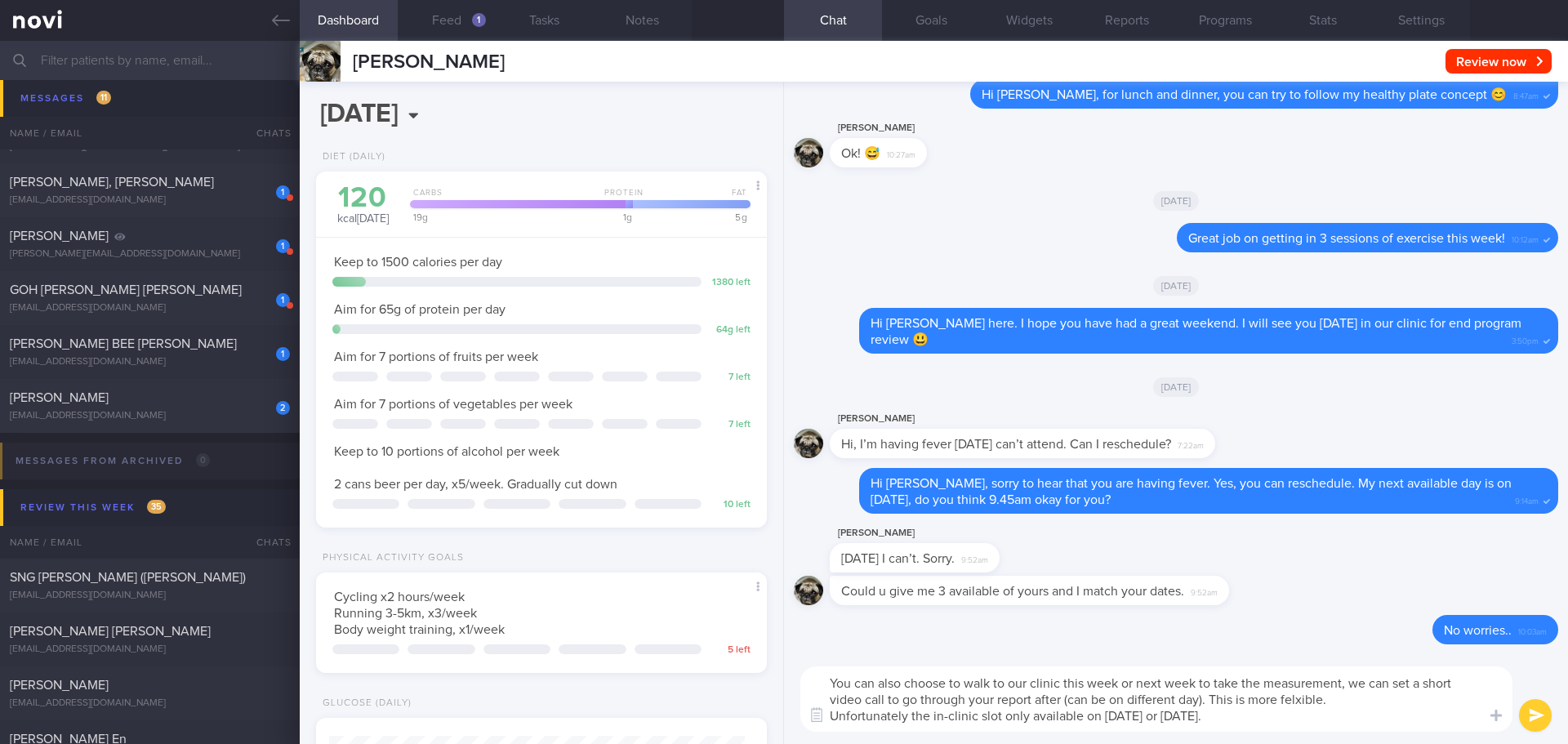
click at [1251, 719] on textarea "You can also choose to walk to our clinic this week or next week to take the me…" at bounding box center [1156, 698] width 713 height 65
type textarea "You can also choose to walk to our clinic this week or next week to take the me…"
drag, startPoint x: 1525, startPoint y: 716, endPoint x: 1515, endPoint y: 719, distance: 10.4
click at [1526, 716] on button "submit" at bounding box center [1535, 714] width 33 height 33
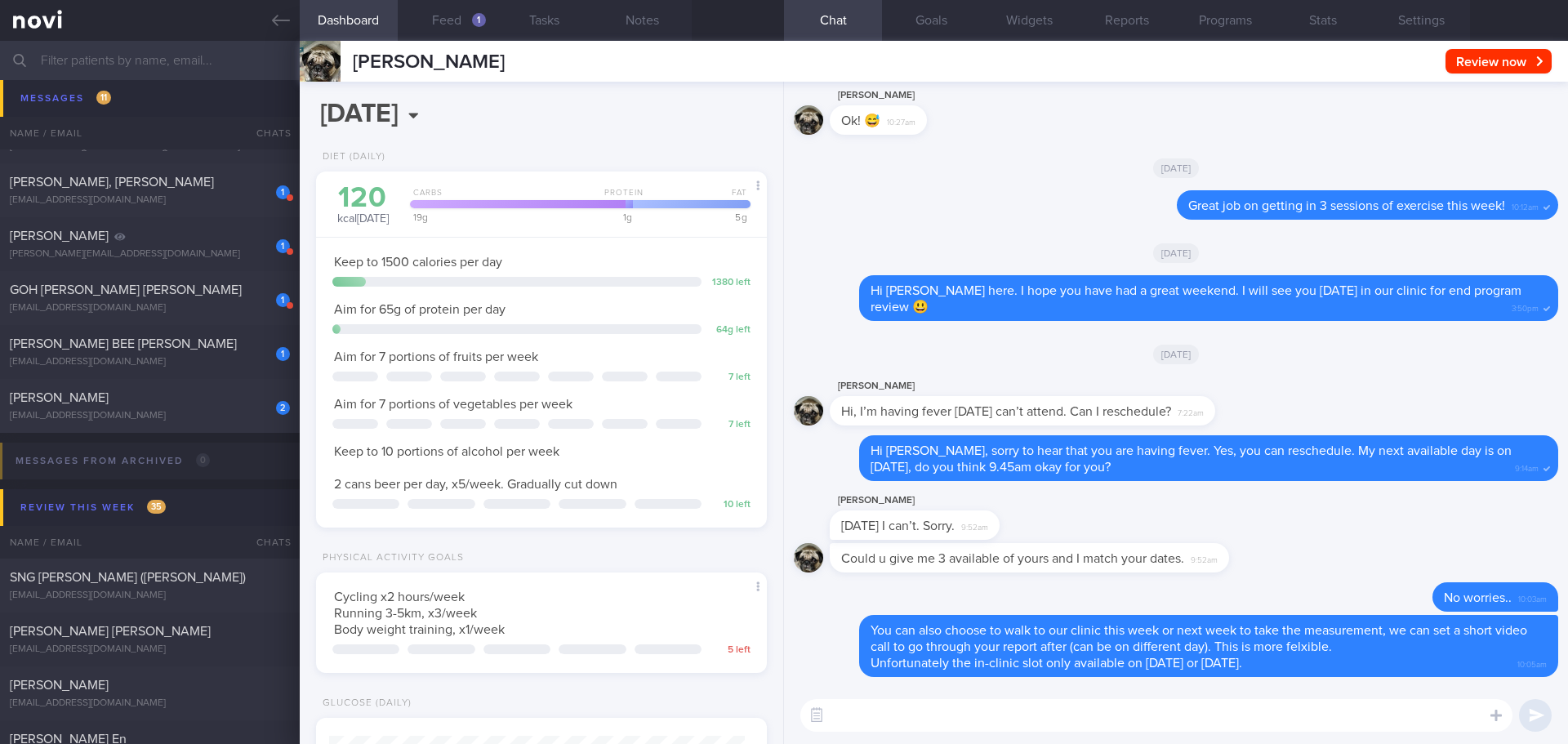
click at [886, 720] on textarea at bounding box center [1156, 714] width 713 height 33
click at [176, 352] on div "1 [PERSON_NAME] BEE [PERSON_NAME] [EMAIL_ADDRESS][DOMAIN_NAME]" at bounding box center [150, 351] width 300 height 33
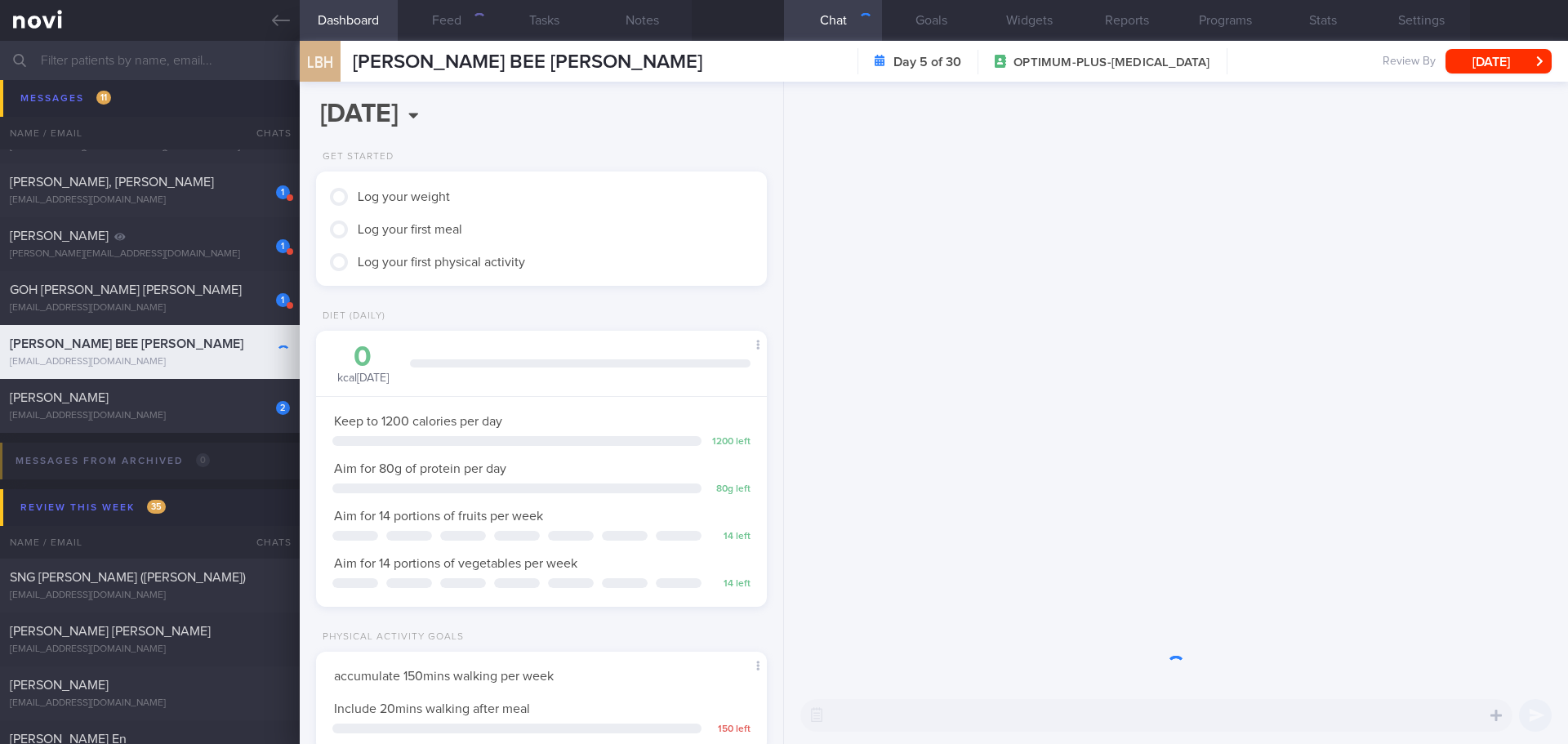
scroll to position [228, 410]
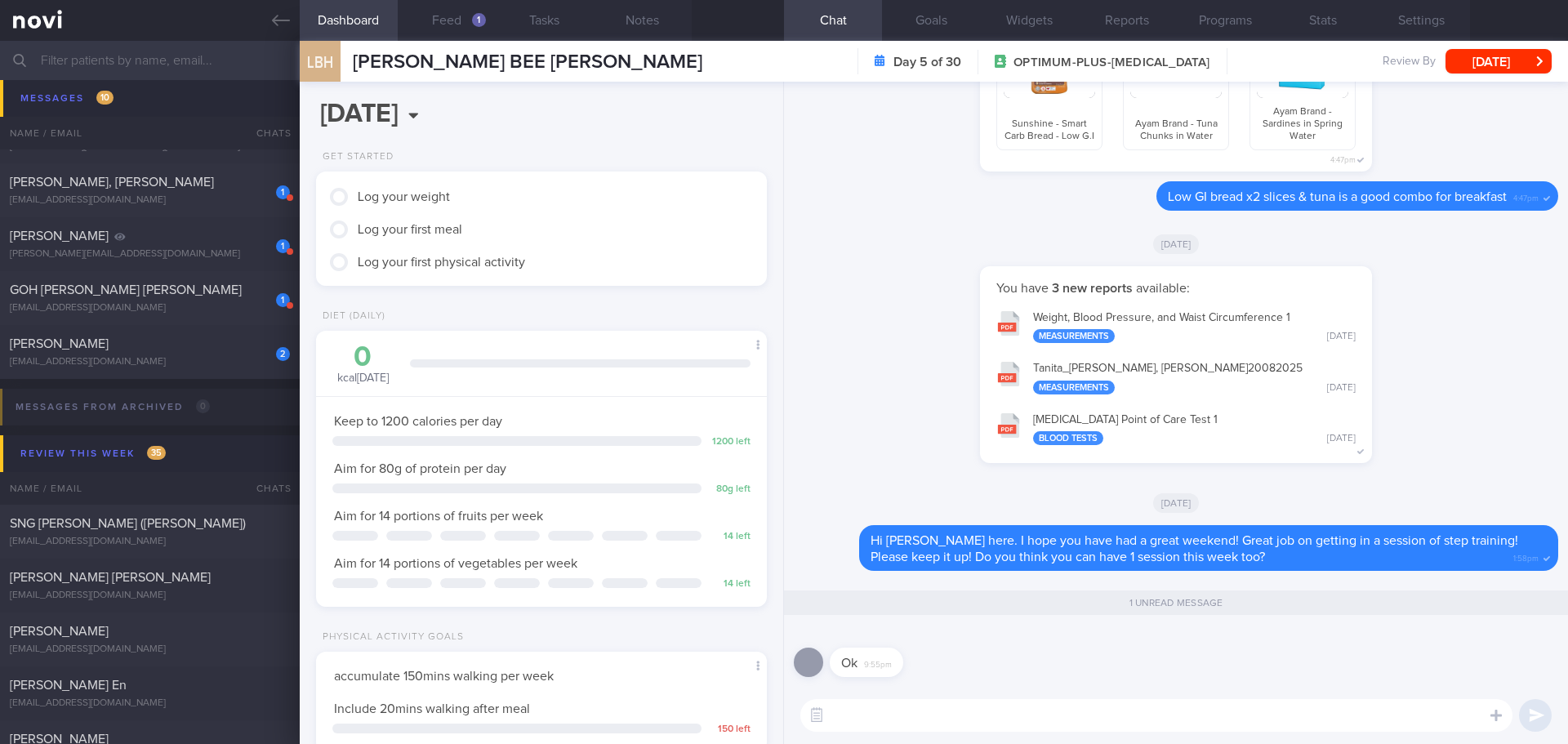
click at [896, 393] on div "You have 3 new reports available: Weight, Blood Pressure, and Waist Circumferen…" at bounding box center [1176, 373] width 764 height 214
click at [441, 13] on button "Feed 1" at bounding box center [447, 20] width 98 height 41
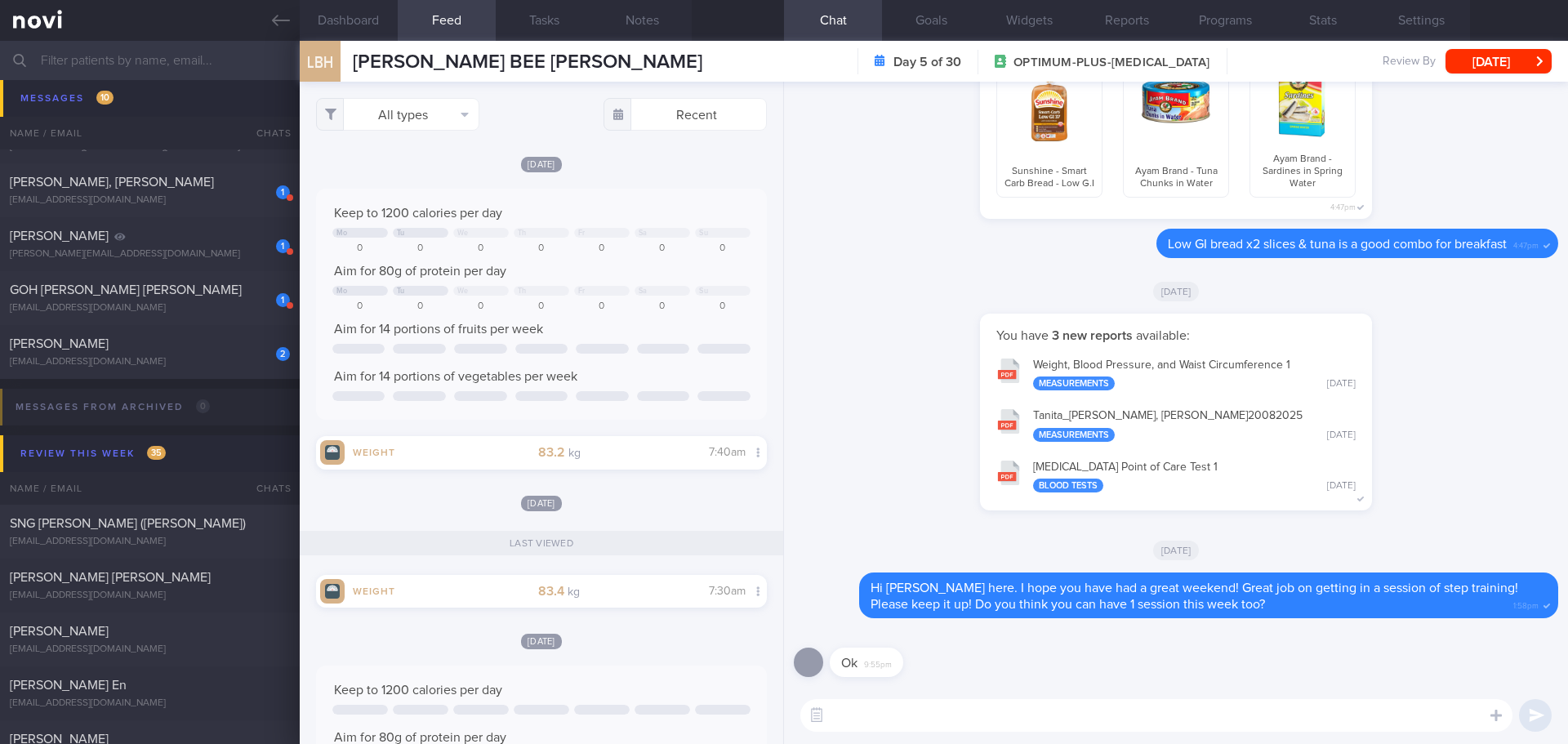
click at [641, 171] on div "[DATE]" at bounding box center [541, 163] width 451 height 17
click at [1043, 716] on textarea at bounding box center [1156, 714] width 713 height 33
click at [1019, 708] on textarea at bounding box center [1156, 714] width 713 height 33
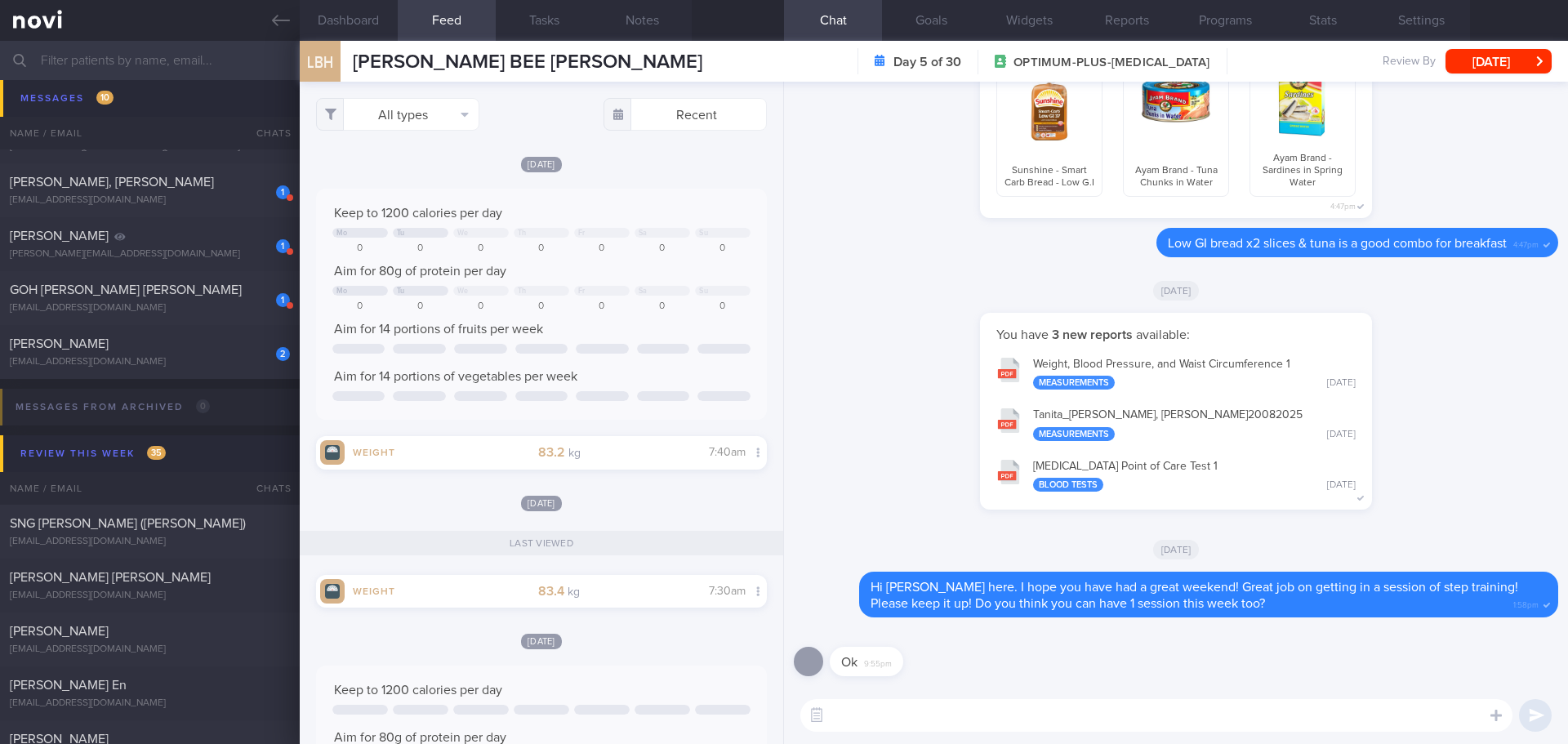
click at [1019, 708] on textarea at bounding box center [1156, 714] width 713 height 33
click at [1019, 709] on textarea at bounding box center [1156, 714] width 713 height 33
type textarea "D"
type textarea "H"
type textarea "Great! Let's keep the momentum going!"
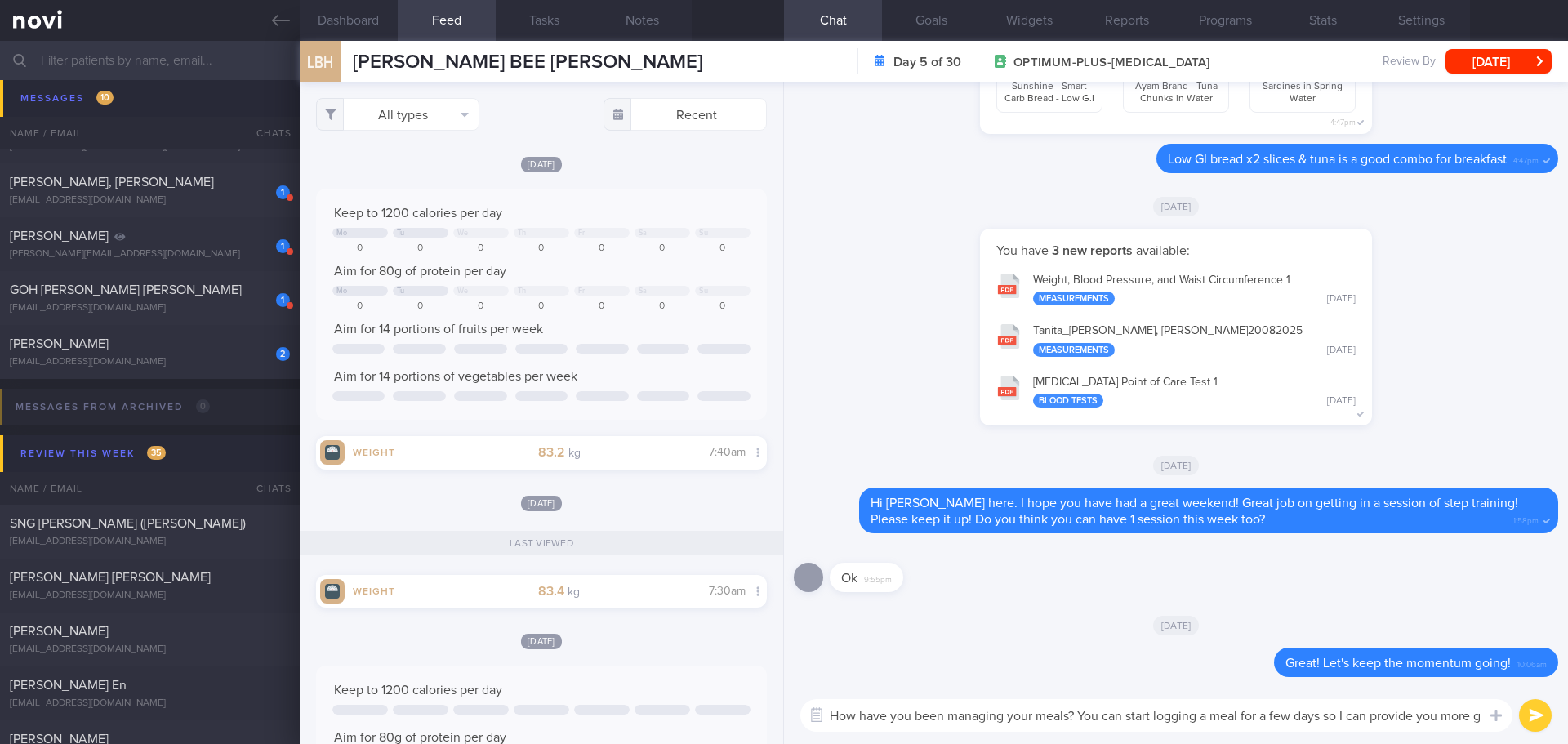
scroll to position [0, 0]
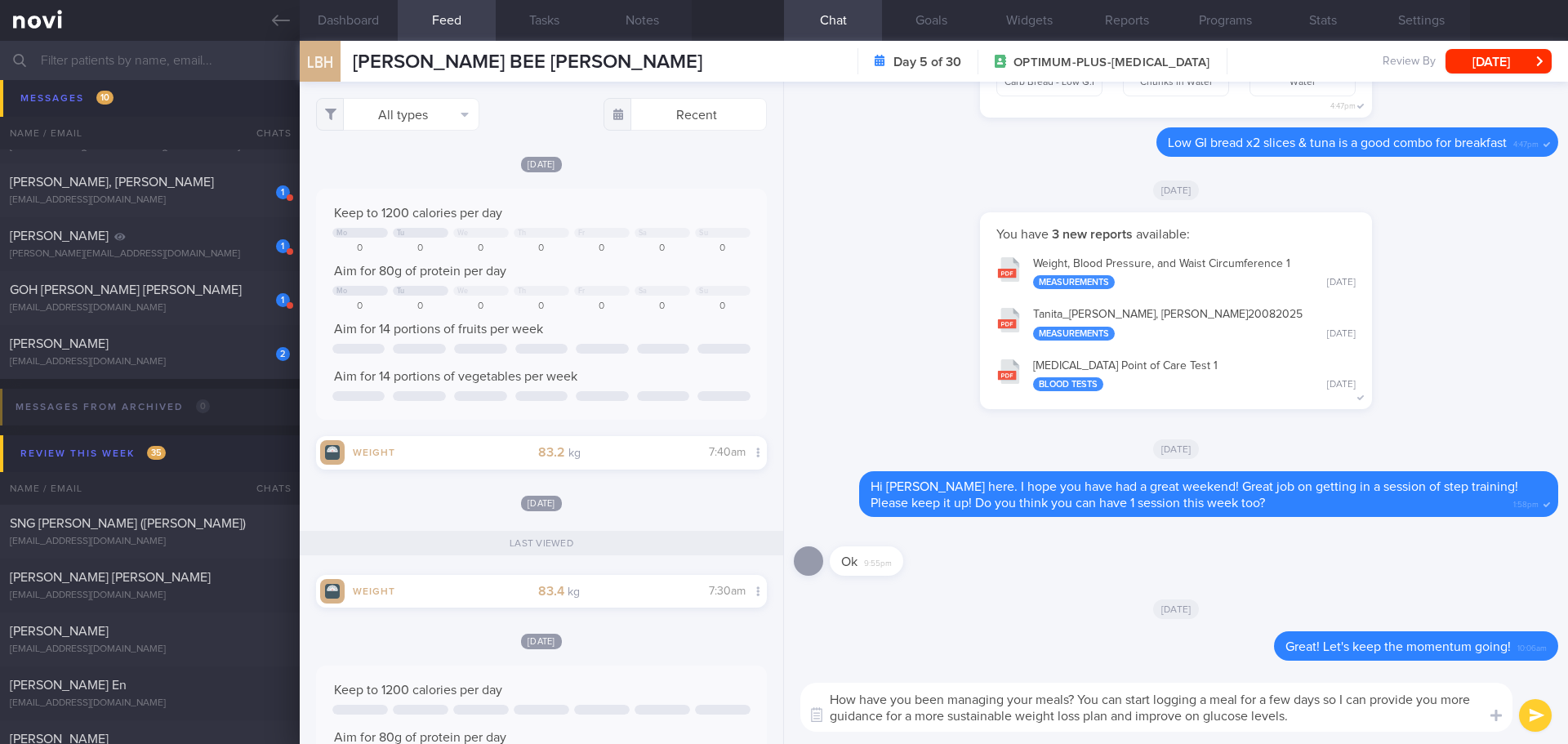
drag, startPoint x: 1242, startPoint y: 702, endPoint x: 1205, endPoint y: 704, distance: 37.1
click at [1205, 704] on textarea "How have you been managing your meals? You can start logging a meal for a few d…" at bounding box center [1156, 706] width 713 height 49
click at [1347, 722] on textarea "How have you been managing your meals? You can start logging meals for a few da…" at bounding box center [1156, 706] width 713 height 49
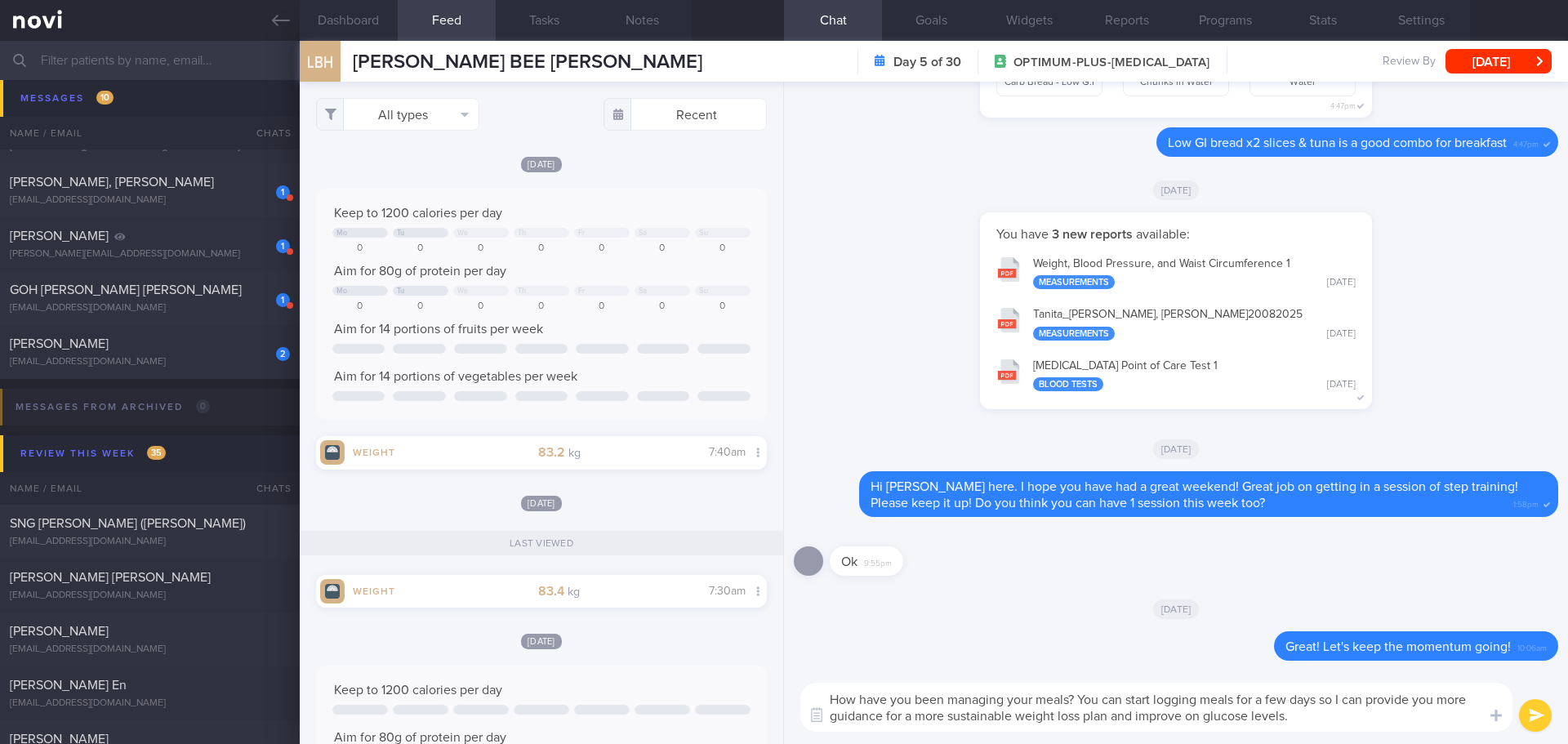
drag, startPoint x: 1441, startPoint y: 698, endPoint x: 1501, endPoint y: 698, distance: 60.0
click at [1442, 698] on textarea "How have you been managing your meals? You can start logging meals for a few da…" at bounding box center [1156, 706] width 713 height 49
click at [1376, 718] on textarea "How have you been managing your meals? You can start logging meals for a few da…" at bounding box center [1156, 706] width 713 height 49
click at [938, 716] on textarea "How have you been managing your meals? You can start logging meals for a few da…" at bounding box center [1156, 706] width 713 height 49
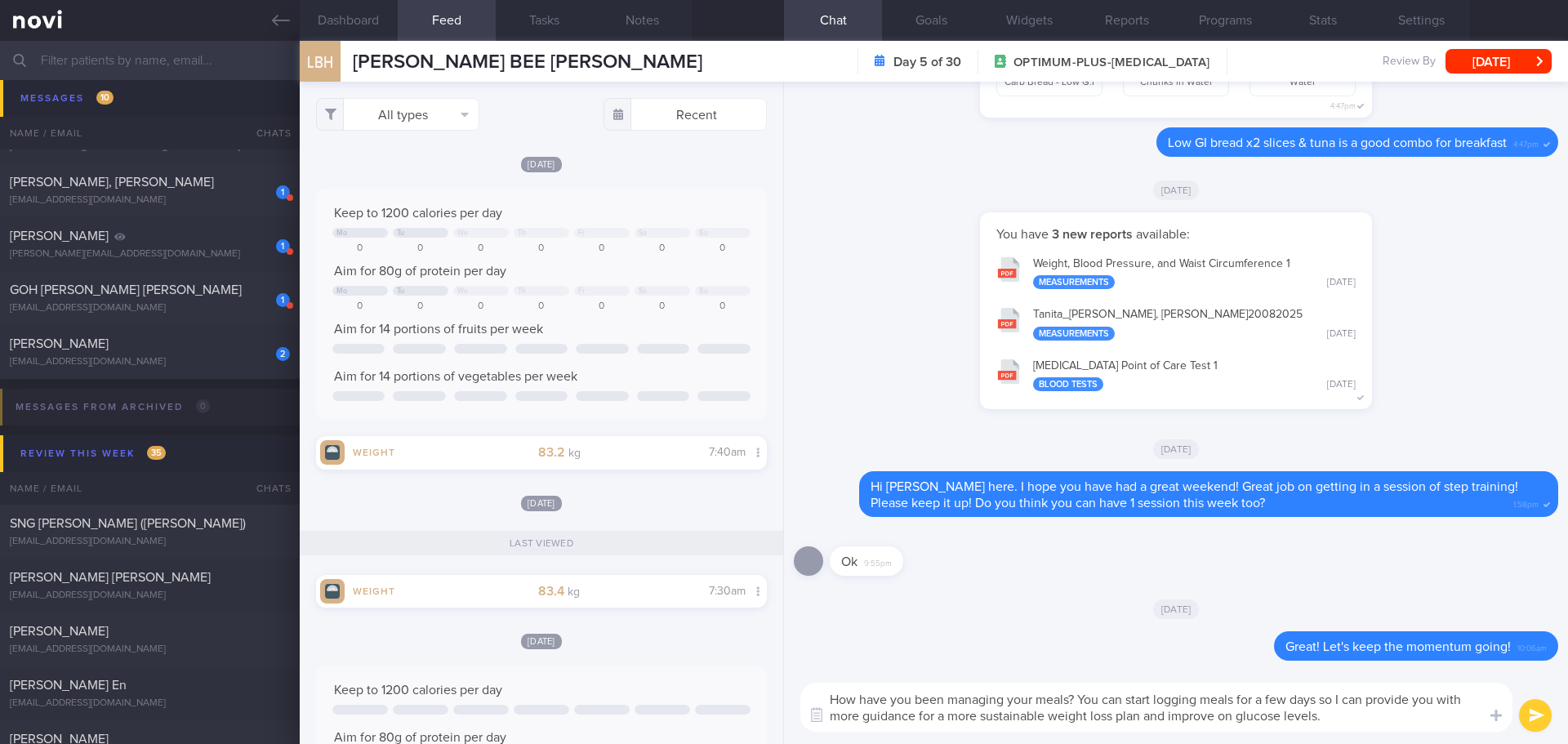
click at [1312, 711] on textarea "How have you been managing your meals? You can start logging meals for a few da…" at bounding box center [1156, 706] width 713 height 49
click at [1372, 711] on textarea "How have you been managing your meals? You can start logging meals for a few da…" at bounding box center [1156, 706] width 713 height 49
click at [1396, 713] on textarea "How have you been managing your meals? You can start logging meals for a few da…" at bounding box center [1156, 706] width 713 height 49
type textarea "How have you been managing your meals? You can start logging meals for a few da…"
click at [1539, 712] on button "submit" at bounding box center [1535, 714] width 33 height 33
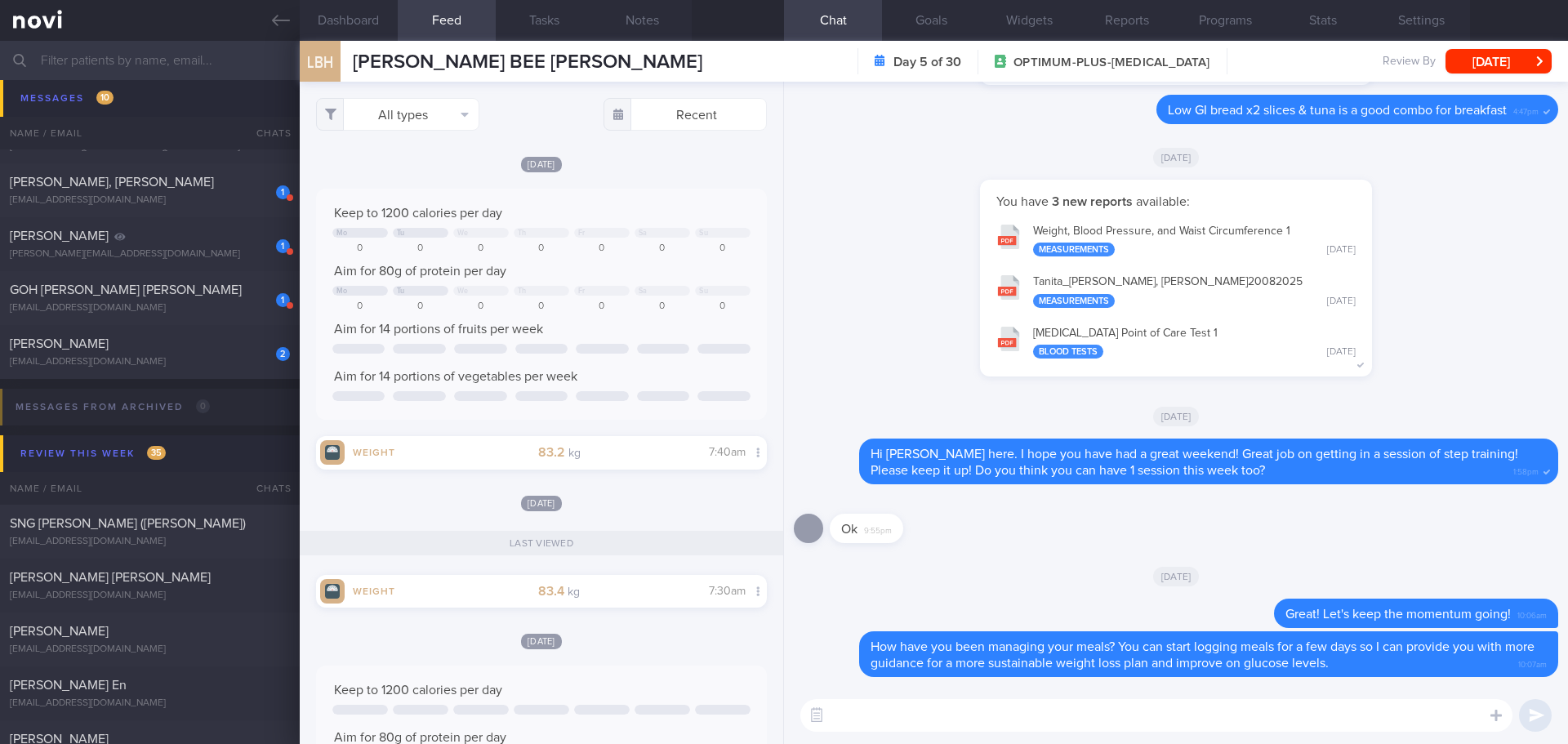
click at [1021, 504] on div "Ok 9:55pm" at bounding box center [1176, 523] width 764 height 59
click at [1492, 153] on div "[DATE]" at bounding box center [1176, 157] width 764 height 46
click at [1509, 155] on div "[DATE]" at bounding box center [1176, 157] width 764 height 46
click at [1511, 157] on div "[DATE]" at bounding box center [1176, 157] width 764 height 46
click at [922, 713] on textarea at bounding box center [1156, 714] width 713 height 33
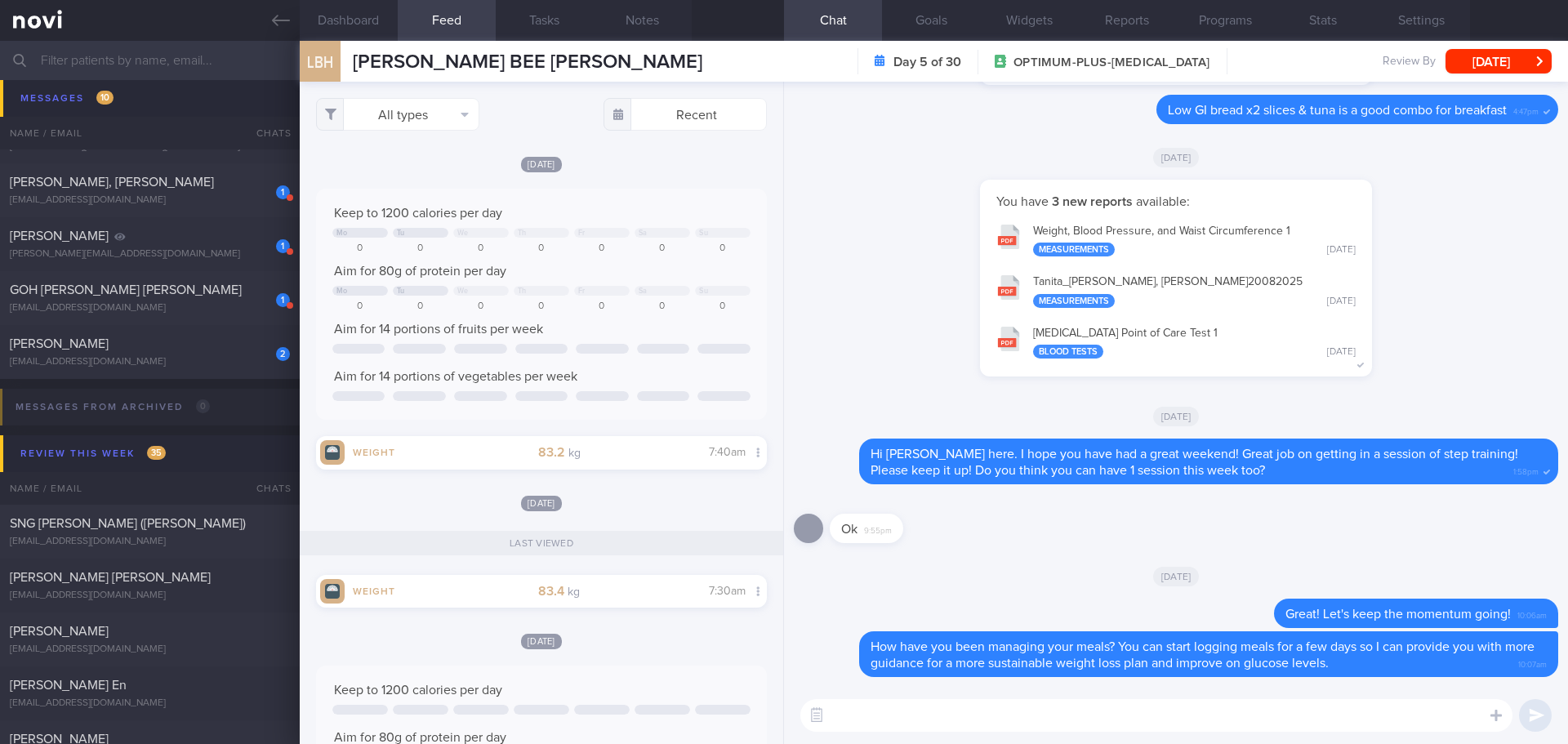
click at [897, 721] on textarea at bounding box center [1156, 714] width 713 height 33
paste textarea "[URL][DOMAIN_NAME]"
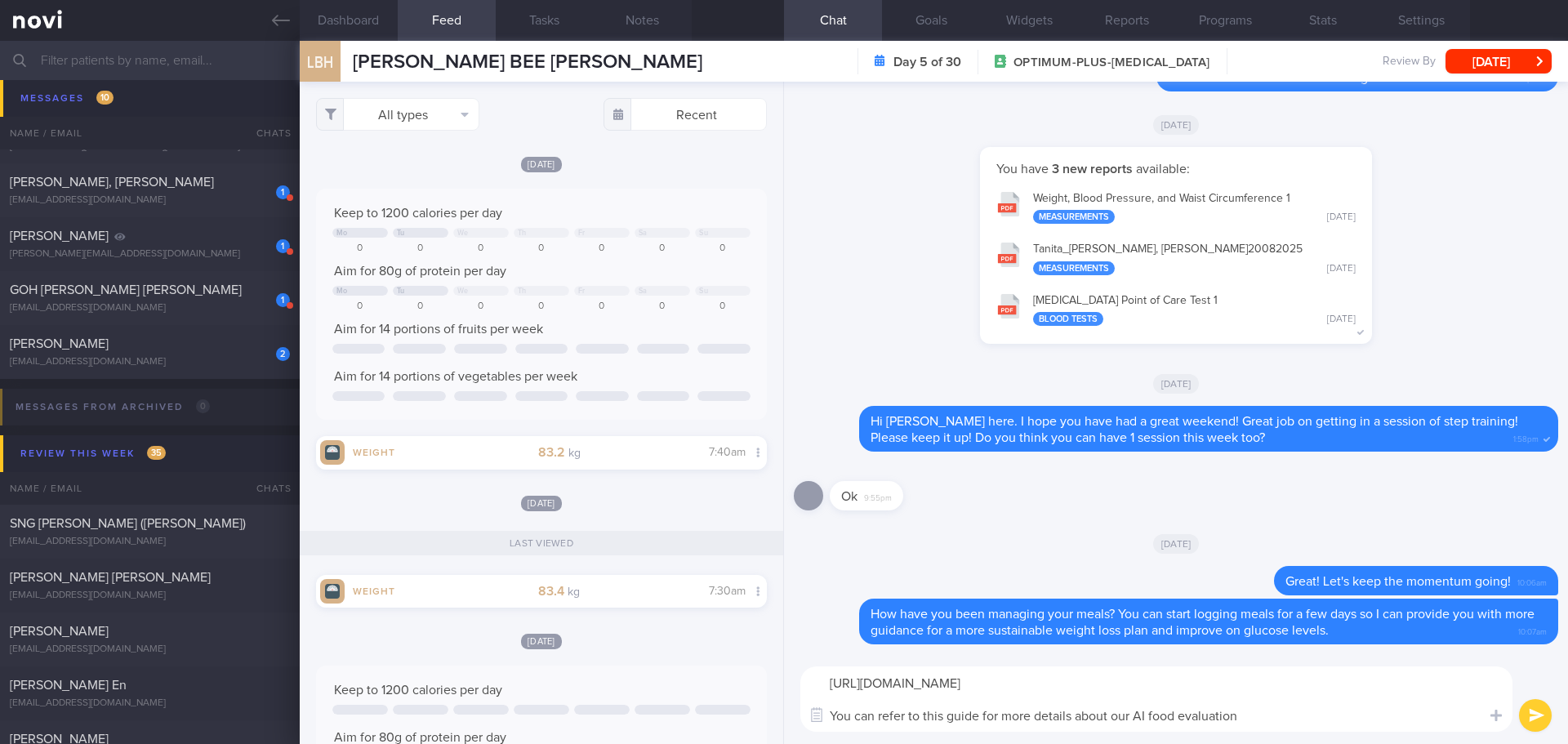
type textarea "[URL][DOMAIN_NAME] You can refer to this guide for more details about our AI fo…"
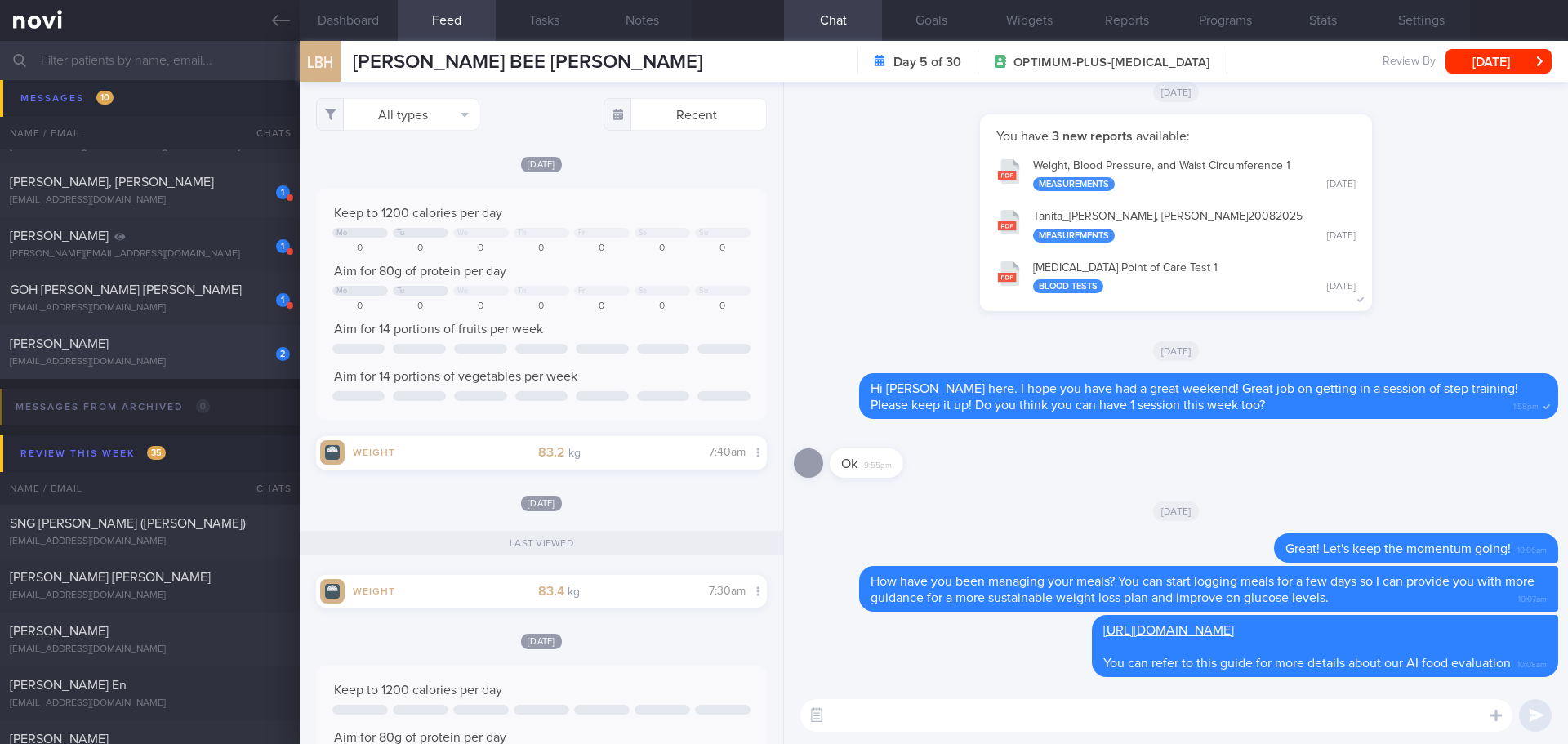
click at [84, 360] on div "[EMAIL_ADDRESS][DOMAIN_NAME]" at bounding box center [150, 362] width 280 height 12
click at [1528, 58] on button "[DATE]" at bounding box center [1498, 61] width 106 height 25
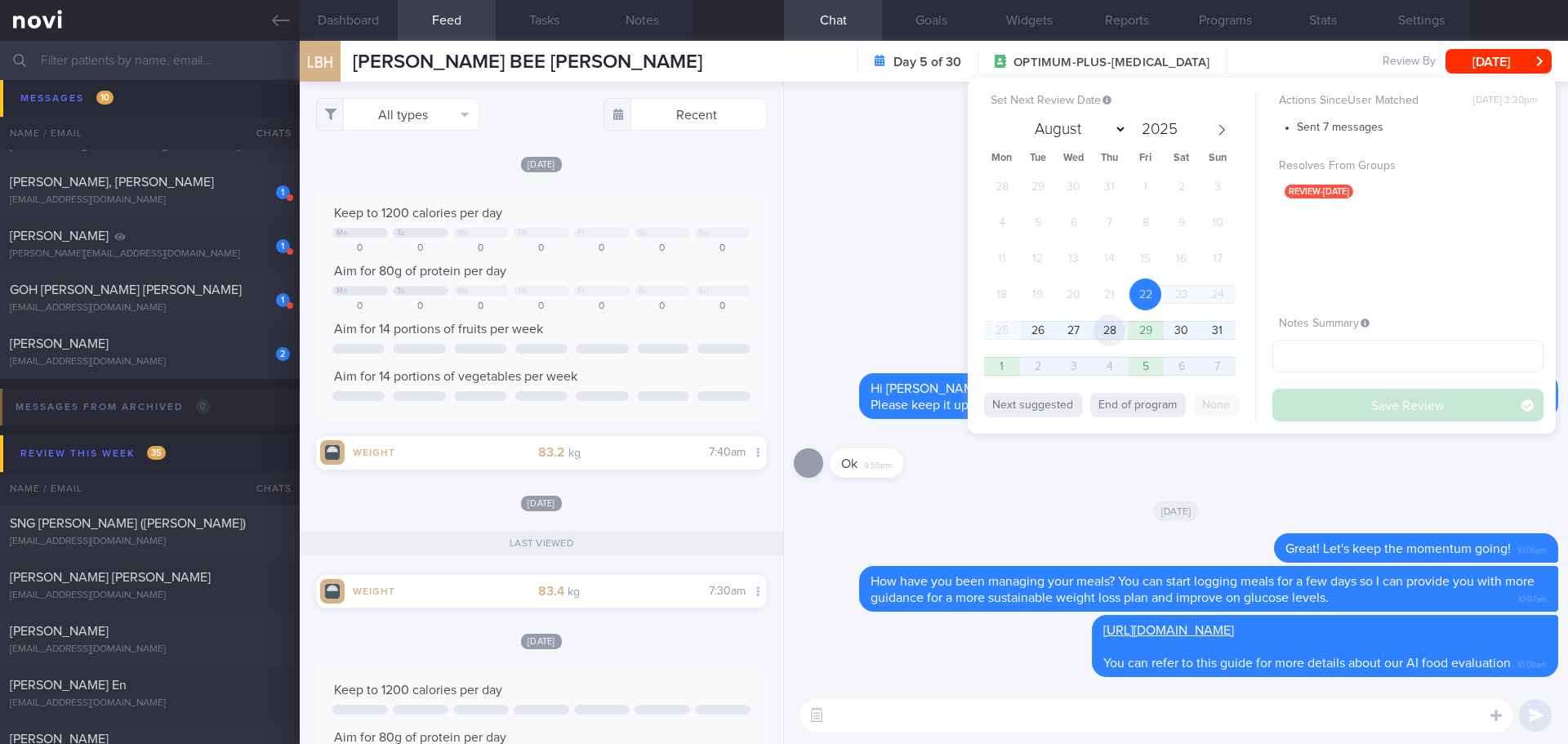
click at [1105, 331] on span "28" at bounding box center [1110, 330] width 32 height 32
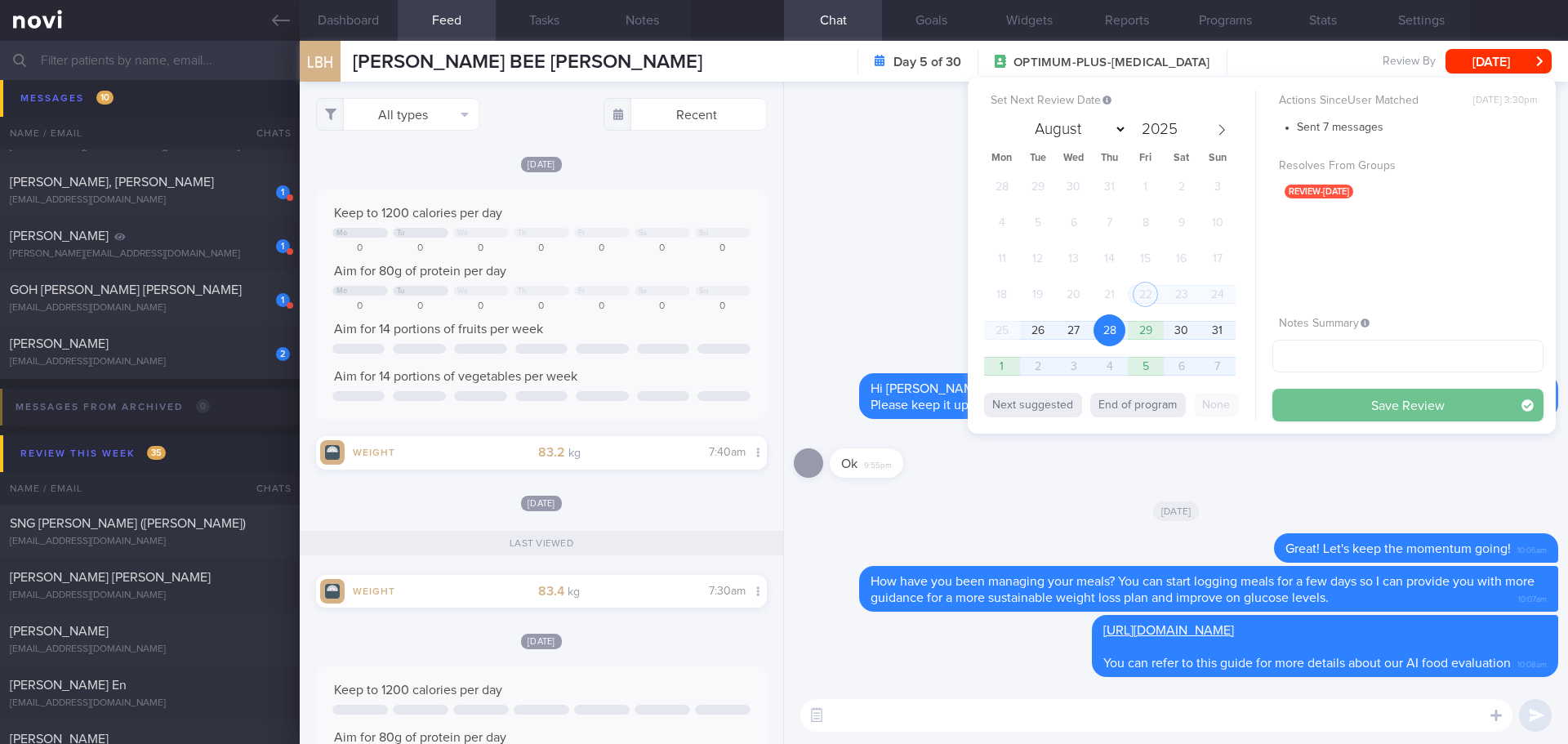
click at [1305, 402] on button "Save Review" at bounding box center [1407, 405] width 271 height 33
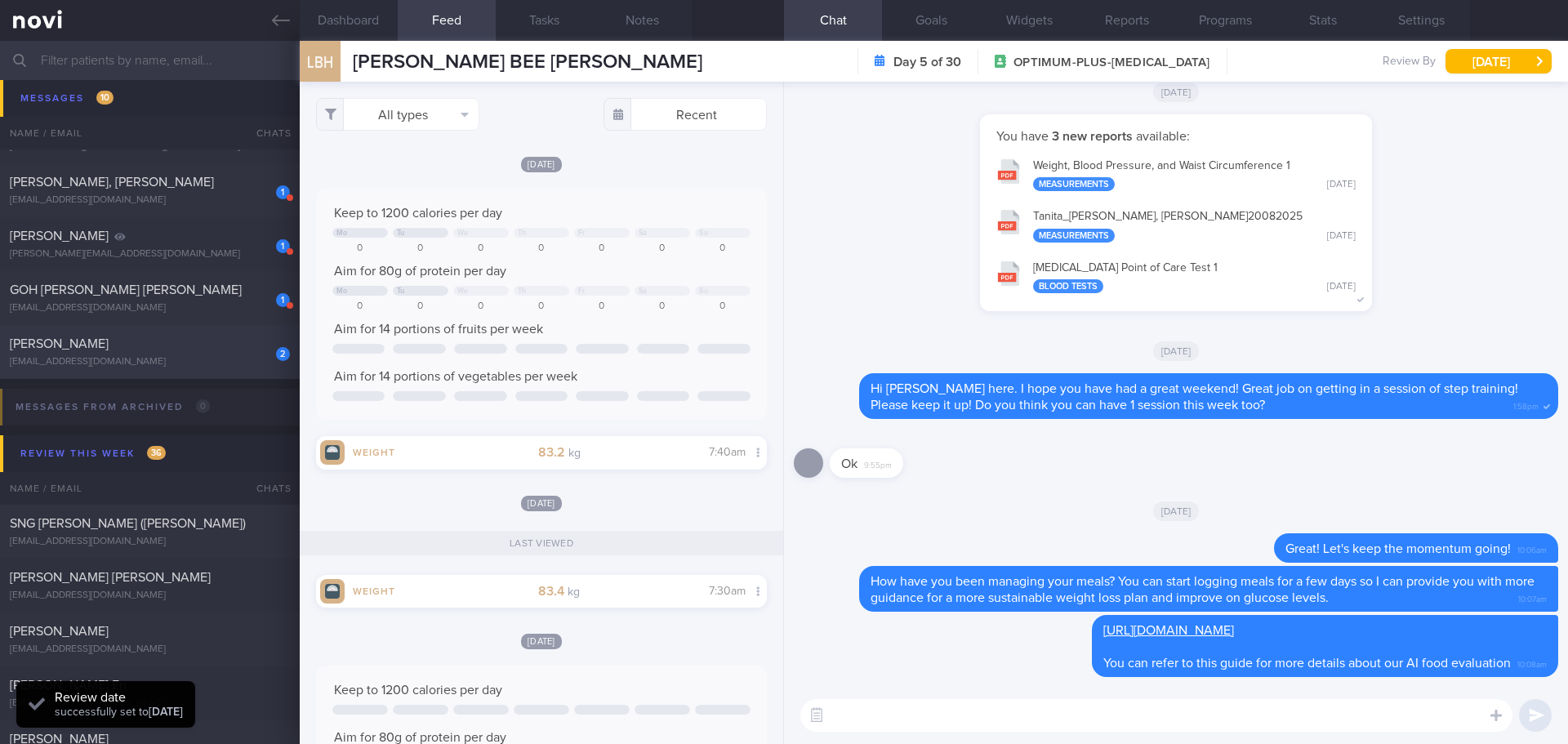
click at [197, 366] on div "[EMAIL_ADDRESS][DOMAIN_NAME]" at bounding box center [150, 362] width 280 height 12
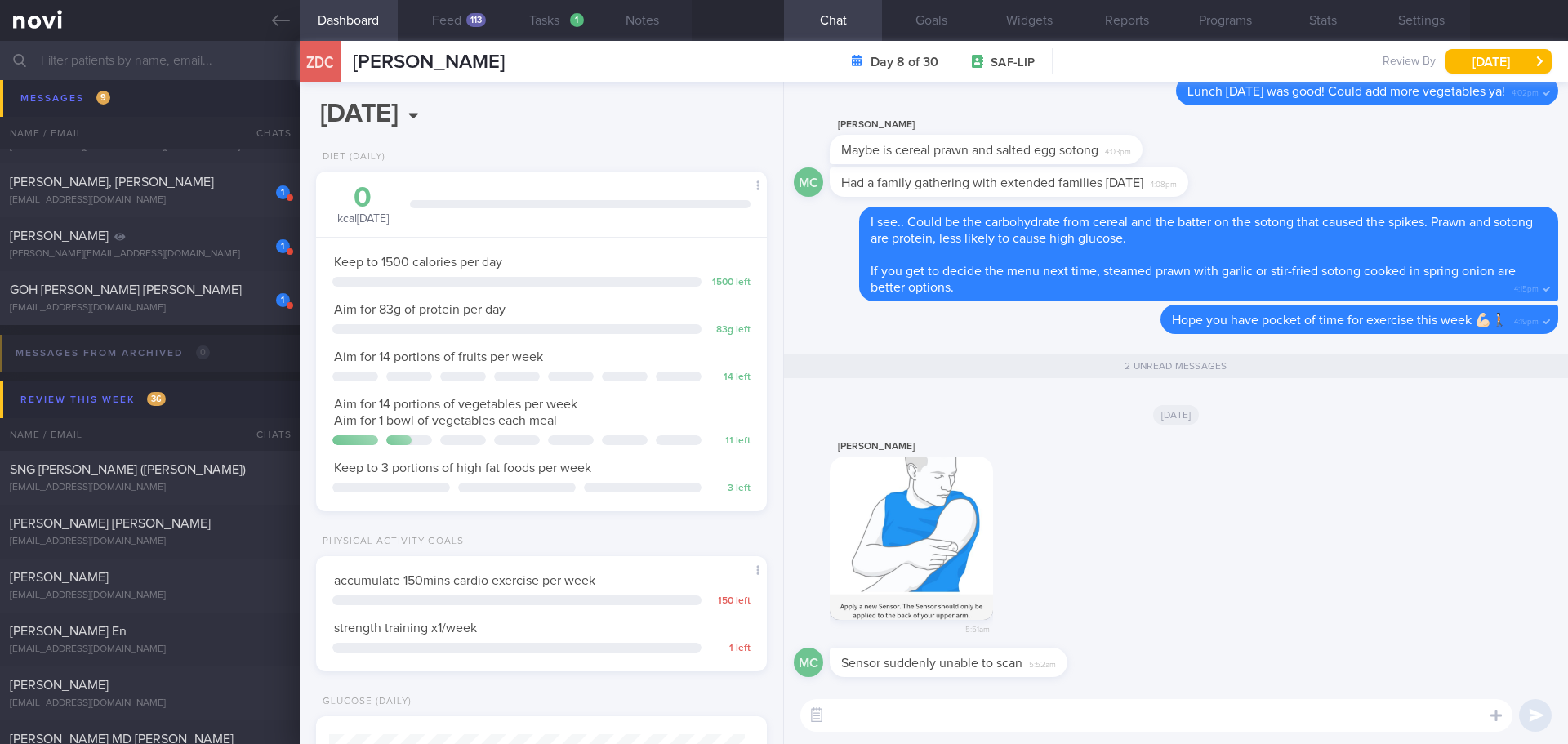
scroll to position [207, 417]
click at [1285, 433] on div "[DATE]" at bounding box center [1176, 414] width 764 height 46
click at [466, 19] on div "113" at bounding box center [476, 20] width 20 height 14
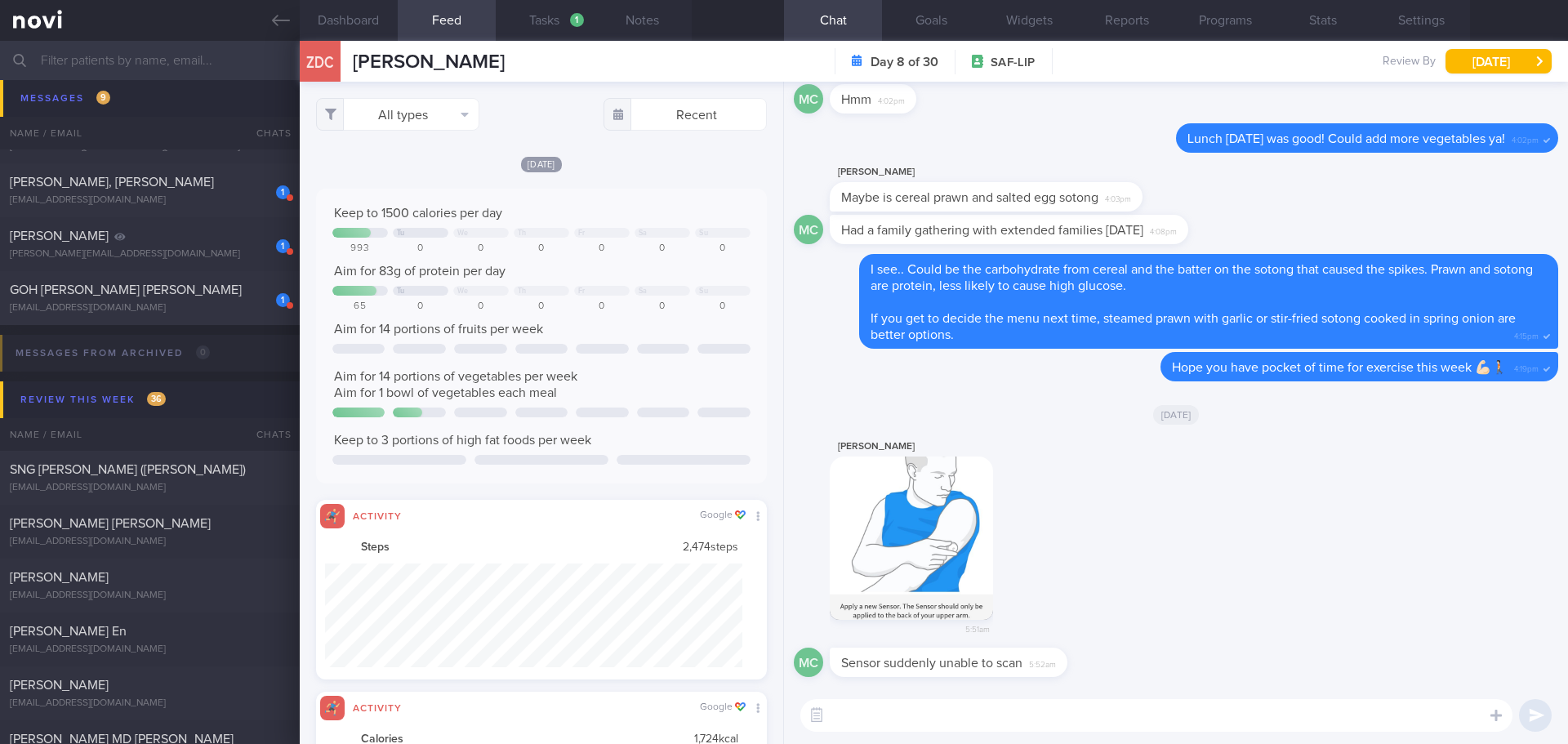
click at [644, 176] on div "[DATE] Keep to 1500 calories per day Tu We Th Fr Sa Su 993 0 0 0 0 0 0 Aim for …" at bounding box center [541, 417] width 451 height 524
click at [445, 125] on button "All types" at bounding box center [397, 114] width 164 height 33
click at [398, 169] on button "Activity" at bounding box center [397, 171] width 162 height 25
checkbox input "false"
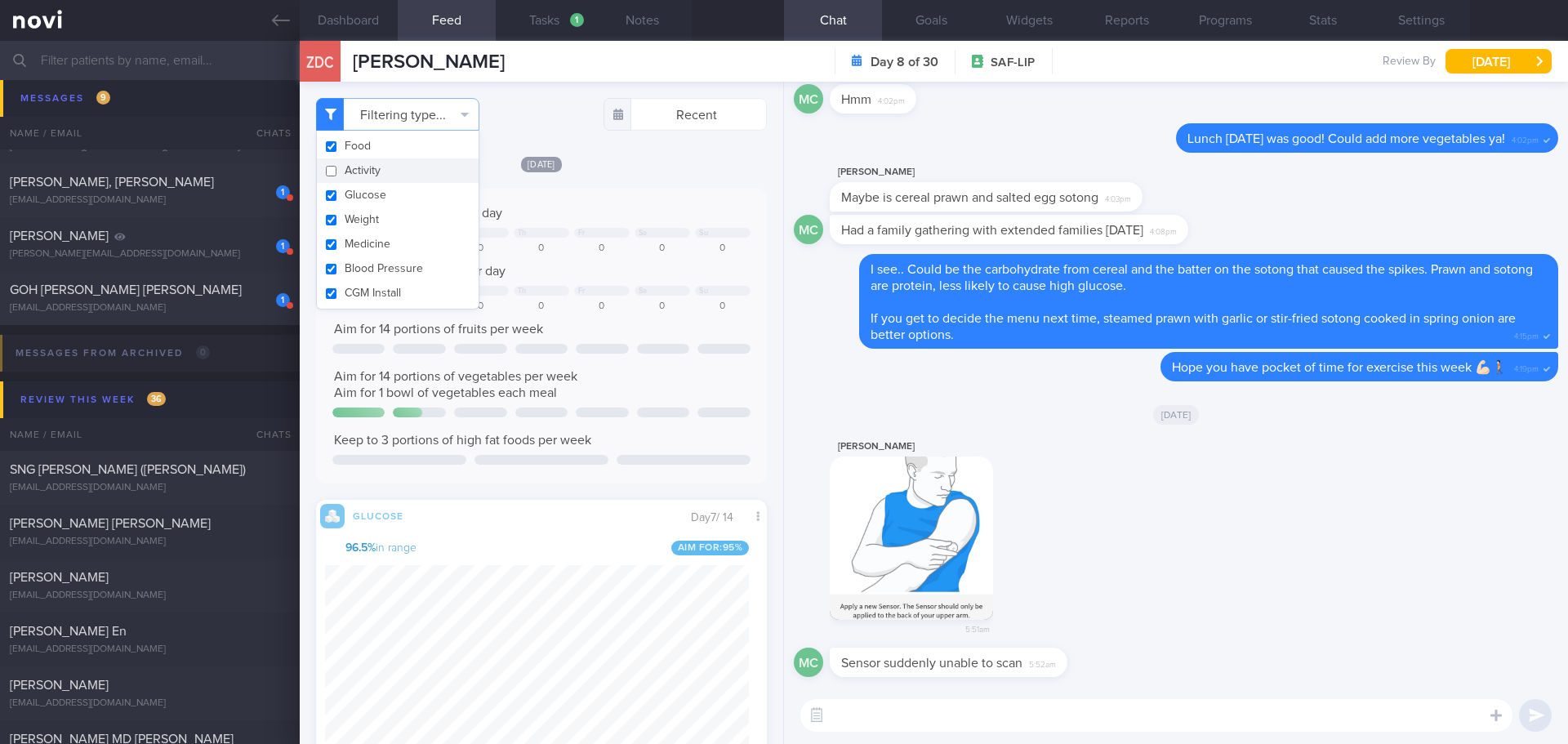
scroll to position [816075, 816200]
click at [638, 151] on div "Filtering type... Food Activity Glucose Weight Medicine Blood Pressure [MEDICAL…" at bounding box center [541, 412] width 483 height 662
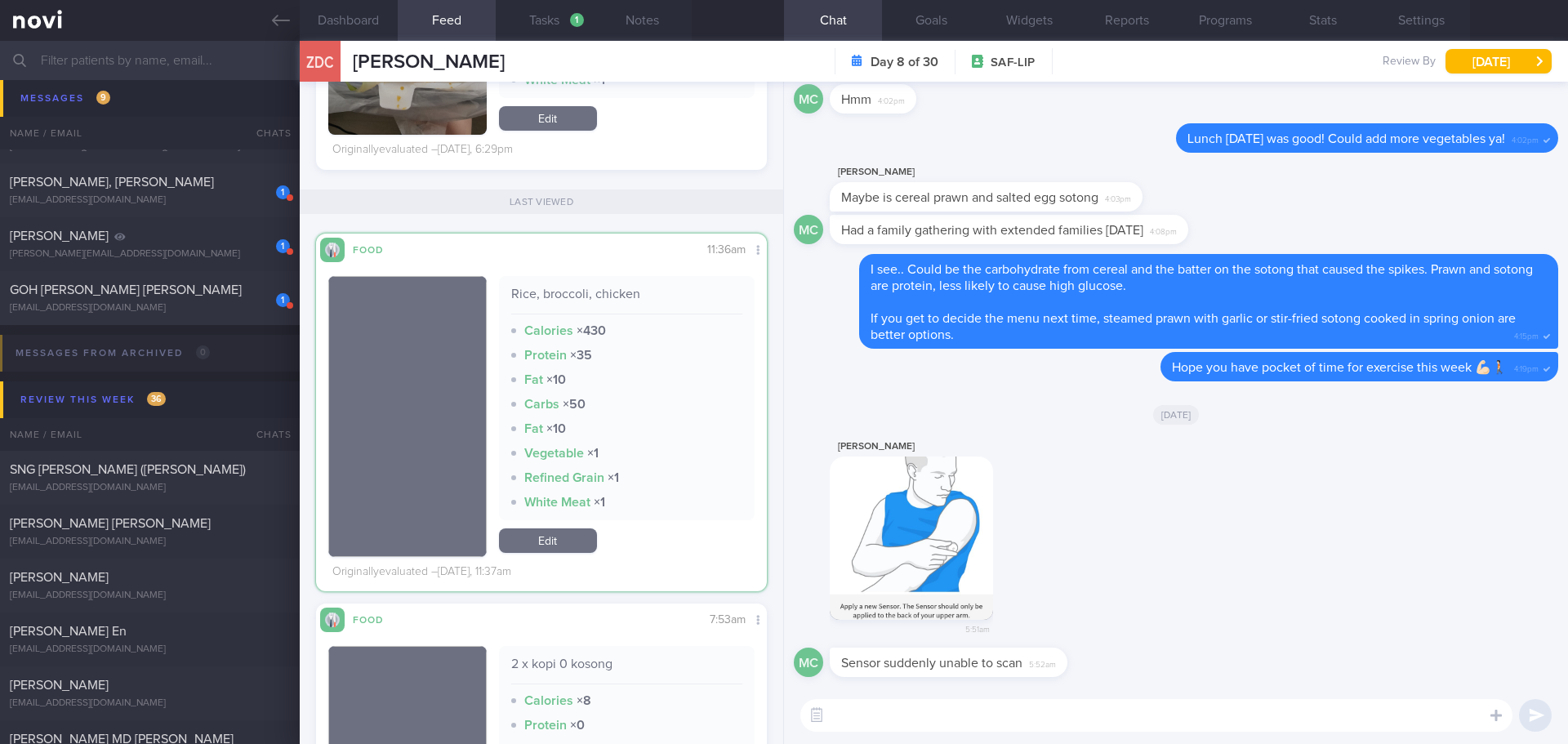
click at [1112, 708] on textarea at bounding box center [1156, 714] width 713 height 33
type textarea "Good morning Zong Da, yes, the sensory doesn't seem is working as usual."
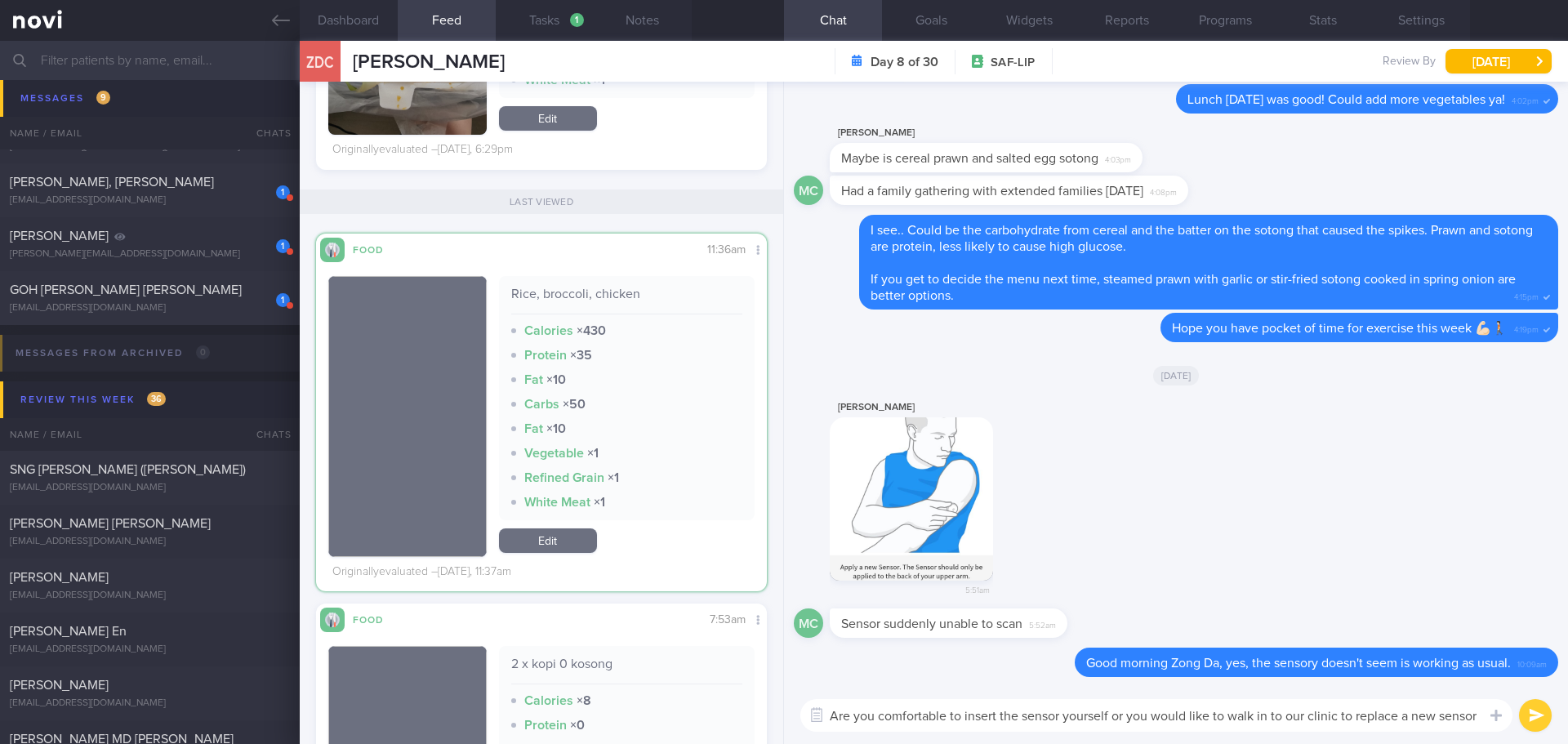
scroll to position [0, 0]
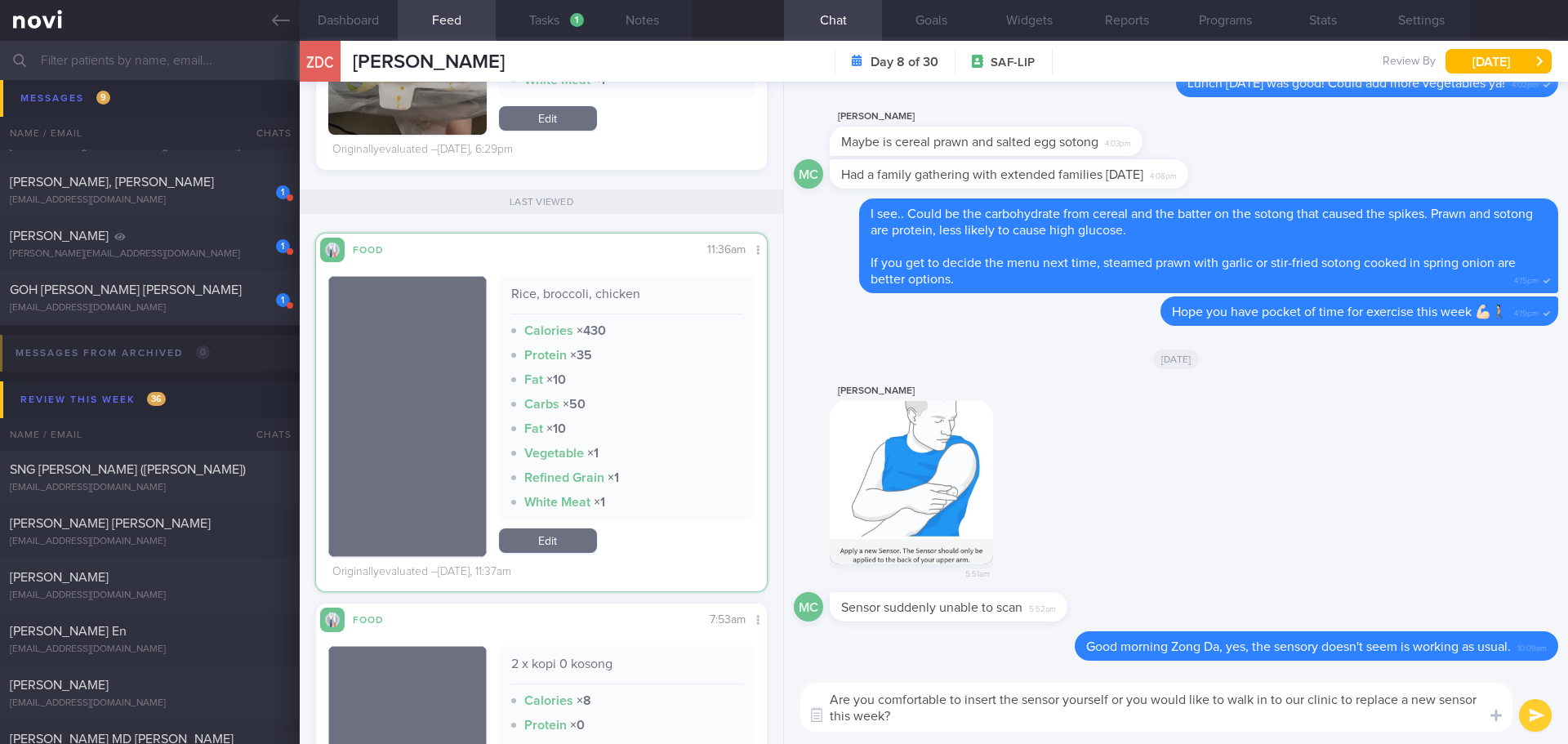
click at [1169, 716] on textarea "Are you comfortable to insert the sensor yourself or you would like to walk in …" at bounding box center [1156, 706] width 713 height 49
click at [1173, 725] on textarea "Are you comfortable to insert the sensor yourself or you would like to walk in …" at bounding box center [1156, 706] width 713 height 49
drag, startPoint x: 1154, startPoint y: 698, endPoint x: 1210, endPoint y: 700, distance: 56.0
click at [1210, 700] on textarea "Are you comfortable to insert the sensor yourself or you would like to walk in …" at bounding box center [1156, 706] width 713 height 49
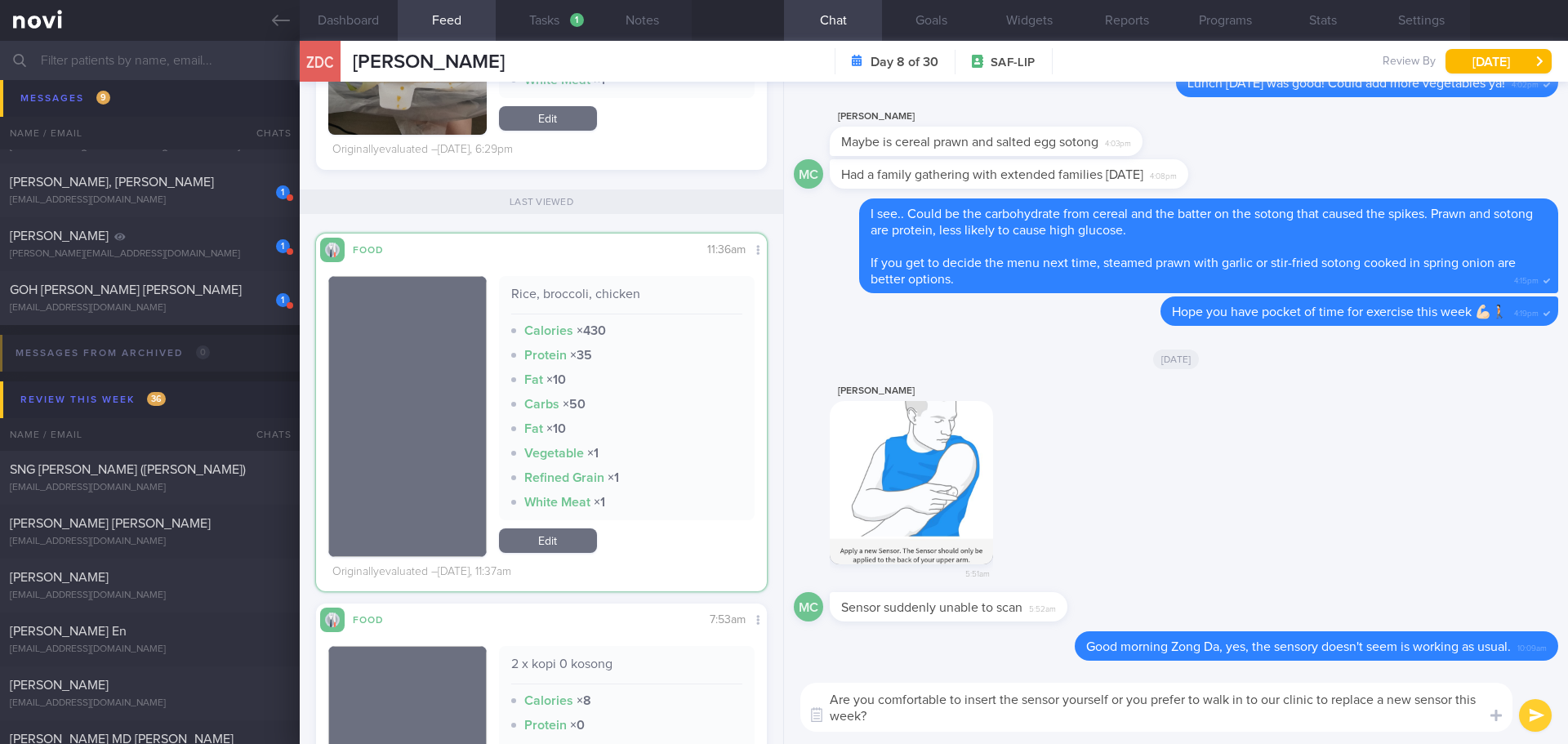
click at [1214, 719] on textarea "Are you comfortable to insert the sensor yourself or you prefer to walk in to o…" at bounding box center [1156, 706] width 713 height 49
click at [1219, 715] on textarea "Are you comfortable to insert the sensor yourself or you prefer to walk in to o…" at bounding box center [1156, 706] width 713 height 49
click at [1232, 715] on textarea "Are you comfortable to insert the sensor yourself or you prefer to walk in to o…" at bounding box center [1156, 706] width 713 height 49
click at [1247, 716] on textarea "Are you comfortable to insert the sensor yourself or you prefer to walk in to o…" at bounding box center [1156, 706] width 713 height 49
click at [1256, 721] on textarea "Are you comfortable to insert the sensor yourself or you prefer to walk in to o…" at bounding box center [1156, 706] width 713 height 49
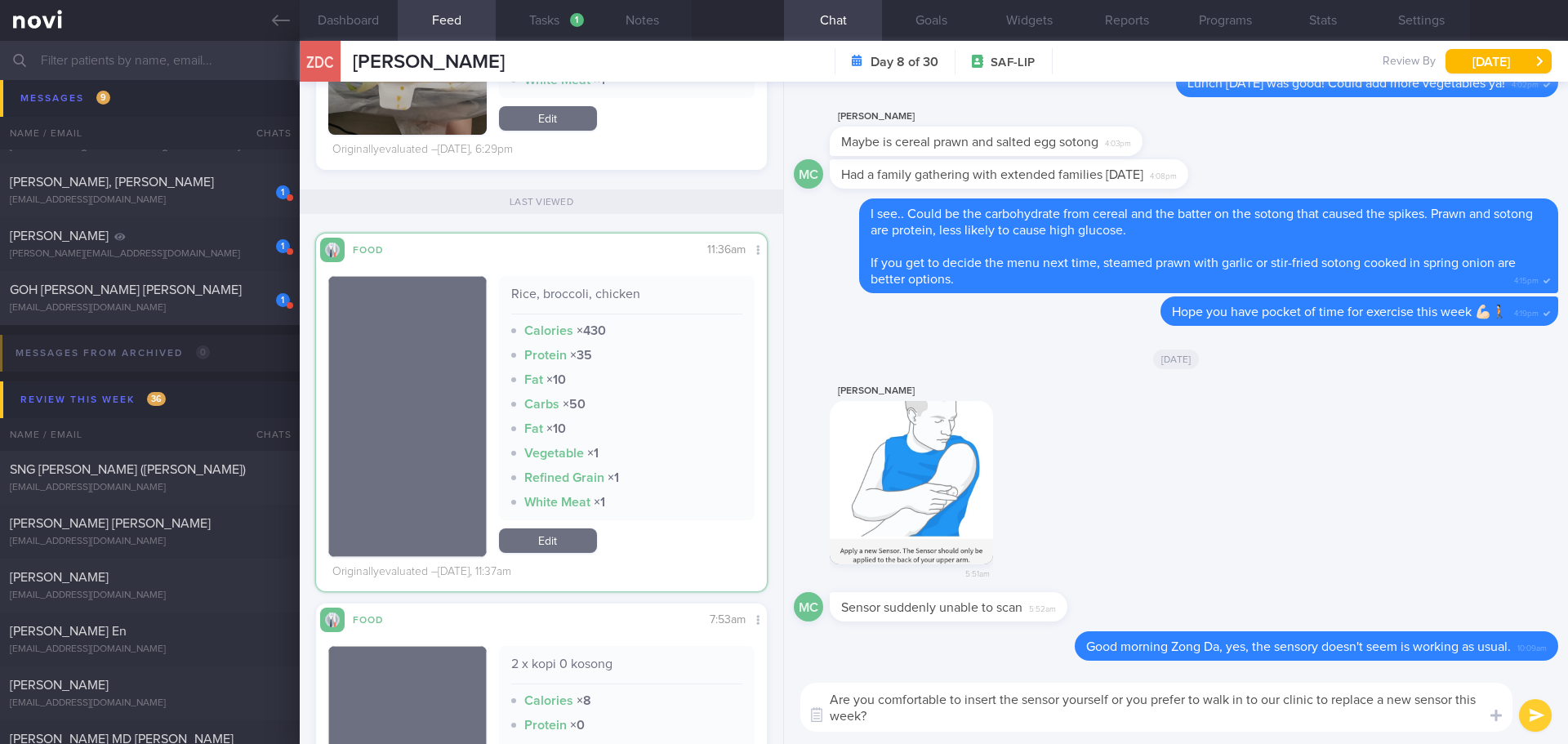
drag, startPoint x: 1456, startPoint y: 696, endPoint x: 1474, endPoint y: 721, distance: 30.8
click at [1474, 721] on textarea "Are you comfortable to insert the sensor yourself or you prefer to walk in to o…" at bounding box center [1156, 706] width 713 height 49
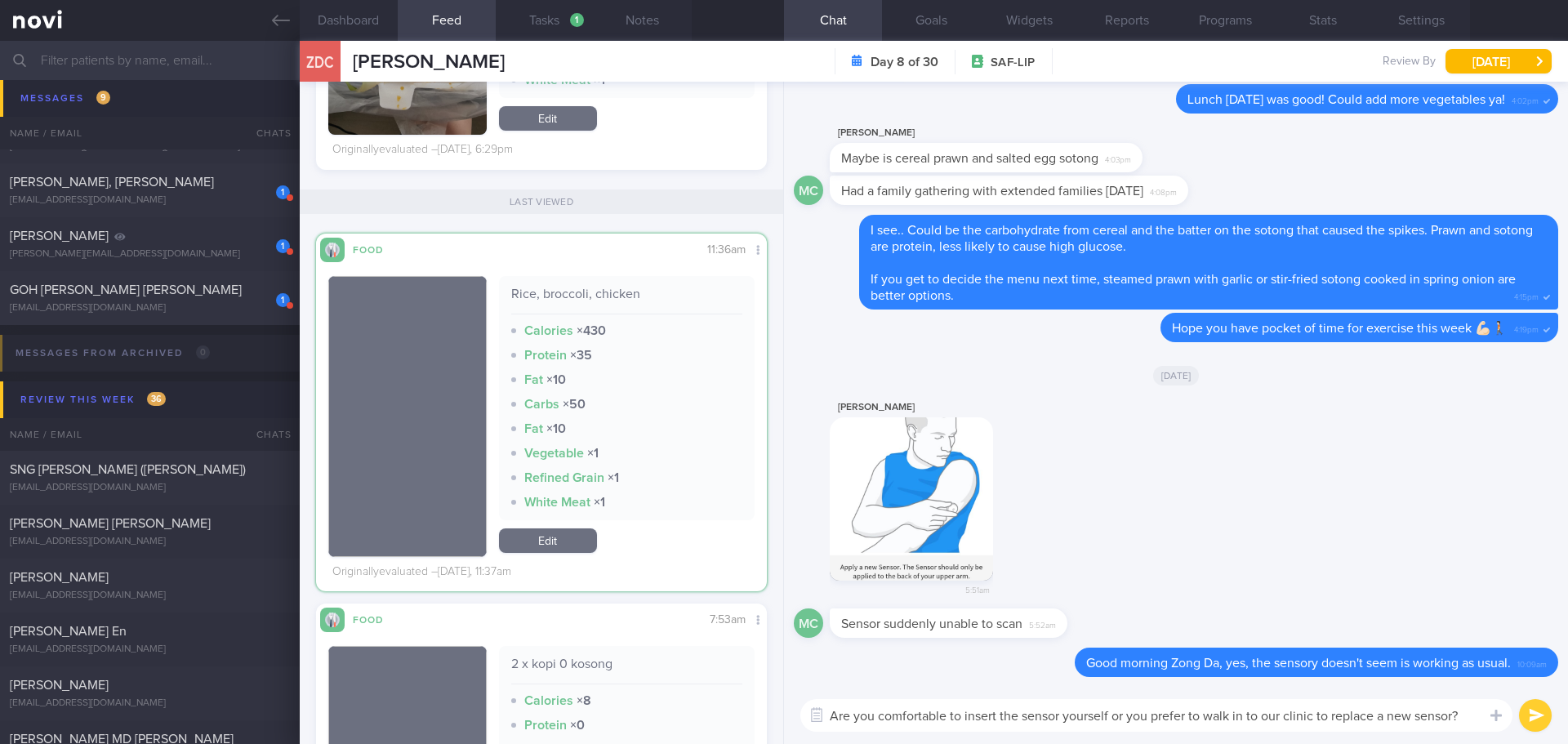
click at [1065, 714] on textarea "Are you comfortable to insert the sensor yourself or you prefer to walk in to o…" at bounding box center [1156, 714] width 713 height 33
type textarea "Are you comfortable to insert the sensor by yourself or you prefer to walk in t…"
click at [1537, 712] on button "submit" at bounding box center [1535, 714] width 33 height 33
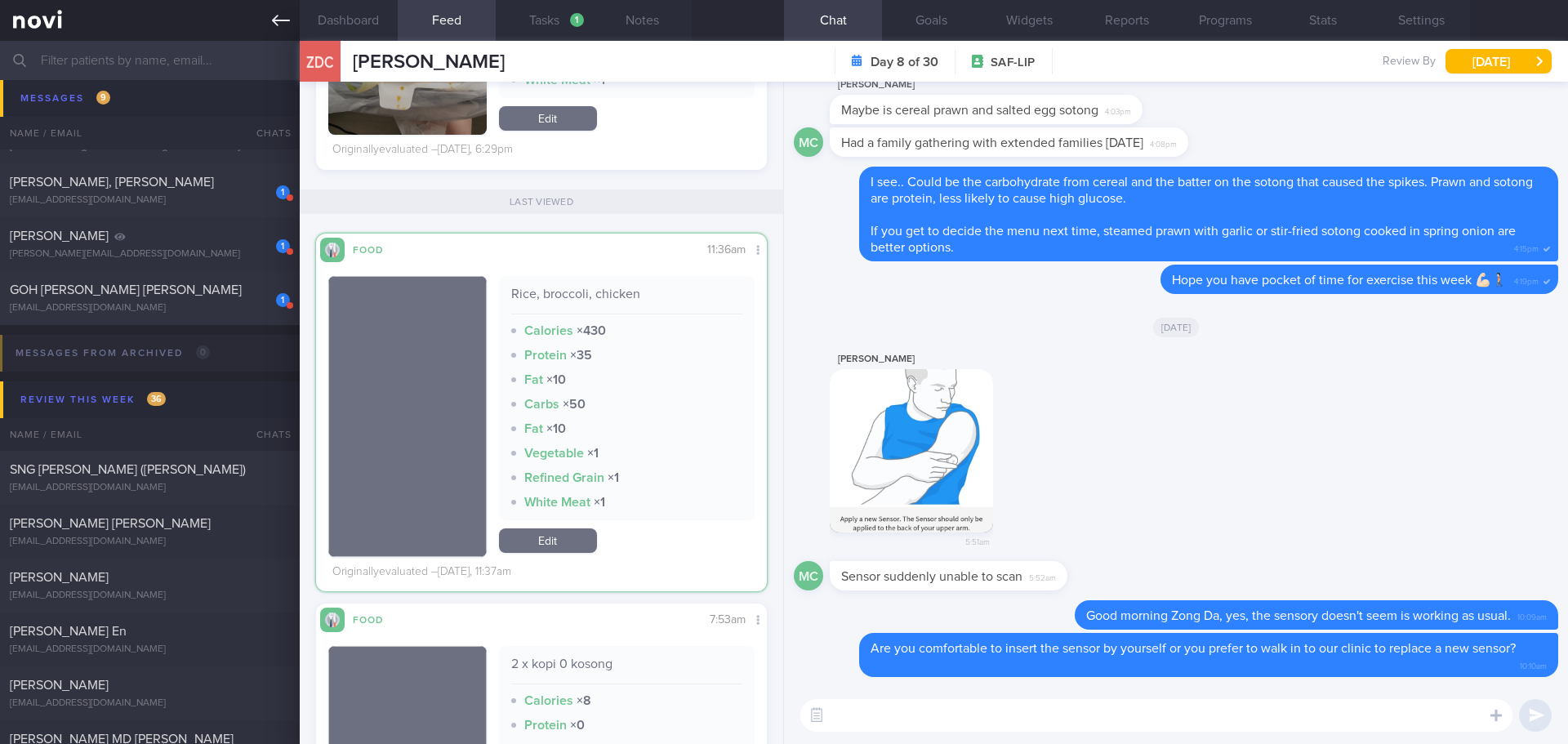
drag, startPoint x: 171, startPoint y: 45, endPoint x: 183, endPoint y: 36, distance: 15.0
click at [173, 44] on input "text" at bounding box center [784, 60] width 1568 height 39
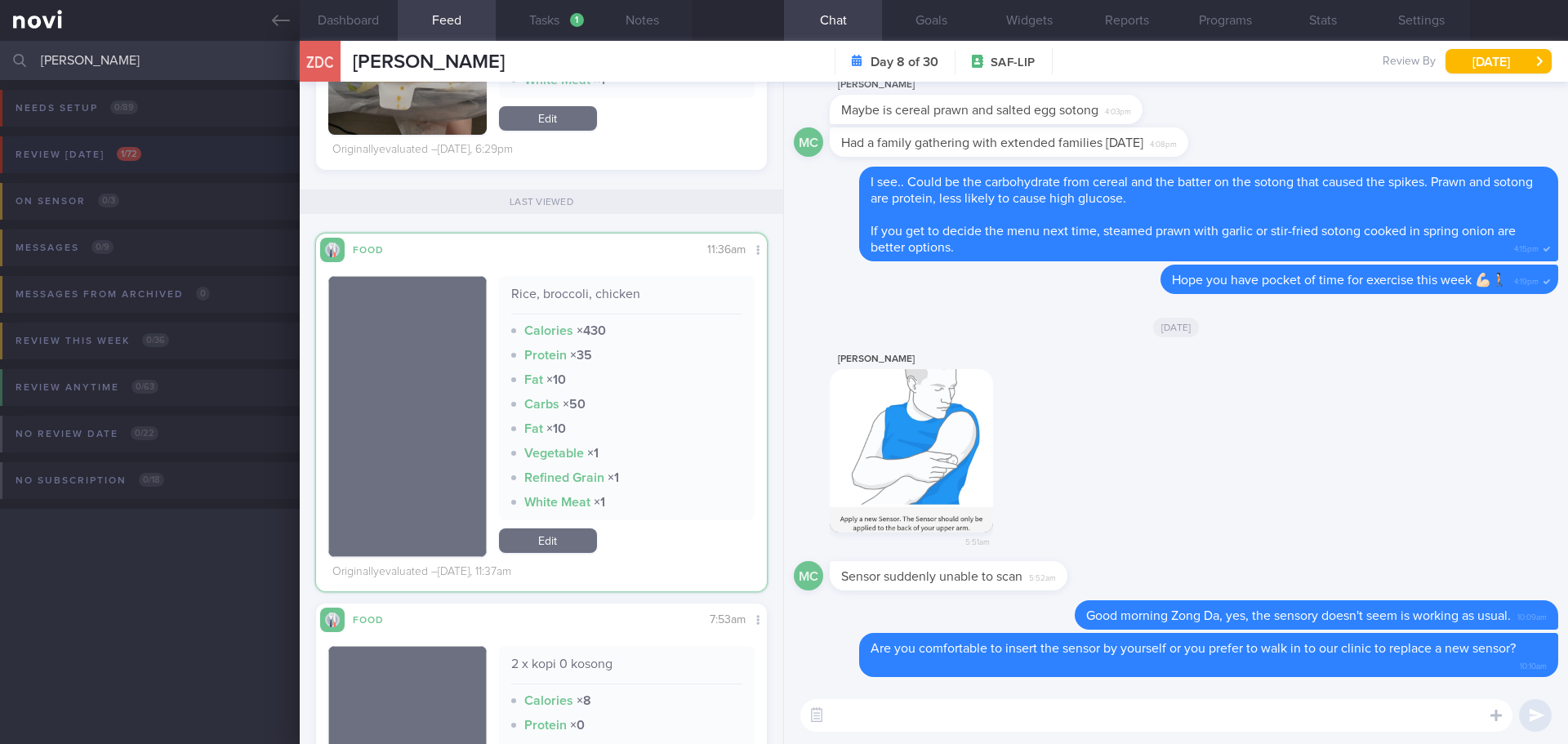
type input "[PERSON_NAME]"
click at [95, 138] on button "Review [DATE] 1 / 72" at bounding box center [781, 159] width 1573 height 47
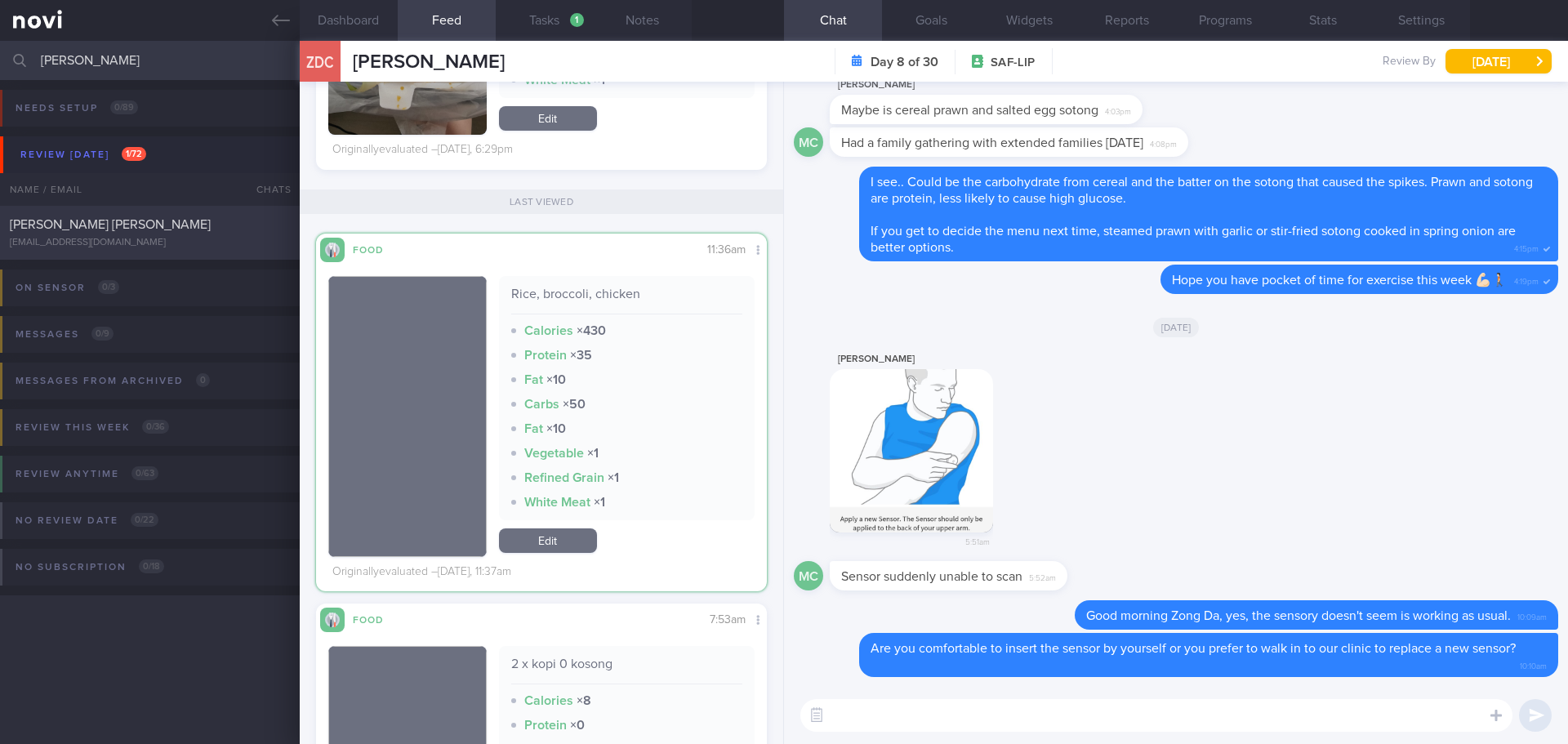
click at [109, 218] on span "[PERSON_NAME] [PERSON_NAME]" at bounding box center [110, 224] width 200 height 13
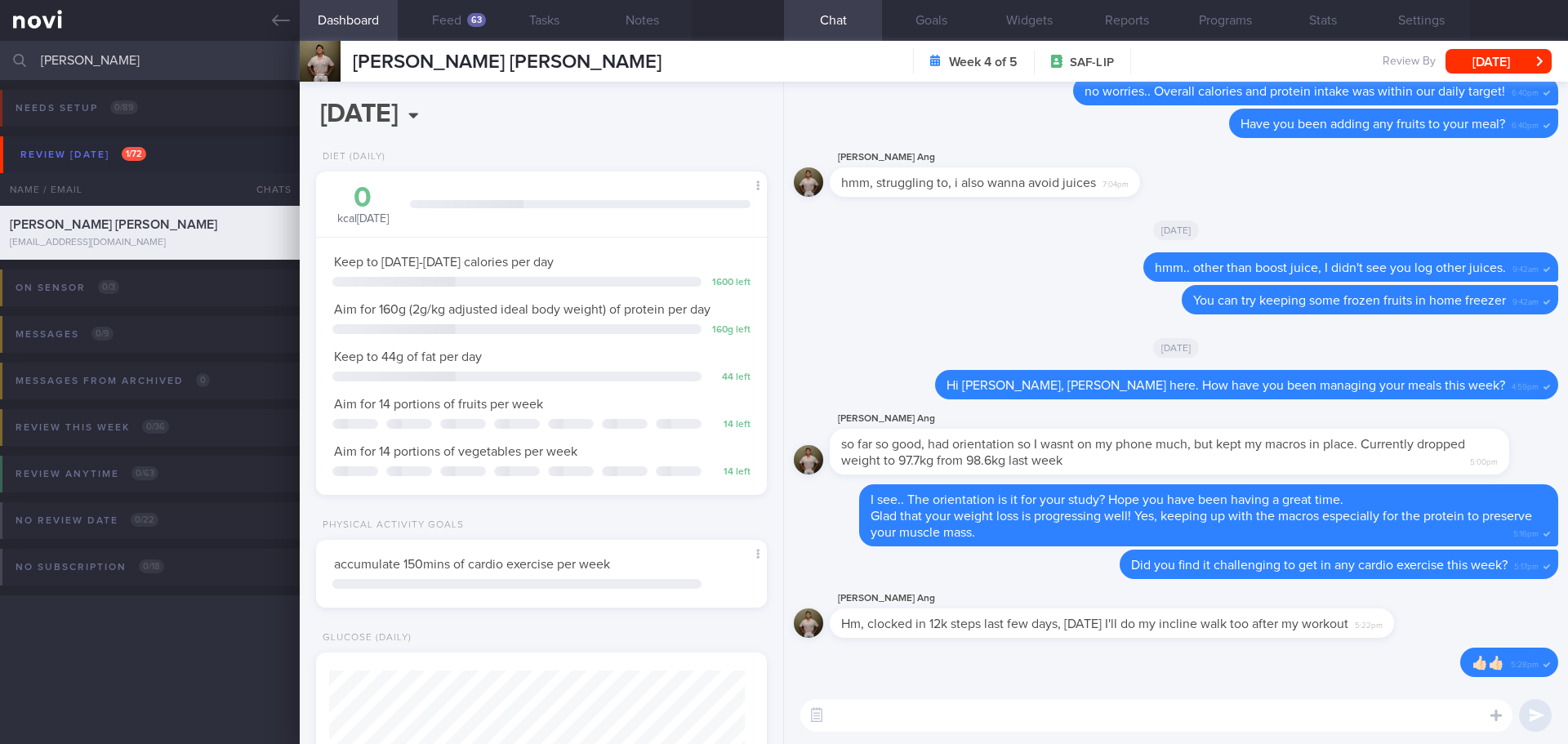
scroll to position [207, 417]
click at [478, 32] on button "Feed 63" at bounding box center [447, 20] width 98 height 41
click at [447, 27] on button "Feed 63" at bounding box center [447, 20] width 98 height 41
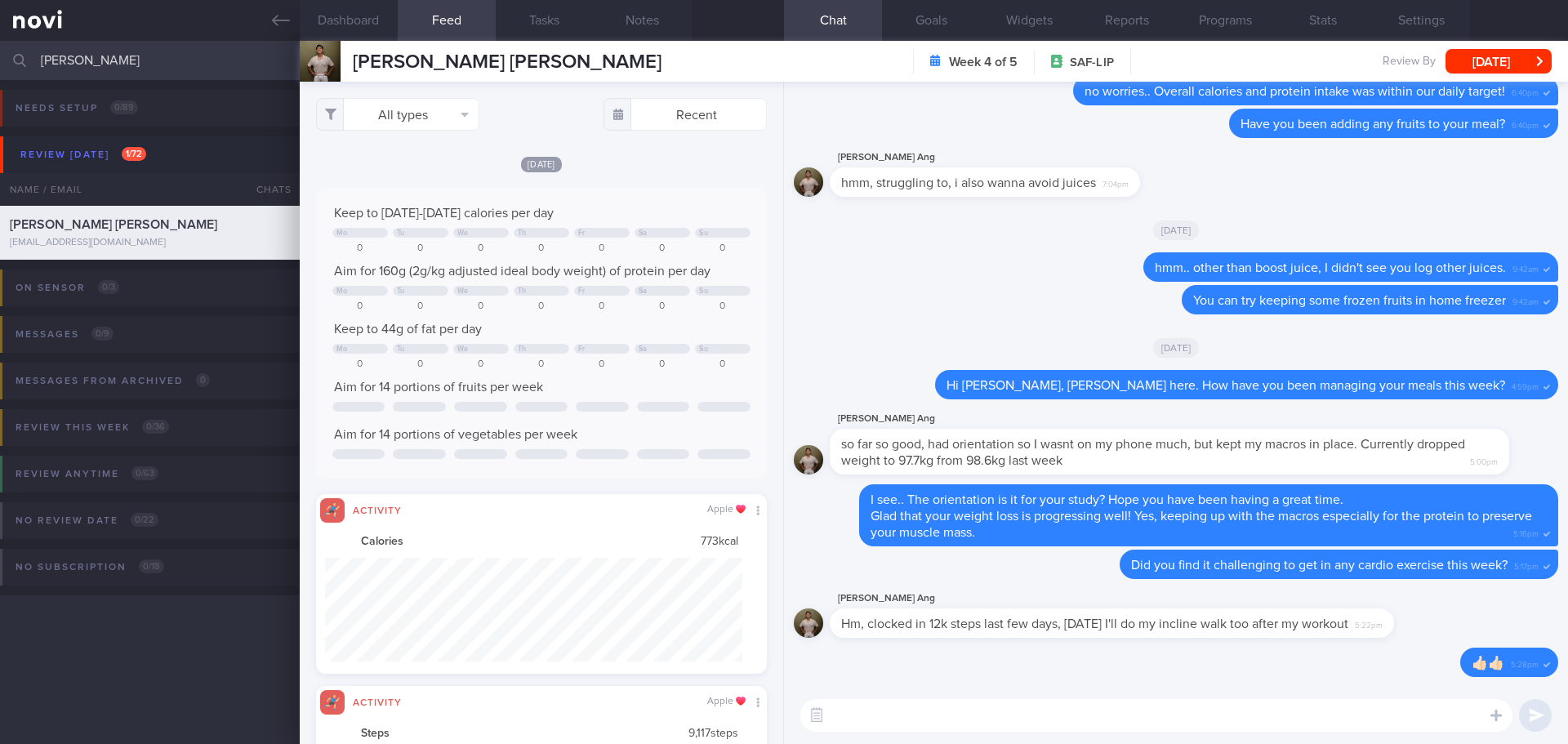
scroll to position [104, 418]
click at [457, 114] on button "All types" at bounding box center [397, 114] width 164 height 33
click at [416, 173] on button "Activity" at bounding box center [397, 171] width 162 height 25
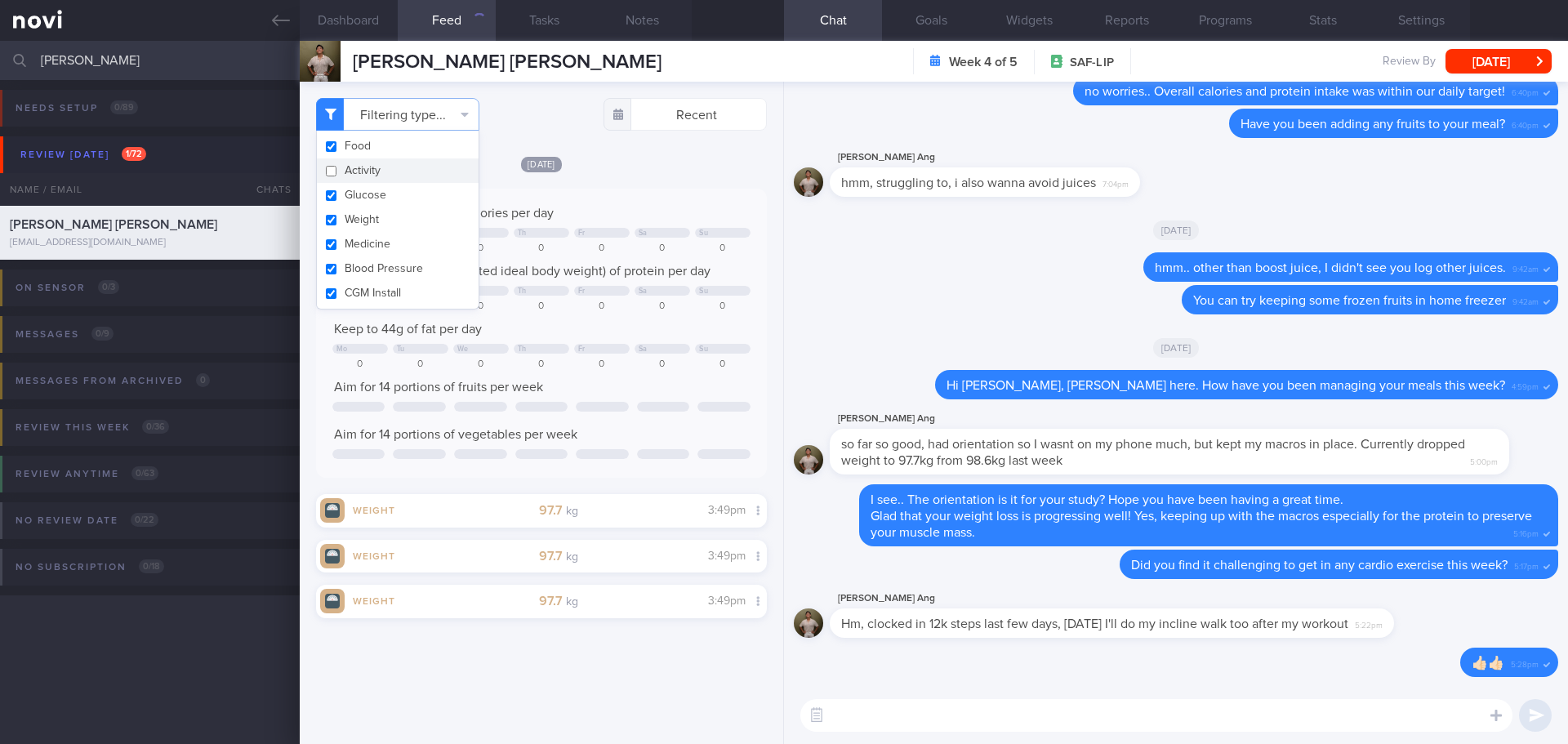
checkbox input "false"
click at [634, 160] on div "[DATE]" at bounding box center [541, 163] width 451 height 17
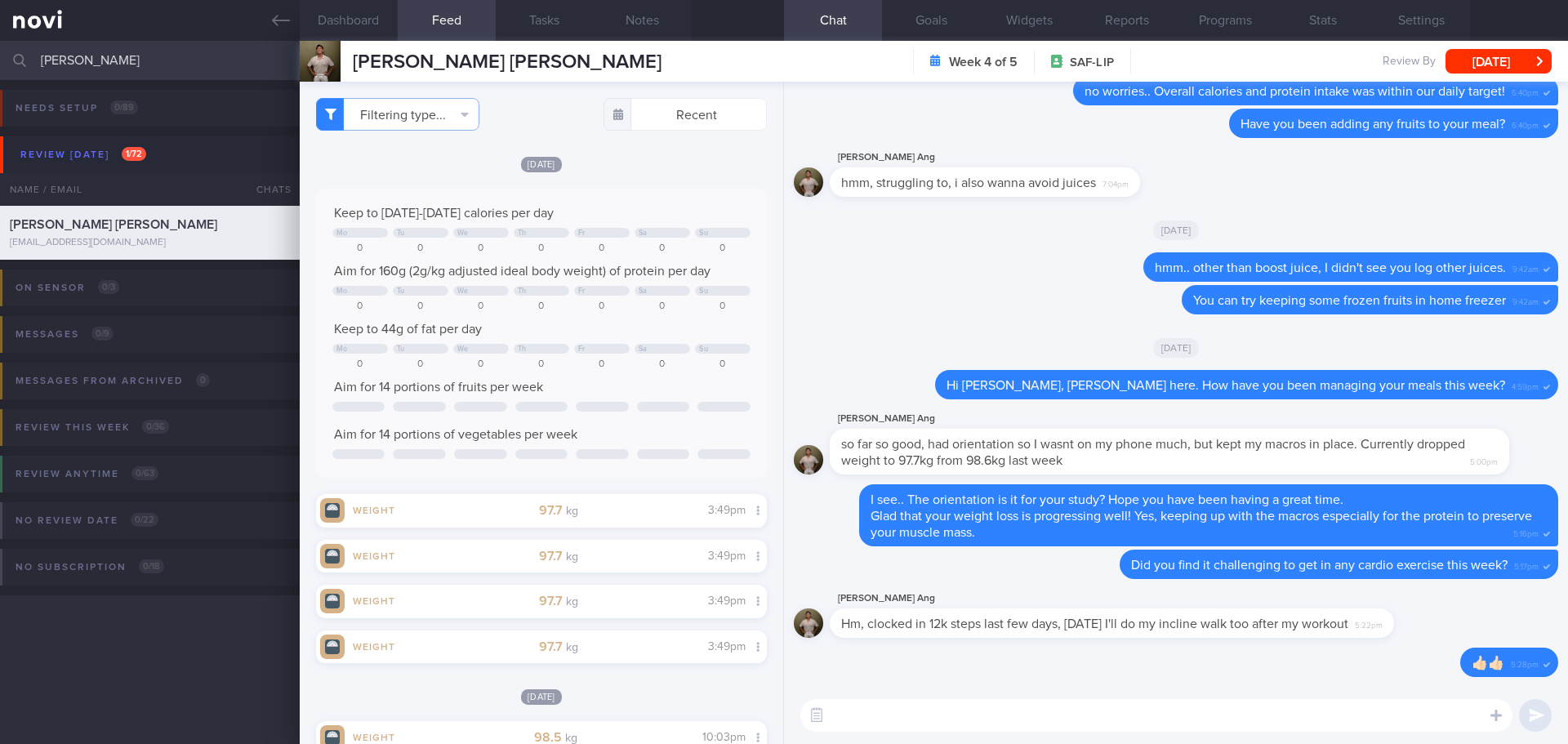
click at [951, 709] on textarea at bounding box center [1156, 714] width 713 height 33
type textarea "Hi [PERSON_NAME], [PERSON_NAME] here. How have you been over the past week?"
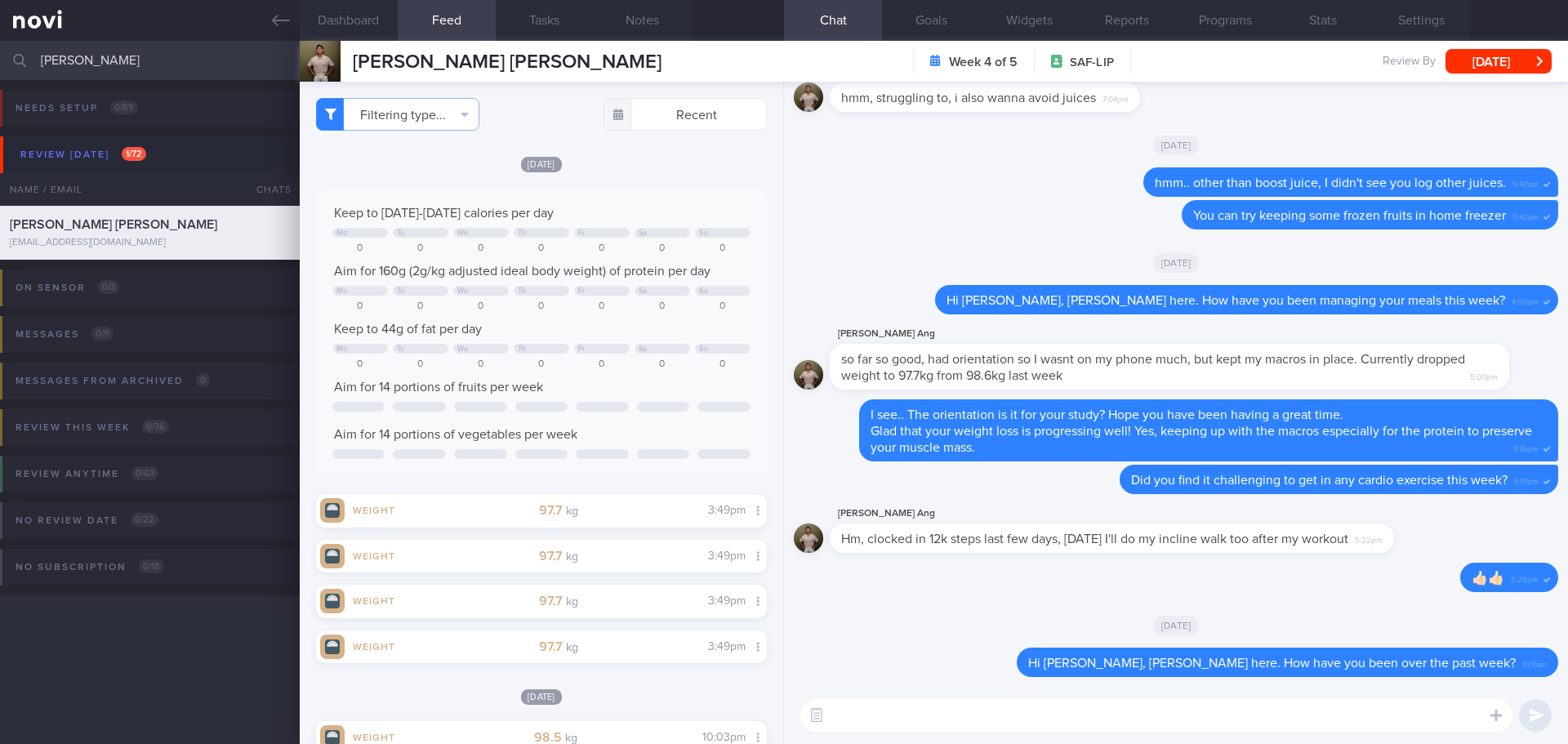
click at [964, 712] on textarea at bounding box center [1156, 714] width 713 height 33
type textarea "Hope you are coping well with the study so far.."
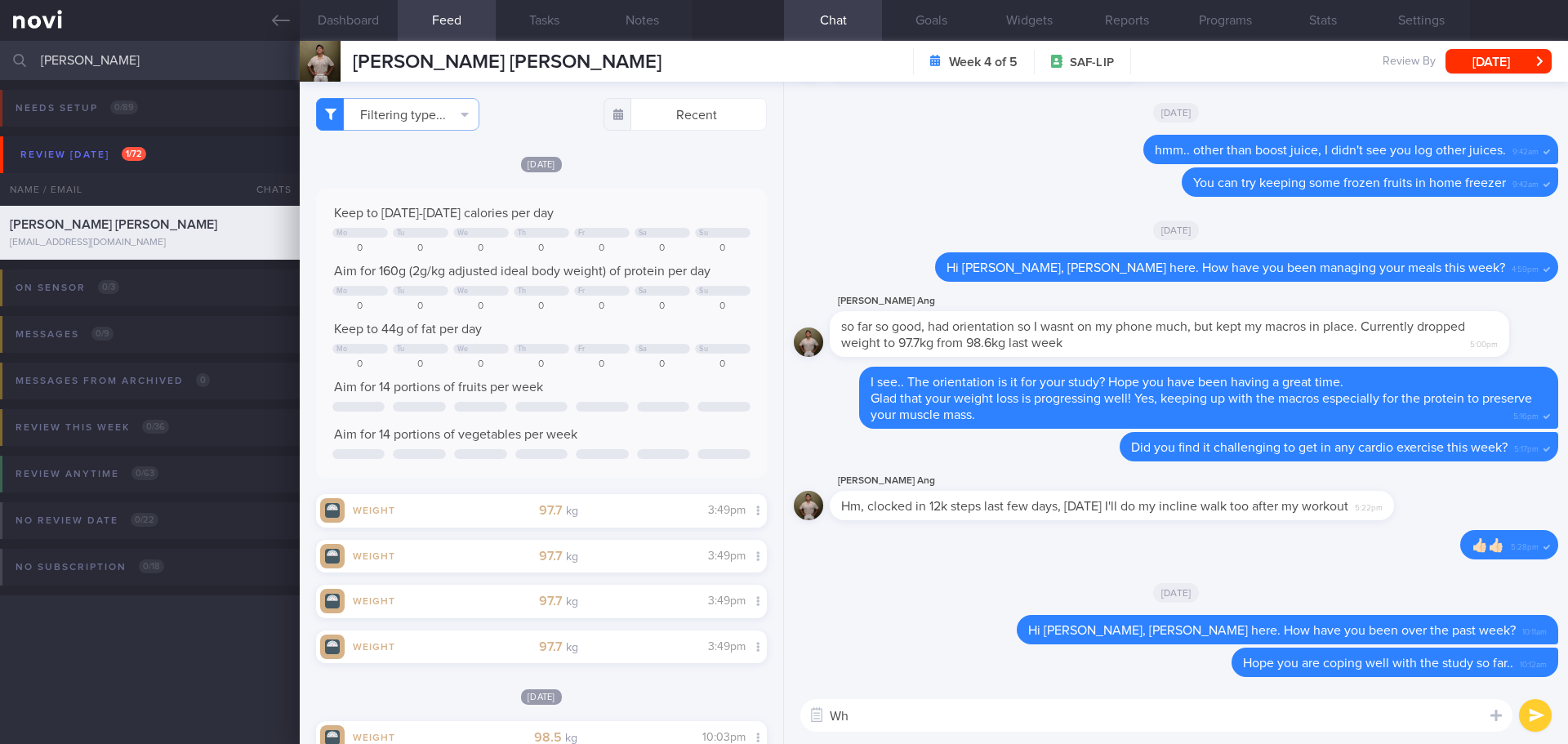
type textarea "W"
click at [969, 712] on textarea "Do you face any challeging in managing your meal plan at [GEOGRAPHIC_DATA]?" at bounding box center [1156, 714] width 713 height 33
click at [1146, 718] on textarea "Do you face any challenges in managing your meal plan at [GEOGRAPHIC_DATA]?" at bounding box center [1156, 714] width 713 height 33
click at [1168, 712] on textarea "Do you face any challenges in managing your meal plan at [GEOGRAPHIC_DATA]?" at bounding box center [1156, 714] width 713 height 33
click at [1337, 717] on textarea "Do you face any challenges in managing your meal plan at the [GEOGRAPHIC_DATA]?" at bounding box center [1156, 714] width 713 height 33
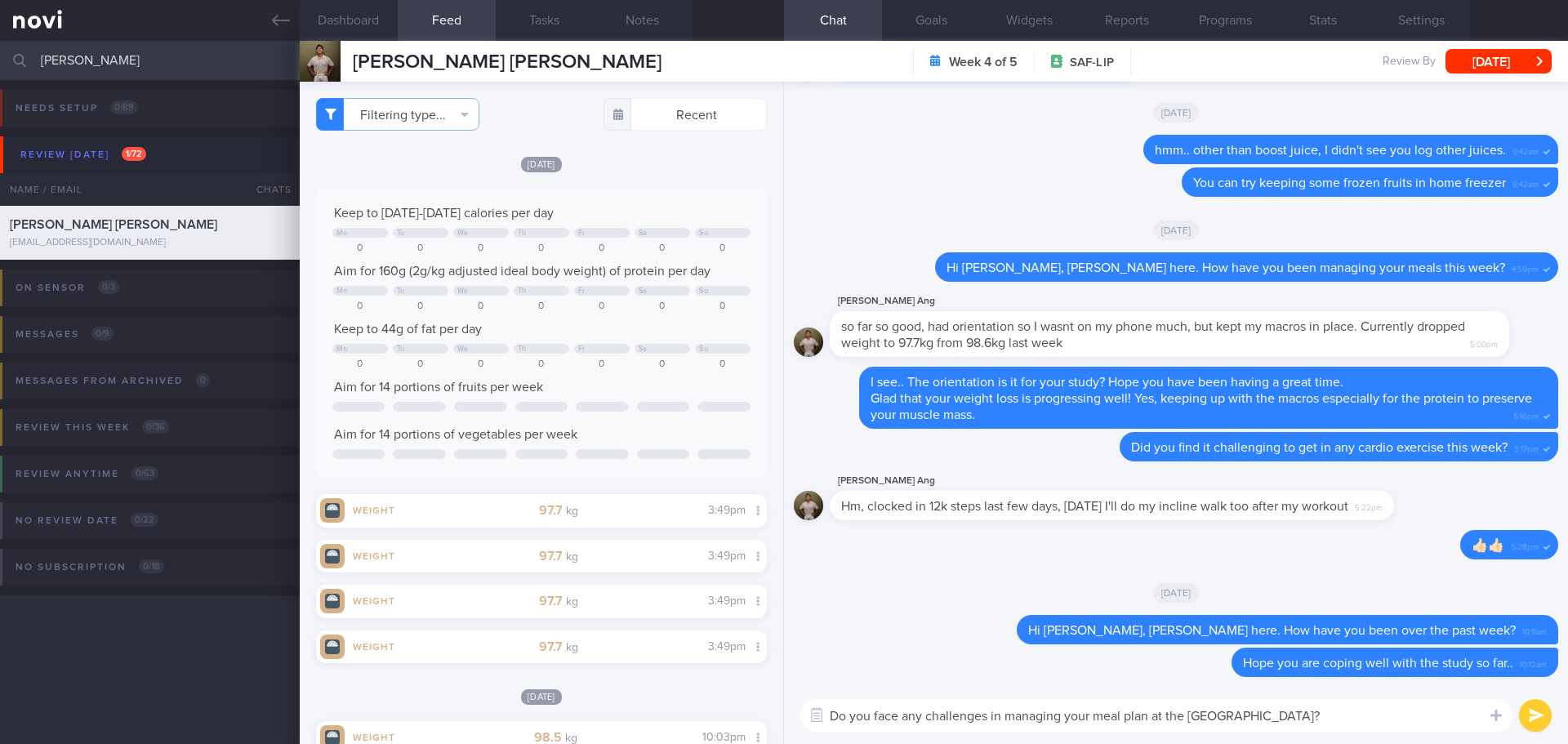
click at [1338, 716] on textarea "Do you face any challenges in managing your meal plan at the [GEOGRAPHIC_DATA]?" at bounding box center [1156, 714] width 713 height 33
drag, startPoint x: 1149, startPoint y: 715, endPoint x: 1123, endPoint y: 719, distance: 26.3
click at [1123, 719] on textarea "Do you face any challenges in managing your meal plan at the [GEOGRAPHIC_DATA]?" at bounding box center [1156, 714] width 713 height 33
drag, startPoint x: 1251, startPoint y: 717, endPoint x: 733, endPoint y: 708, distance: 518.1
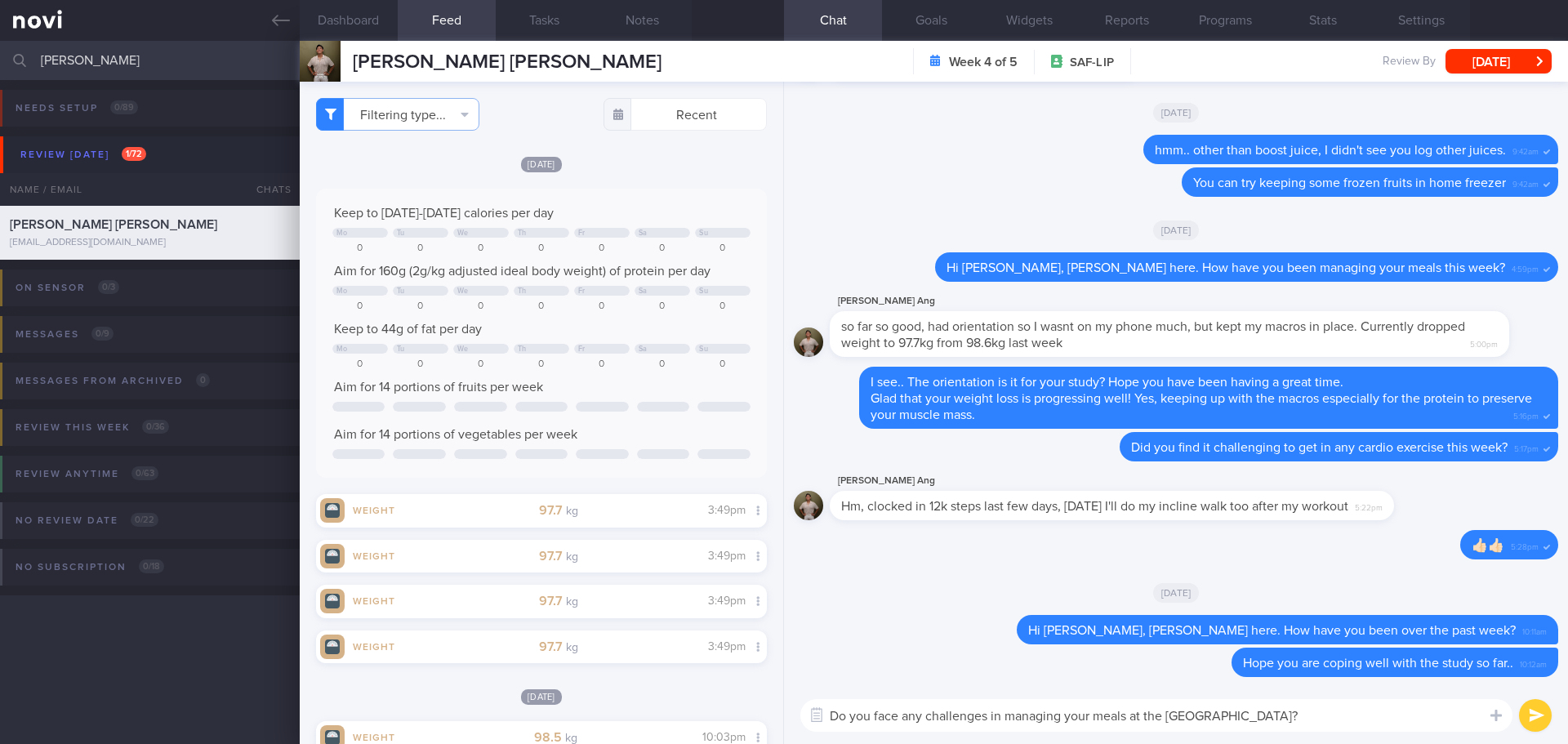
click at [733, 708] on div "Dashboard Feed 63 Tasks Notes Chat Goals Widgets Reports Programs Stats Setting…" at bounding box center [934, 392] width 1268 height 702
type textarea "Do you face any challenges in managing your meals at the [GEOGRAPHIC_DATA]?"
click at [1266, 714] on textarea "Do you face any challenges in managing your meals at the [GEOGRAPHIC_DATA]?" at bounding box center [1156, 714] width 713 height 33
click at [1531, 714] on button "submit" at bounding box center [1535, 714] width 33 height 33
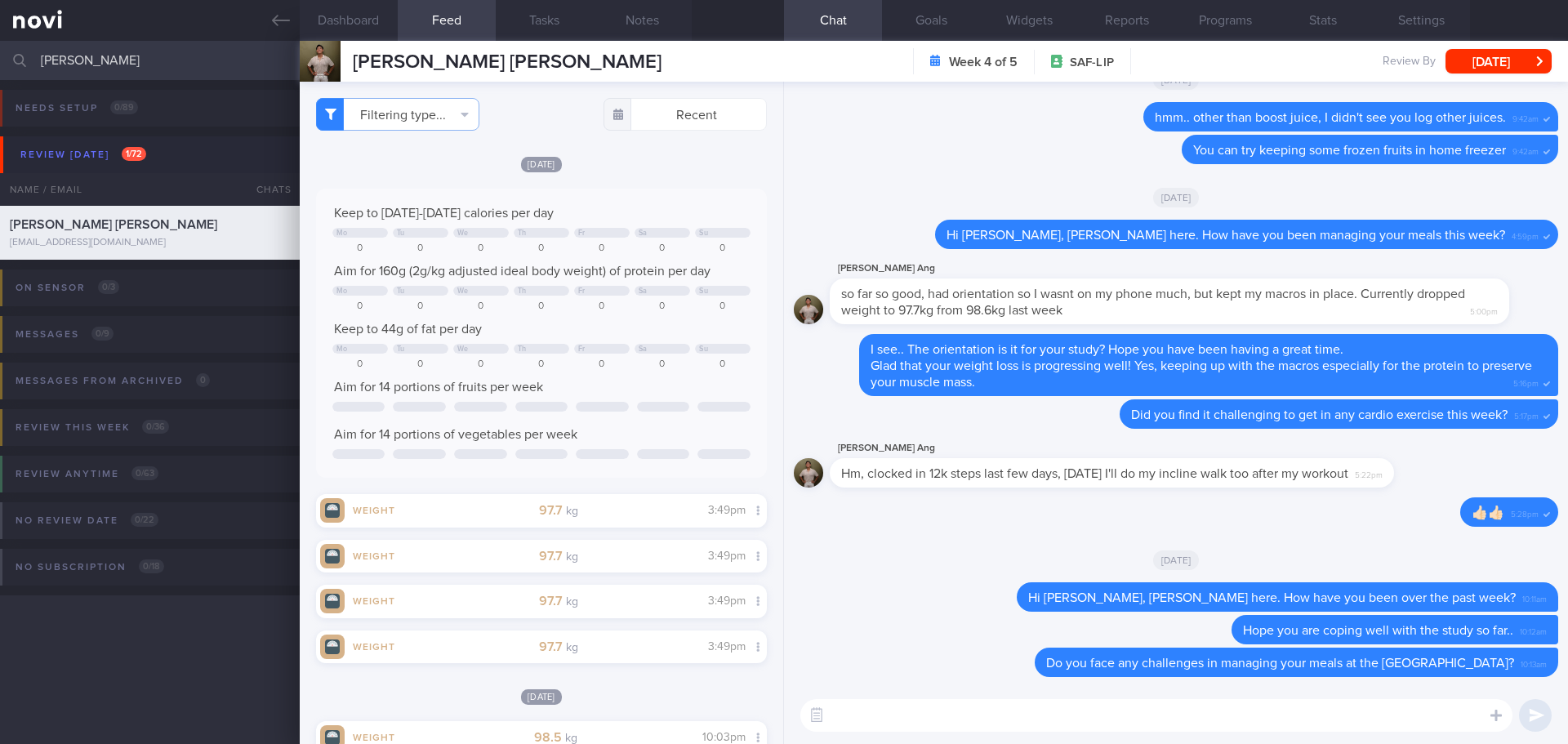
drag, startPoint x: 123, startPoint y: 54, endPoint x: -113, endPoint y: 60, distance: 236.1
click at [0, 60] on html "You are offline! Some functionality will be unavailable Patients New Users Coac…" at bounding box center [784, 372] width 1568 height 744
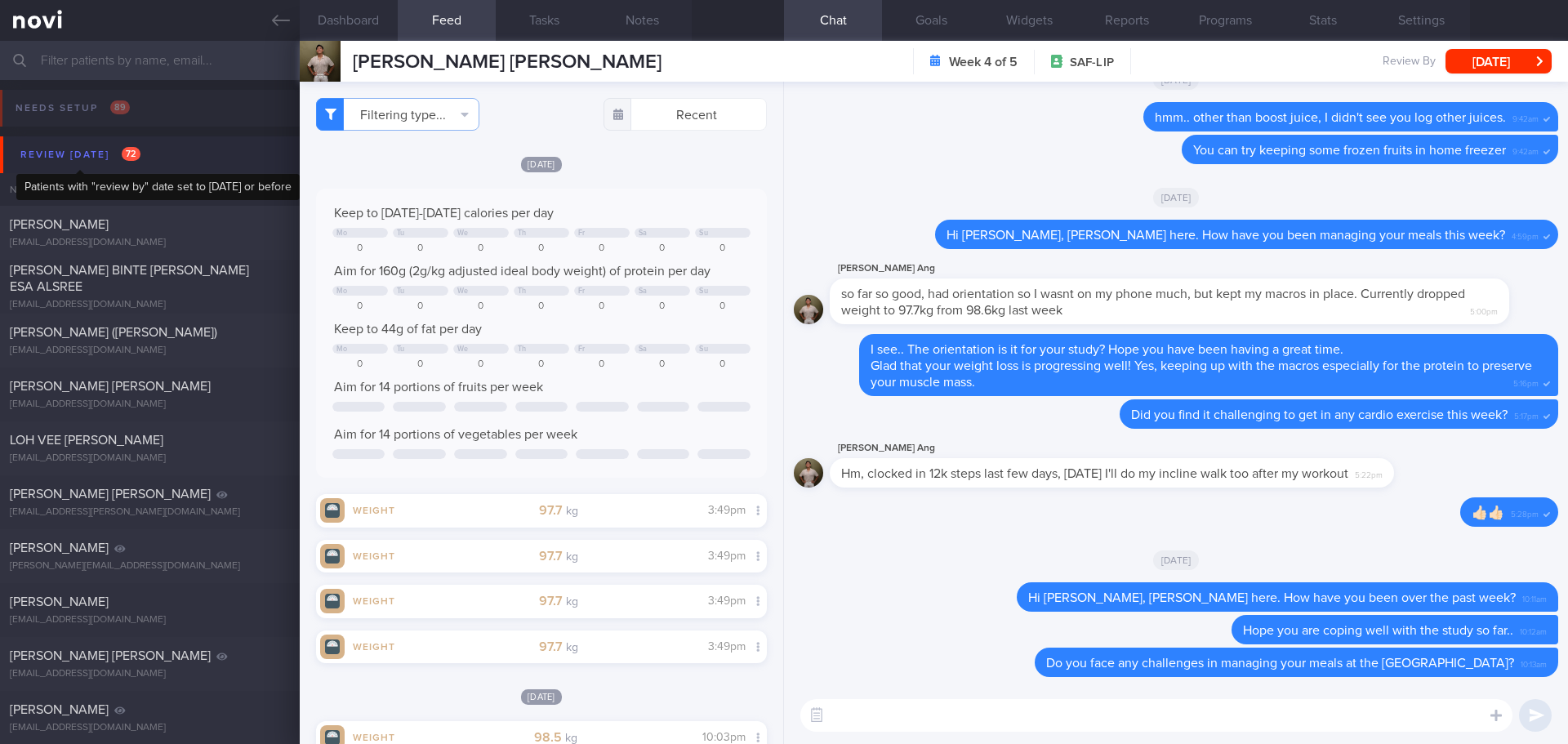
click at [56, 149] on div "Review [DATE] 72" at bounding box center [79, 155] width 128 height 22
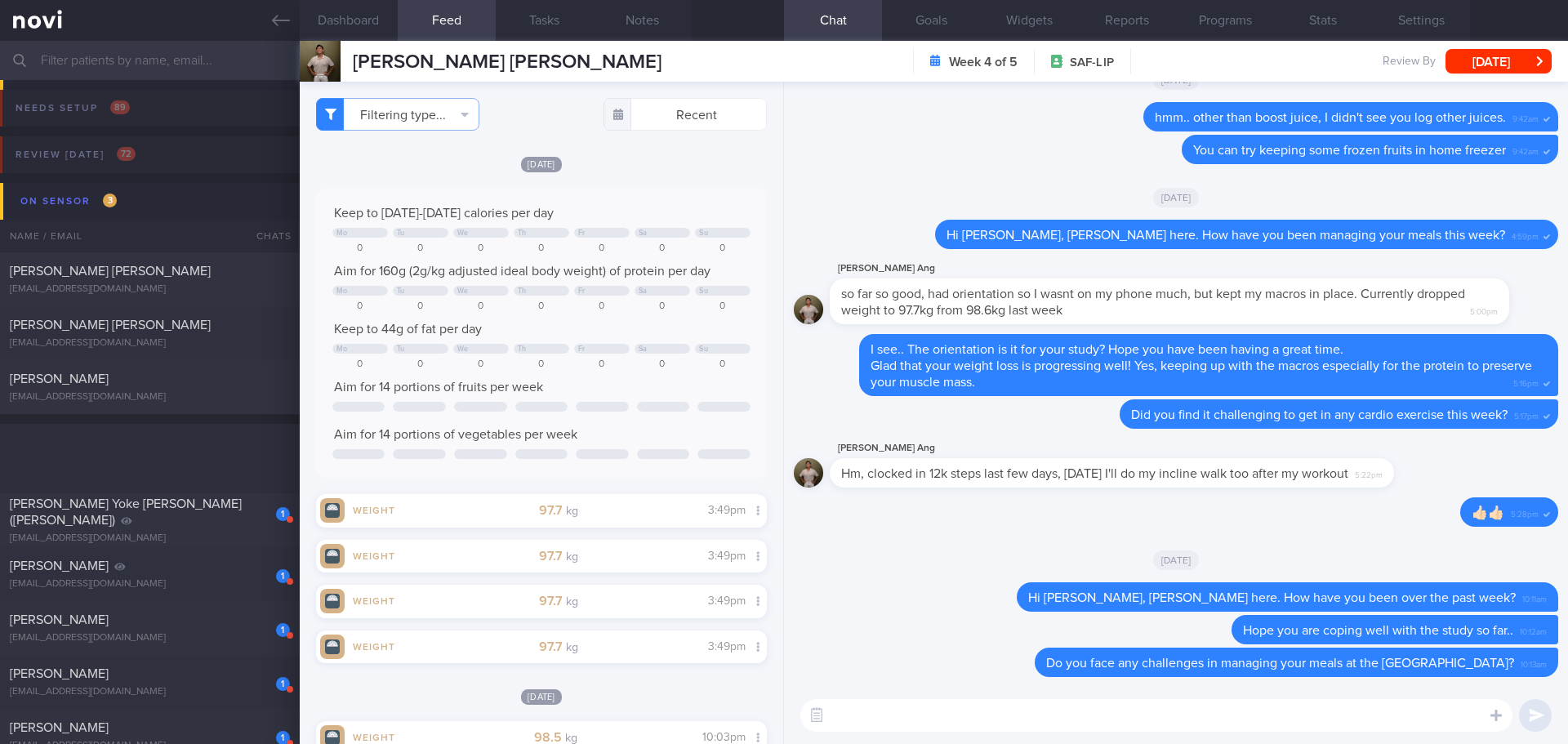
scroll to position [408, 0]
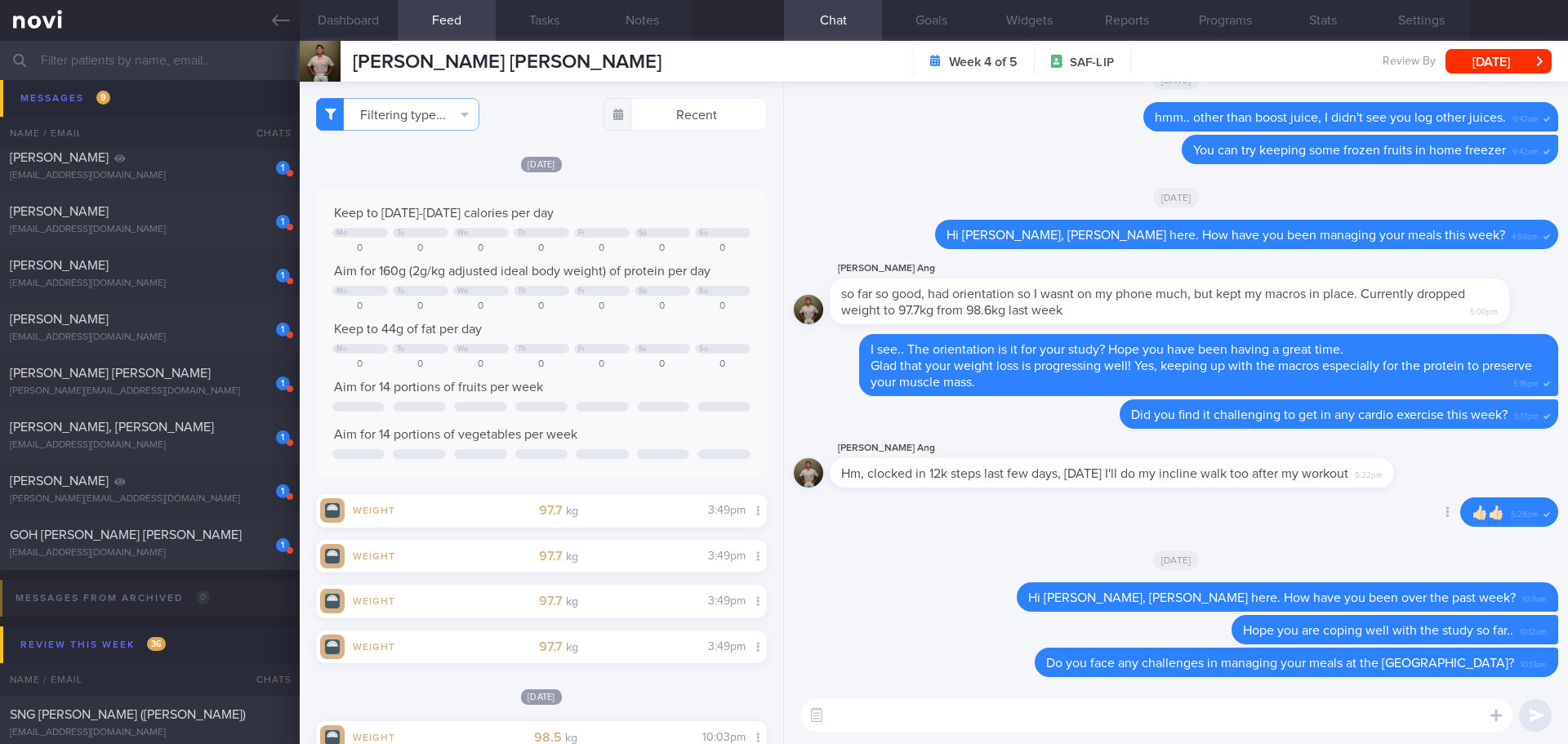
click at [1069, 519] on div "Delete 👍🏻👍🏻 5:28pm" at bounding box center [1176, 516] width 764 height 39
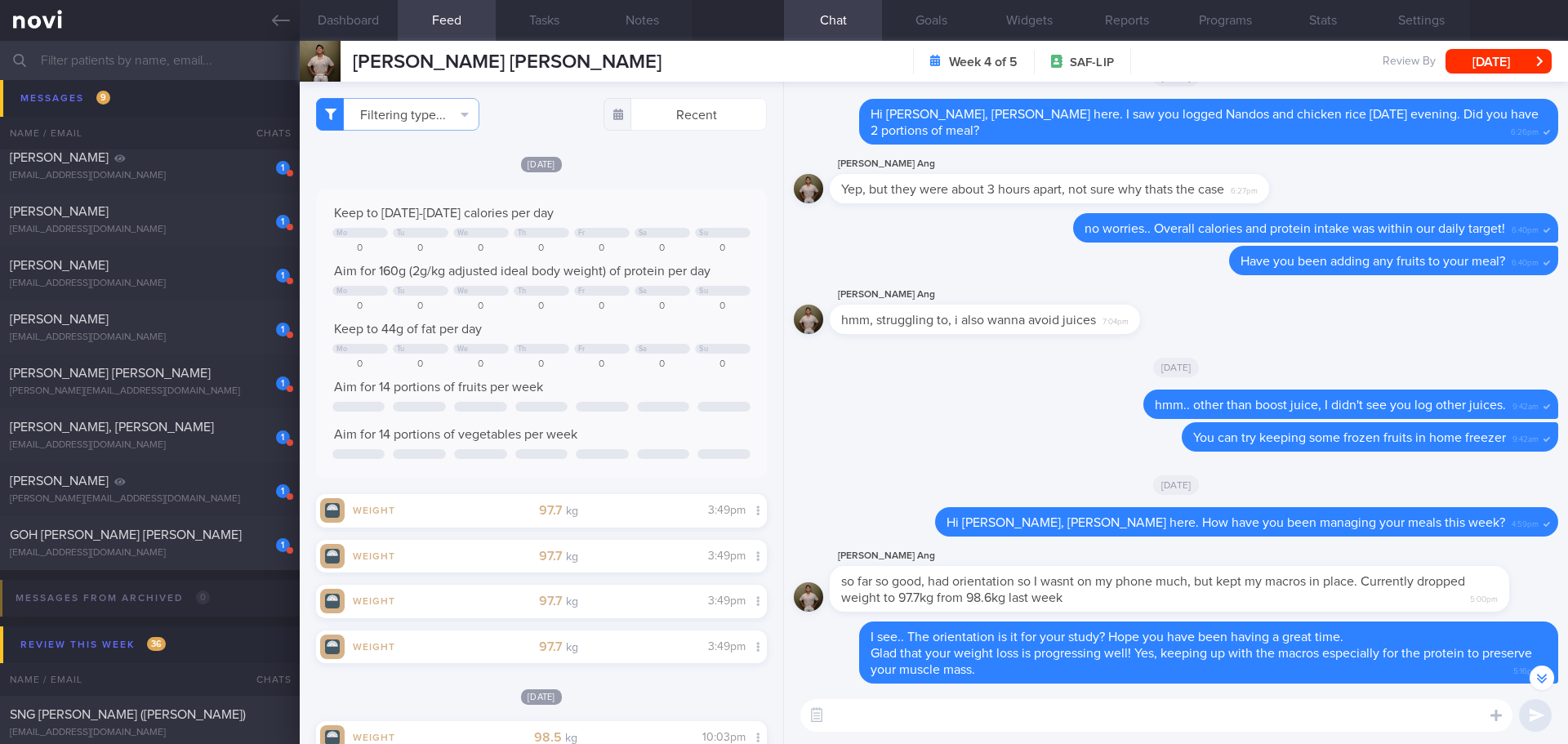
scroll to position [0, 0]
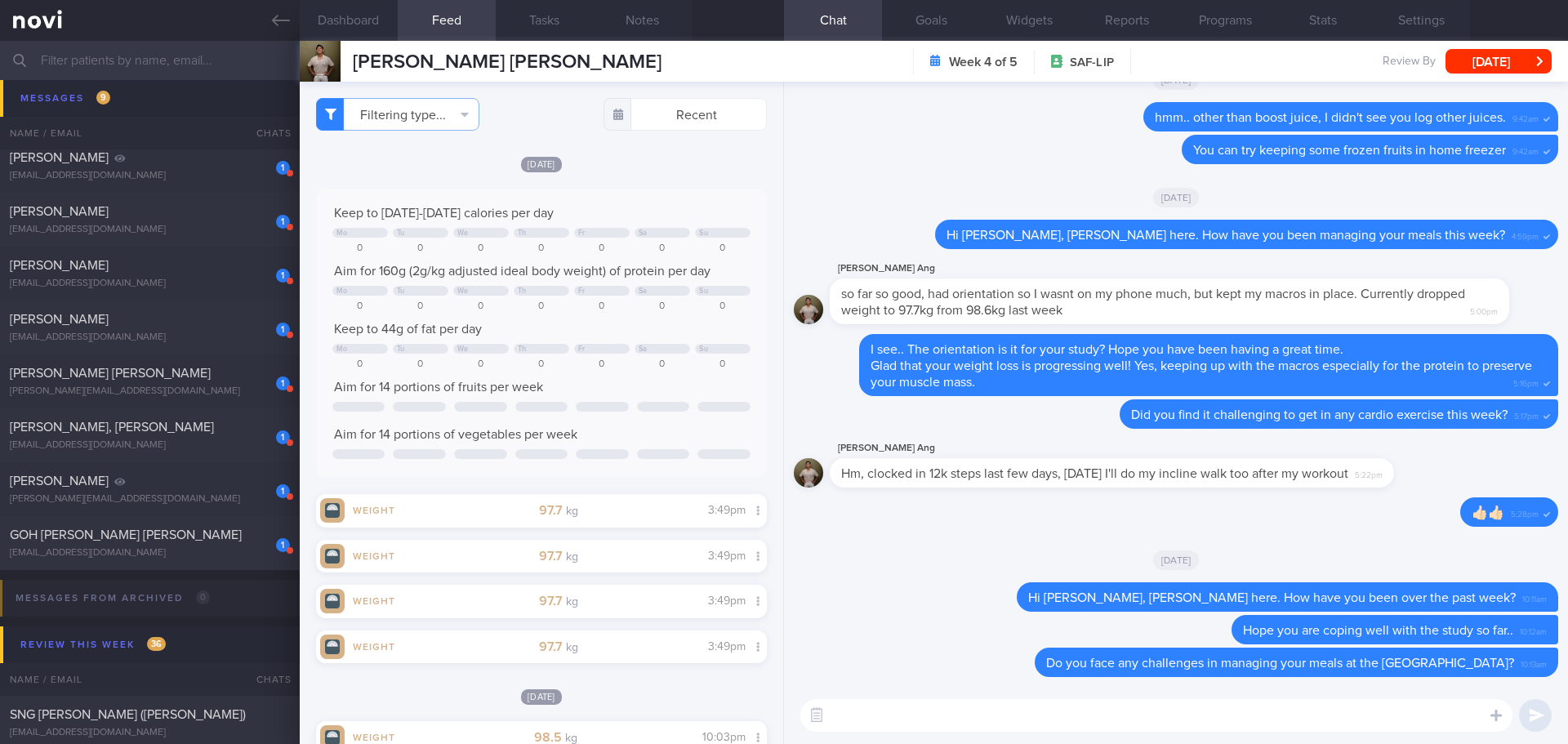
click at [988, 574] on div "[DATE]" at bounding box center [1176, 559] width 764 height 46
click at [989, 572] on div "[DATE]" at bounding box center [1176, 559] width 764 height 46
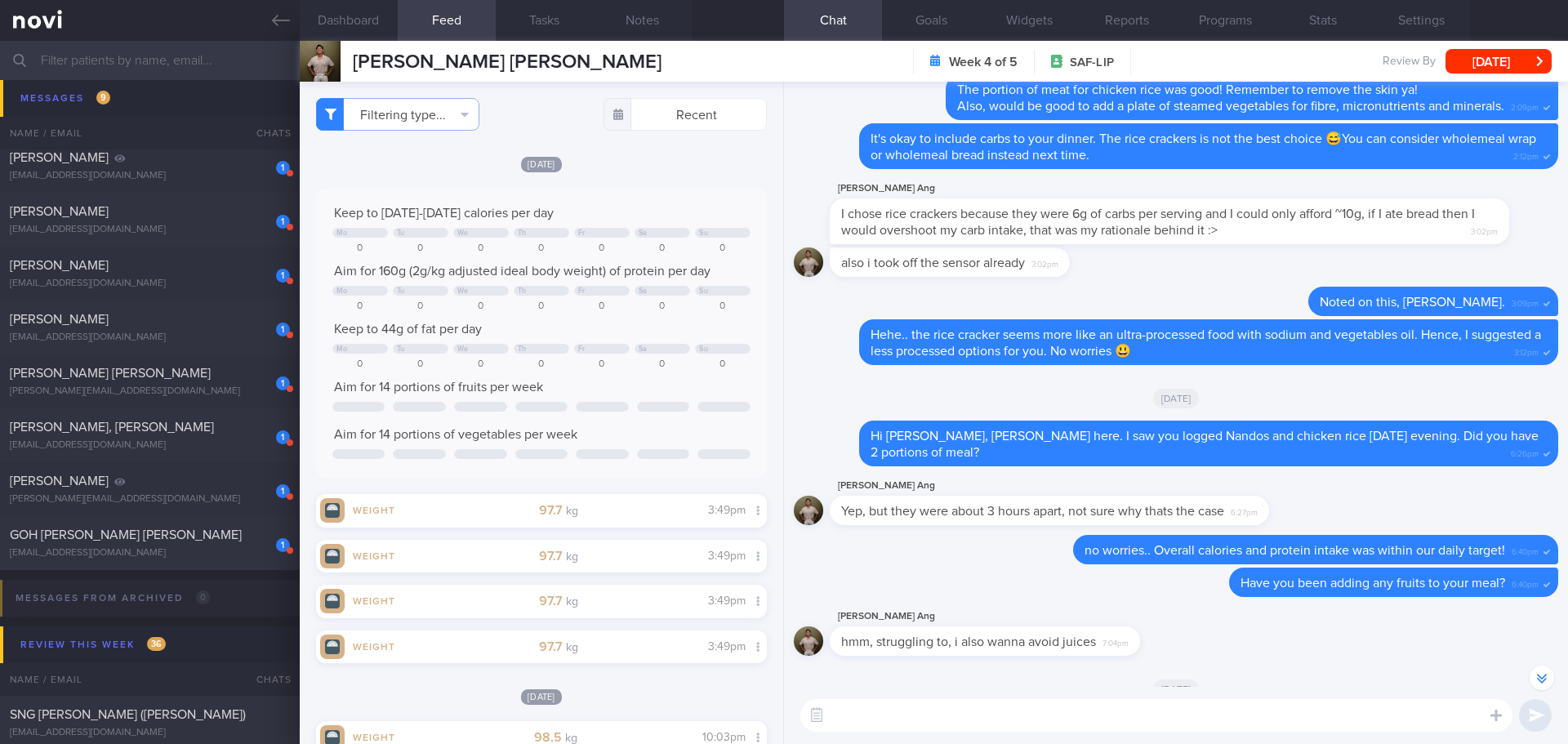
scroll to position [-139, 0]
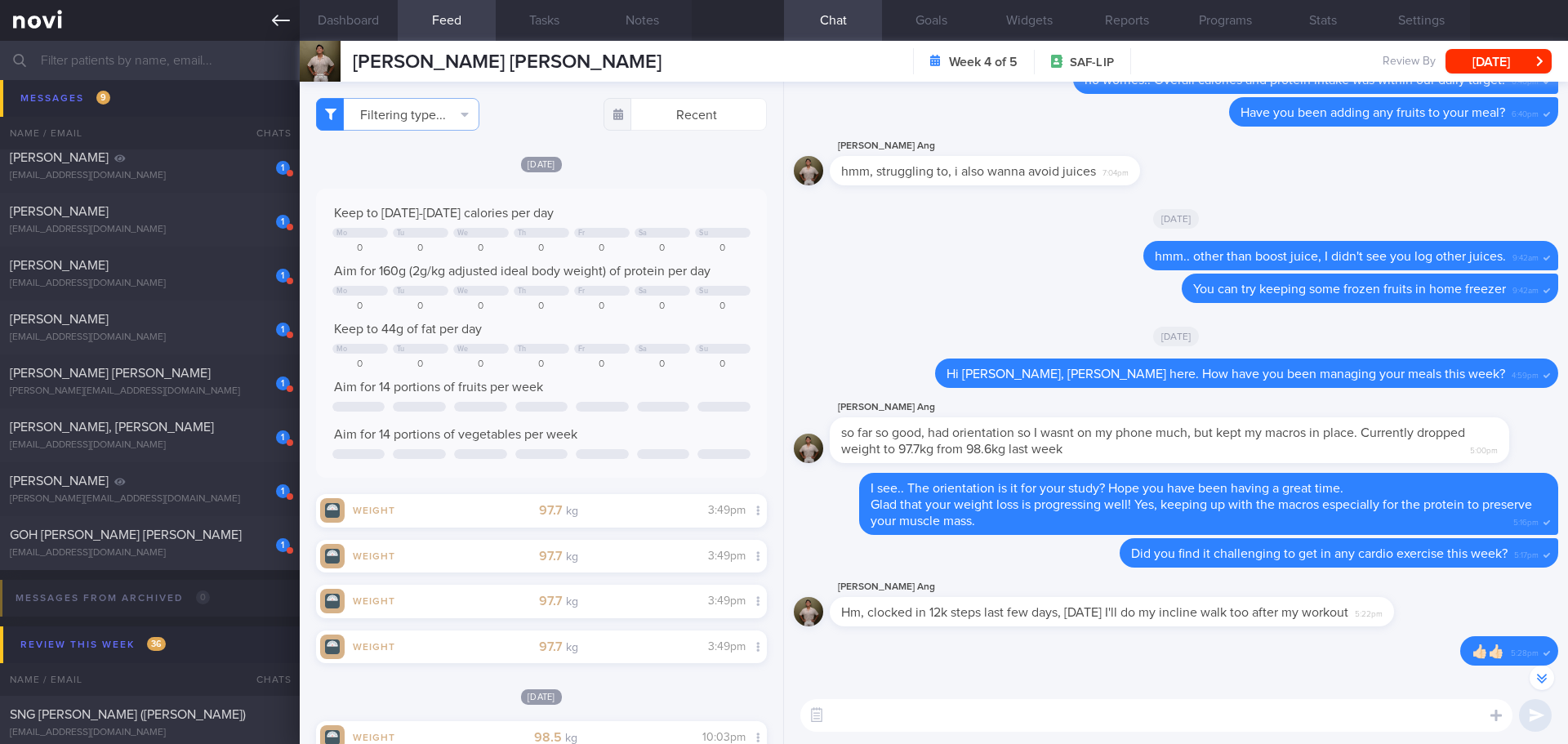
click at [280, 29] on icon at bounding box center [281, 21] width 18 height 18
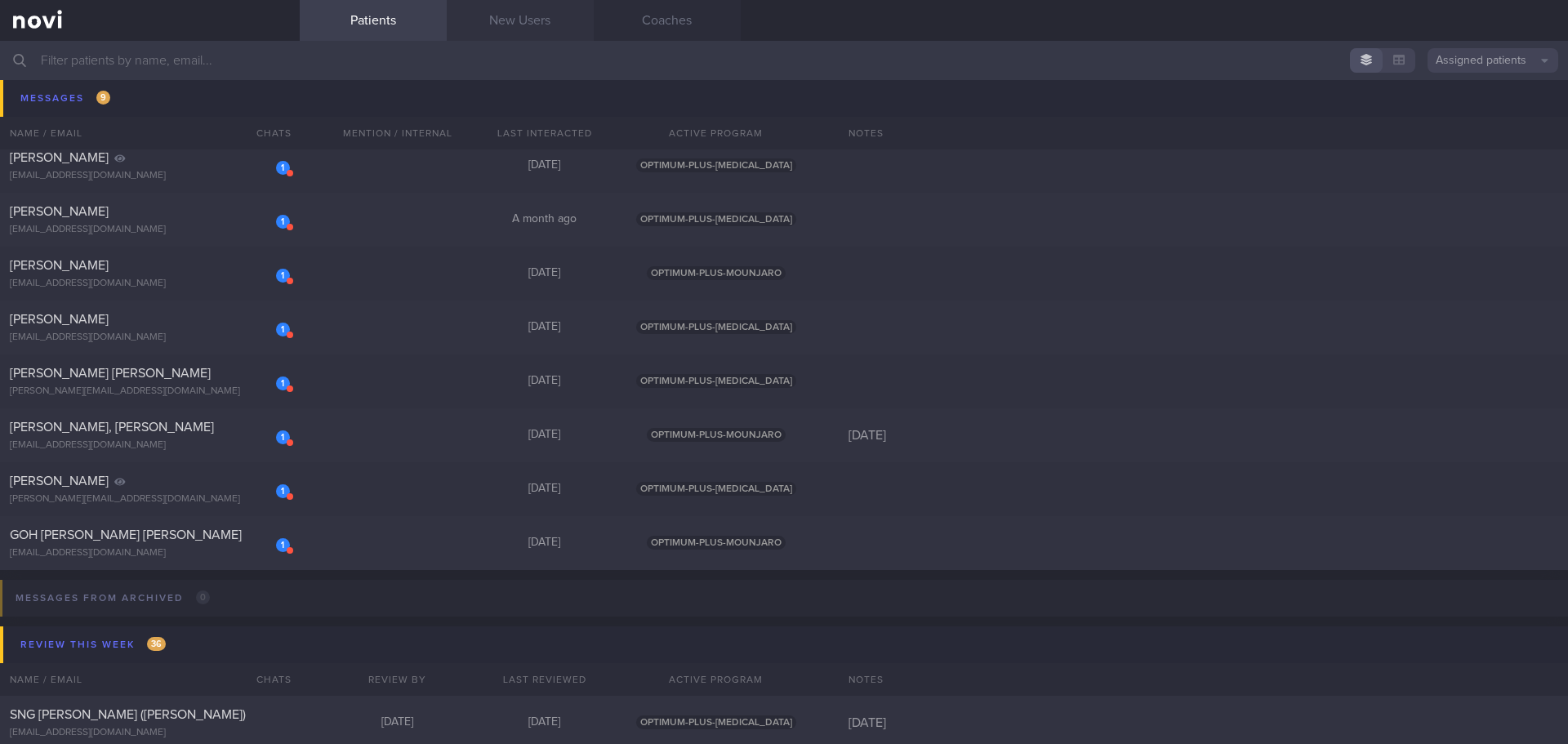
click at [558, 39] on link "New Users" at bounding box center [520, 20] width 147 height 41
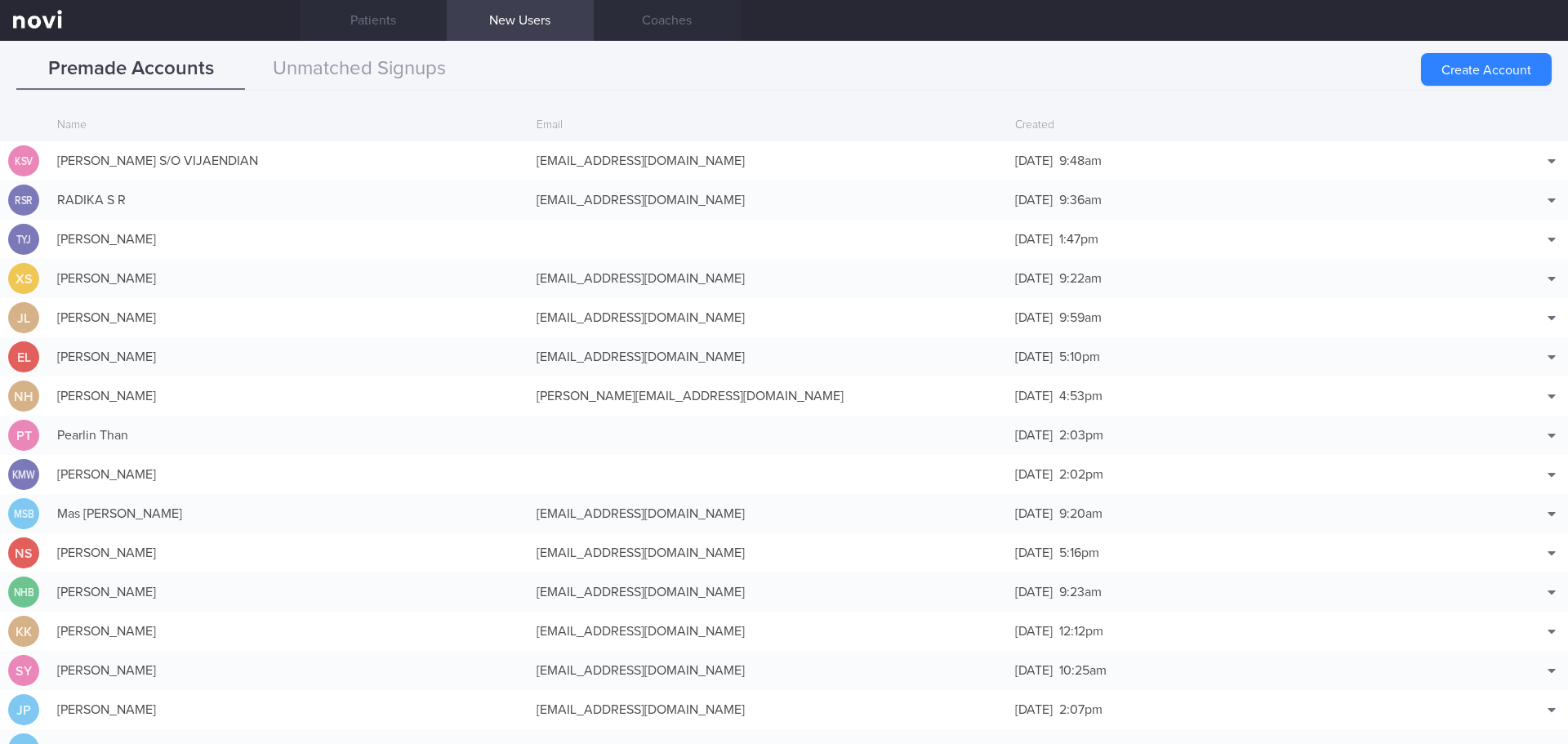
drag, startPoint x: 1436, startPoint y: 70, endPoint x: 1421, endPoint y: 131, distance: 62.8
click at [1436, 70] on button "Create Account" at bounding box center [1487, 68] width 131 height 33
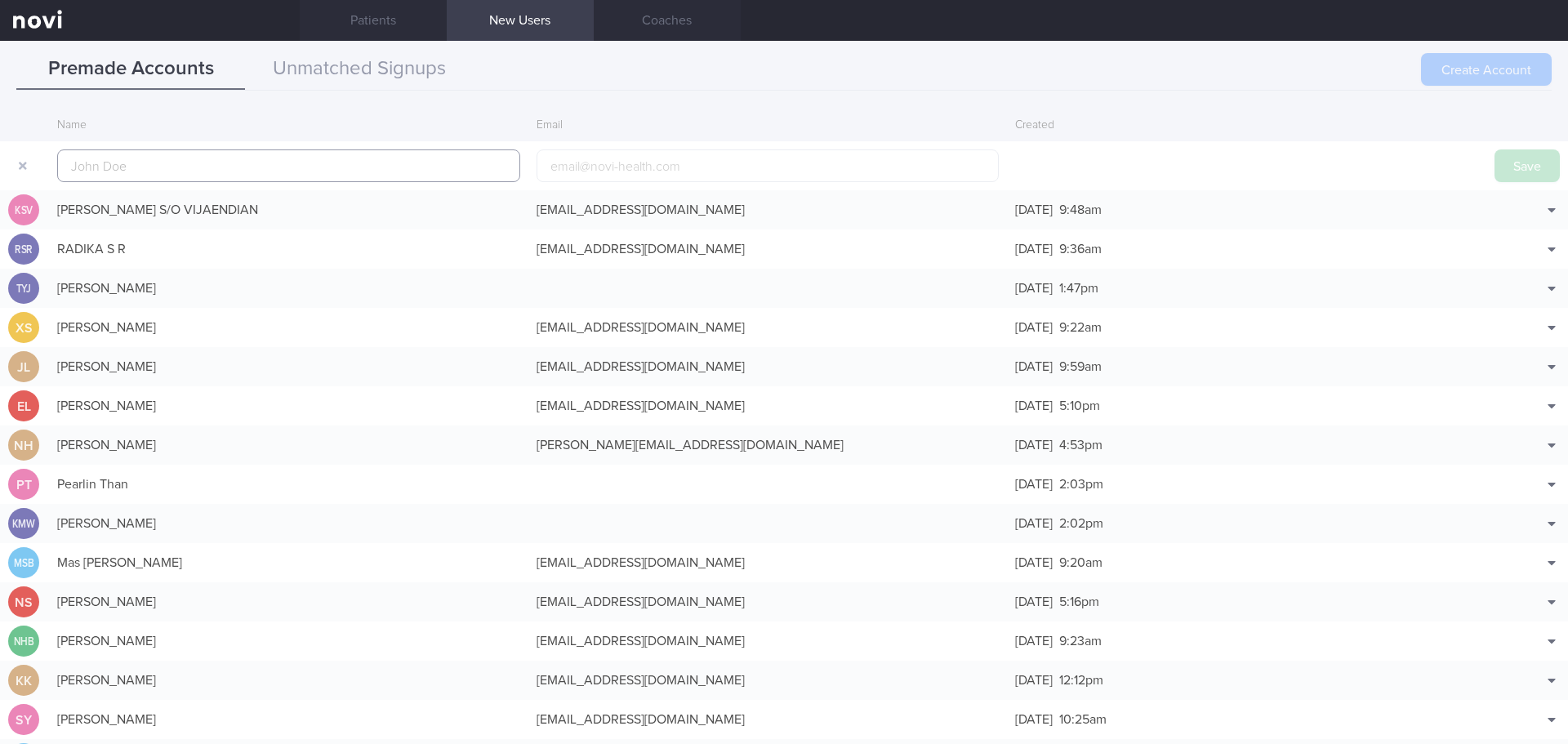
scroll to position [39, 0]
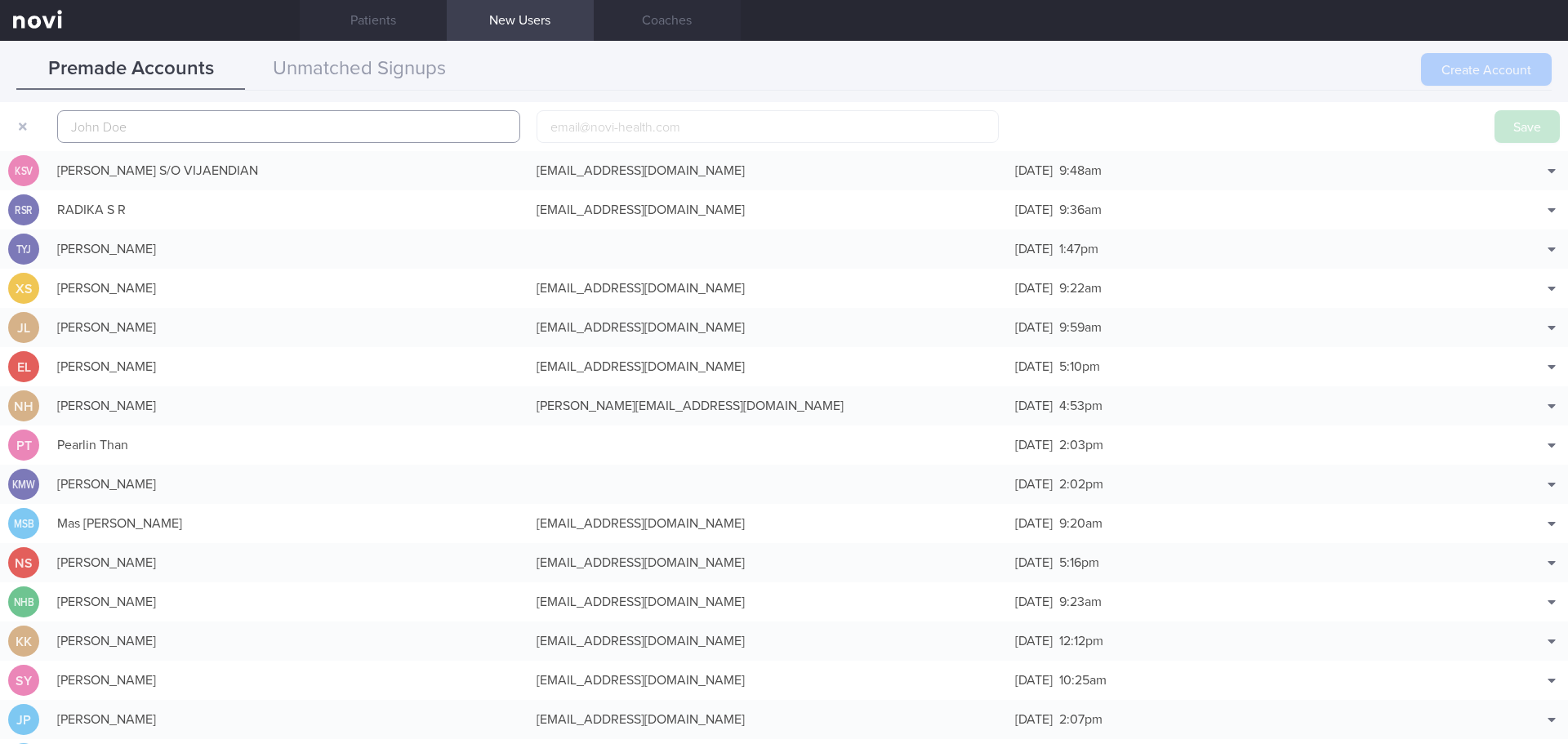
click at [276, 122] on input "text" at bounding box center [289, 126] width 463 height 33
paste input "[PERSON_NAME]"
type input "[PERSON_NAME]"
click at [1496, 126] on button "Save" at bounding box center [1527, 126] width 65 height 33
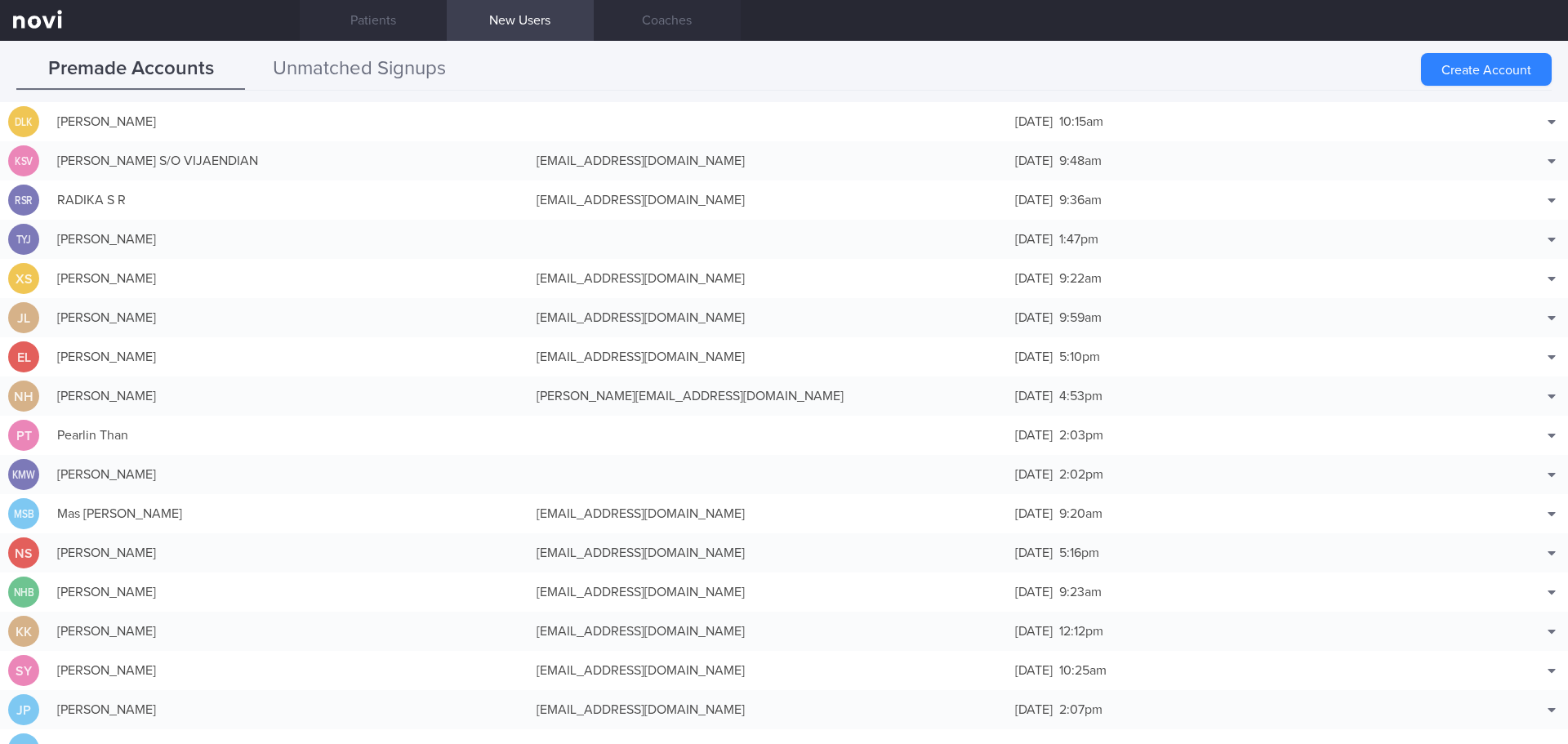
drag, startPoint x: 291, startPoint y: 64, endPoint x: 277, endPoint y: 67, distance: 14.3
click at [291, 64] on button "Unmatched Signups" at bounding box center [359, 68] width 228 height 41
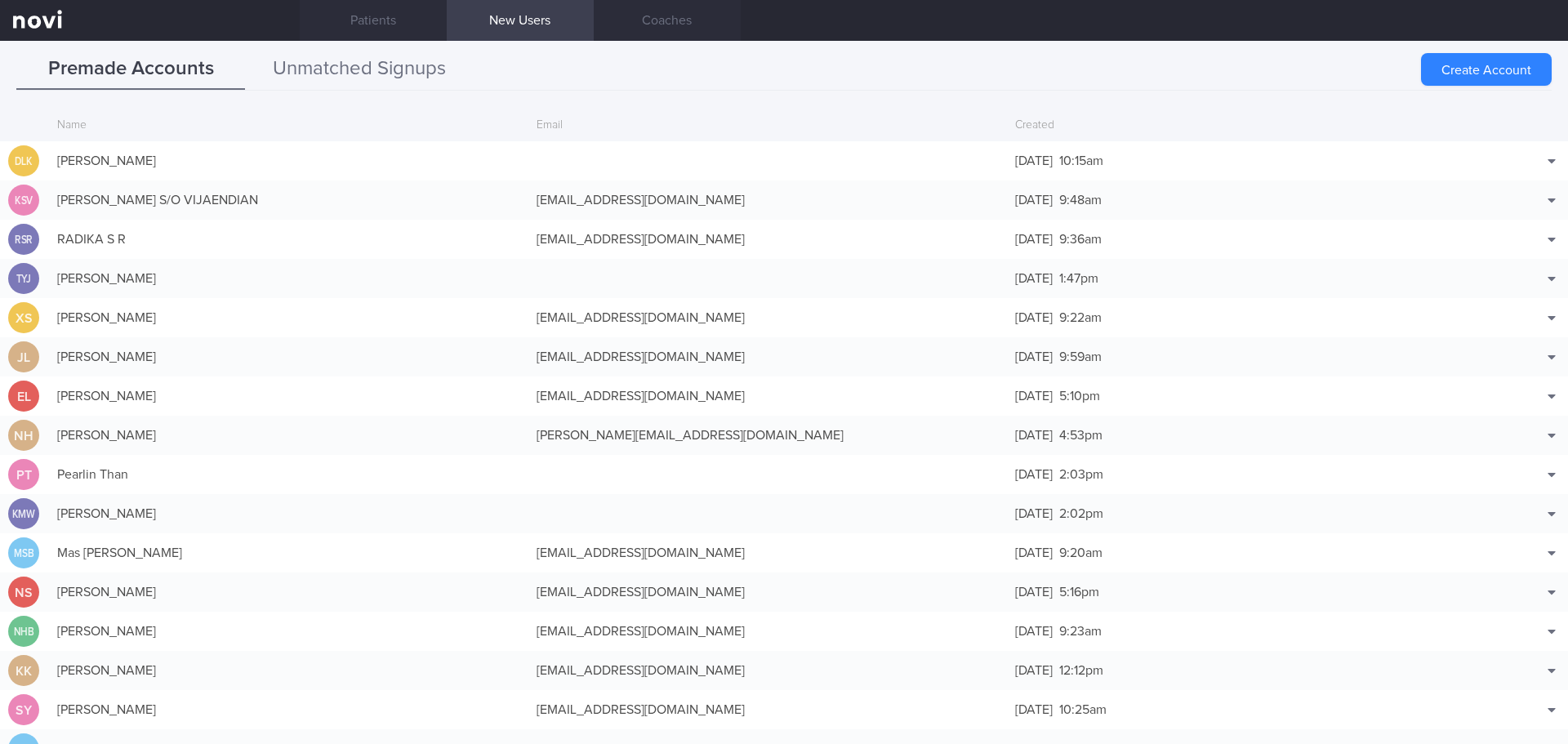
click at [280, 53] on button "Unmatched Signups" at bounding box center [359, 68] width 228 height 41
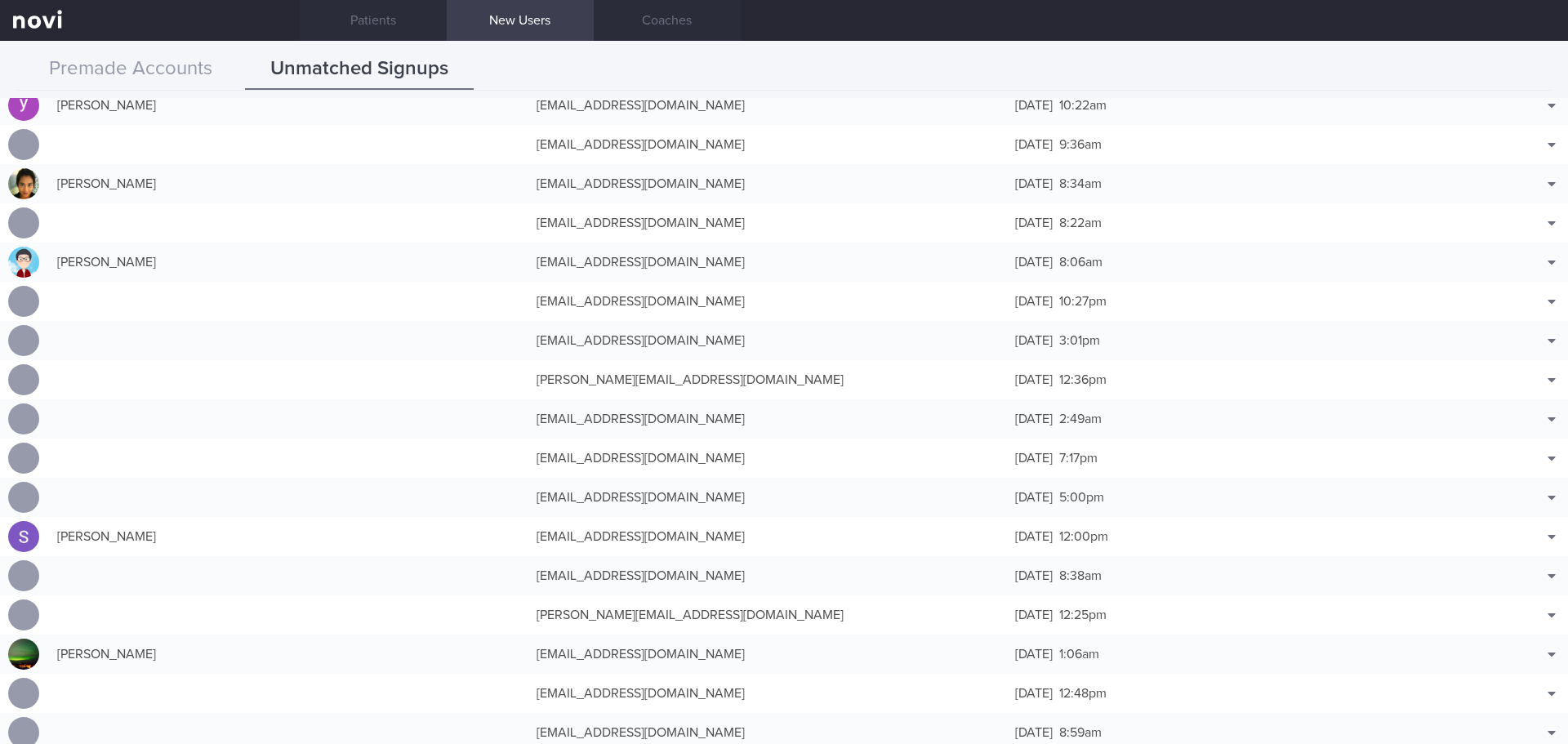
scroll to position [490, 0]
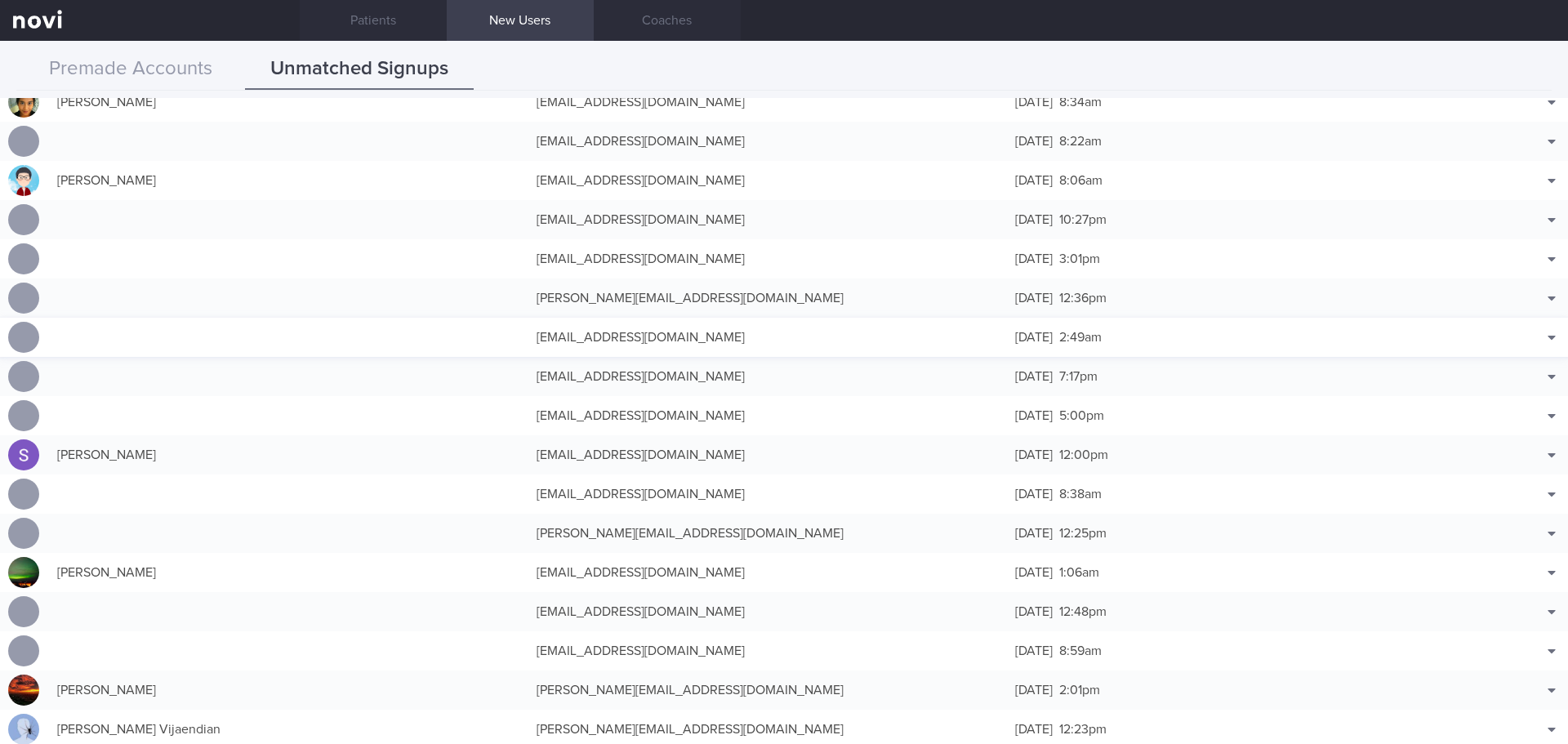
click at [612, 327] on div "[EMAIL_ADDRESS][DOMAIN_NAME]" at bounding box center [767, 336] width 479 height 33
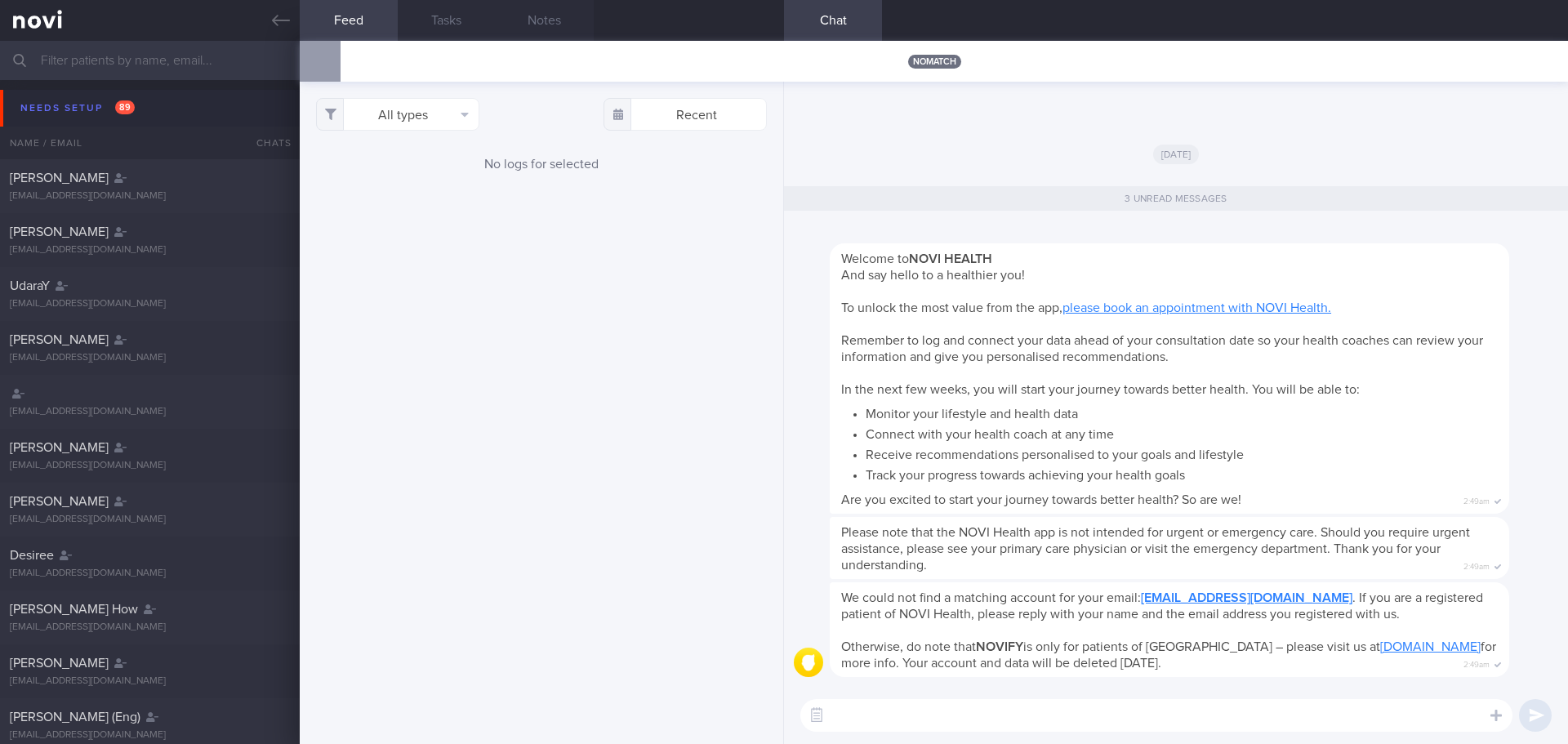
click at [717, 321] on div "All types Food Activity Glucose Weight Medicine Blood Pressure CGM Install Rece…" at bounding box center [541, 412] width 483 height 662
click at [269, 21] on link at bounding box center [150, 20] width 300 height 41
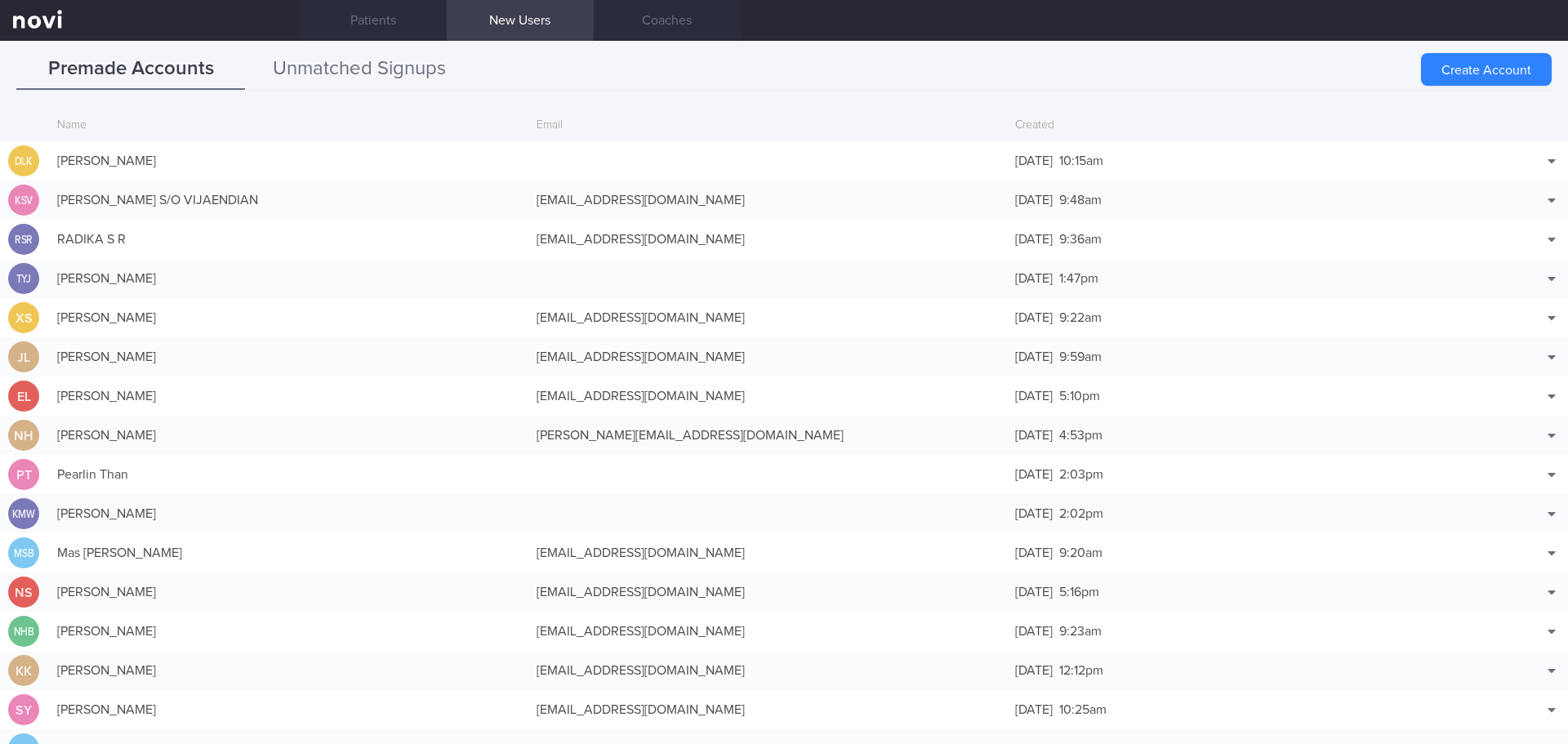
click at [438, 58] on button "Unmatched Signups" at bounding box center [359, 68] width 228 height 41
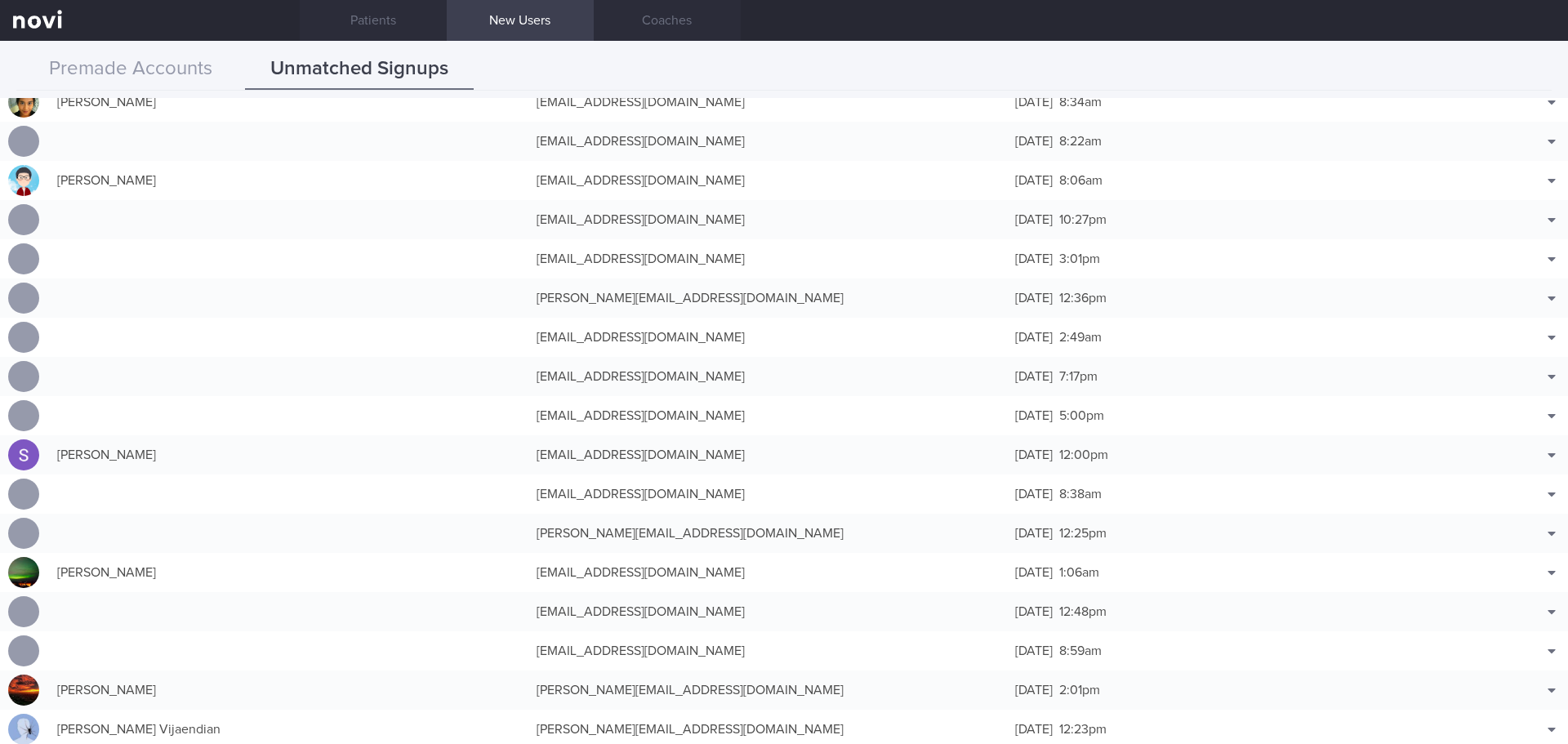
scroll to position [653, 0]
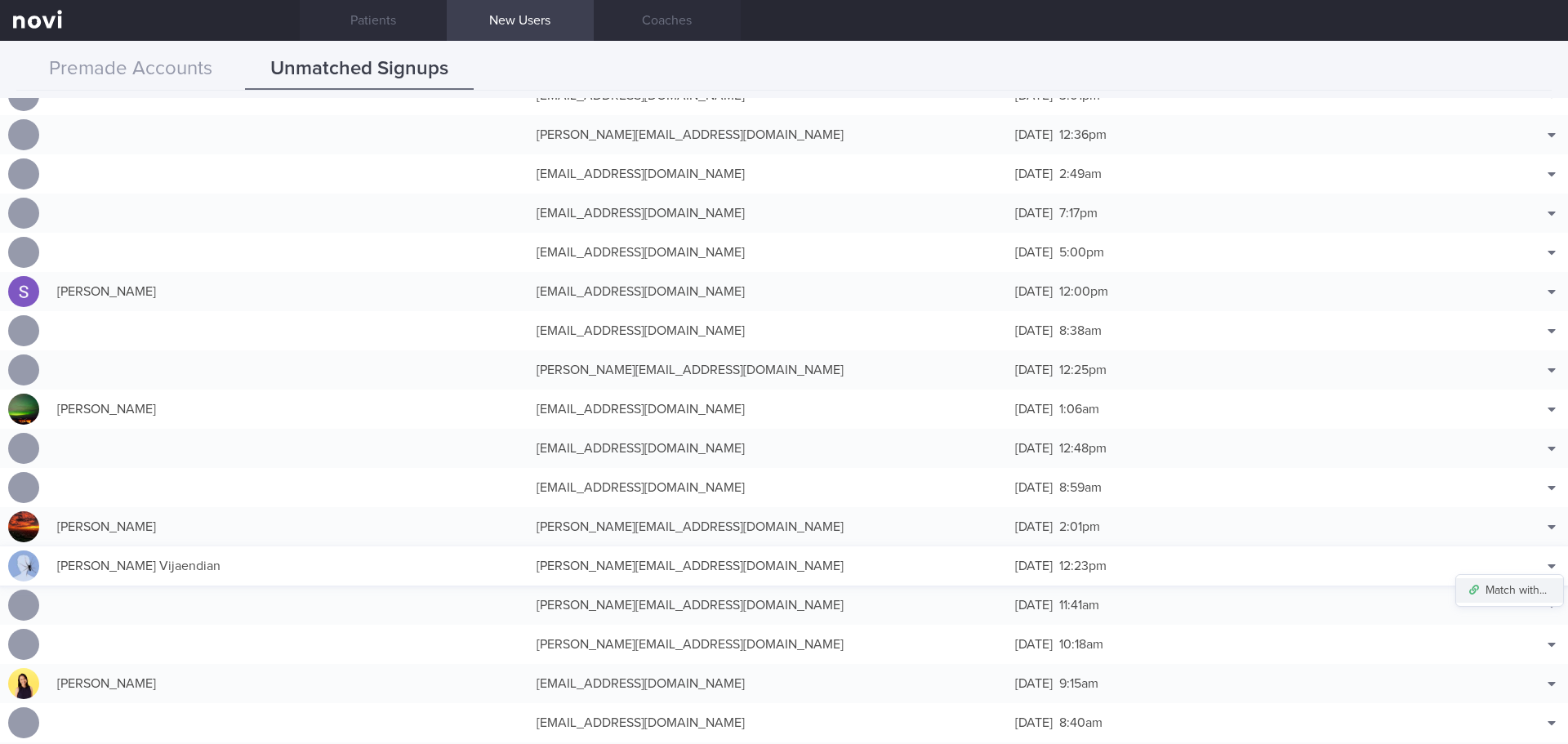
click at [1528, 578] on button "Match with..." at bounding box center [1509, 590] width 107 height 25
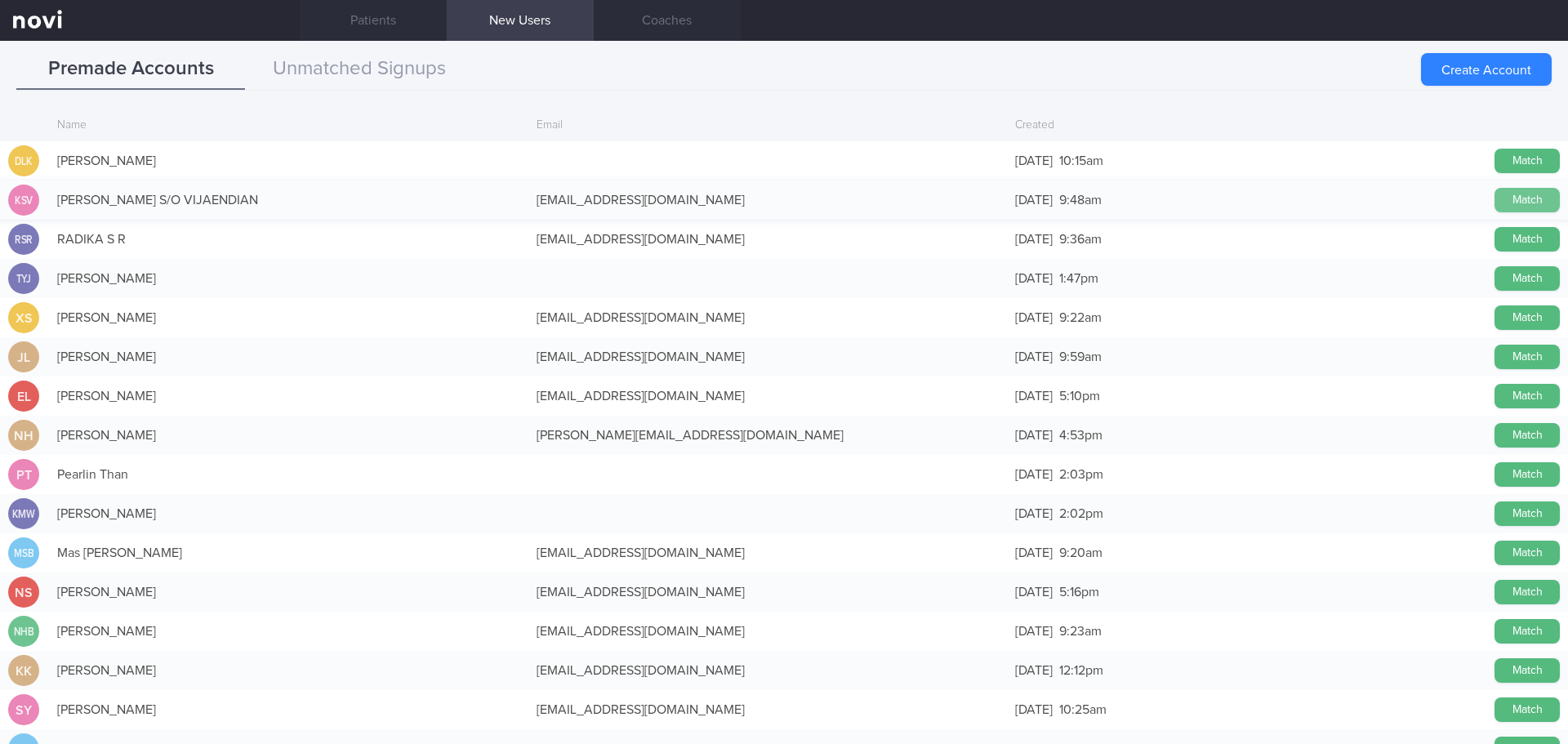
click at [1499, 201] on button "Match" at bounding box center [1527, 199] width 65 height 25
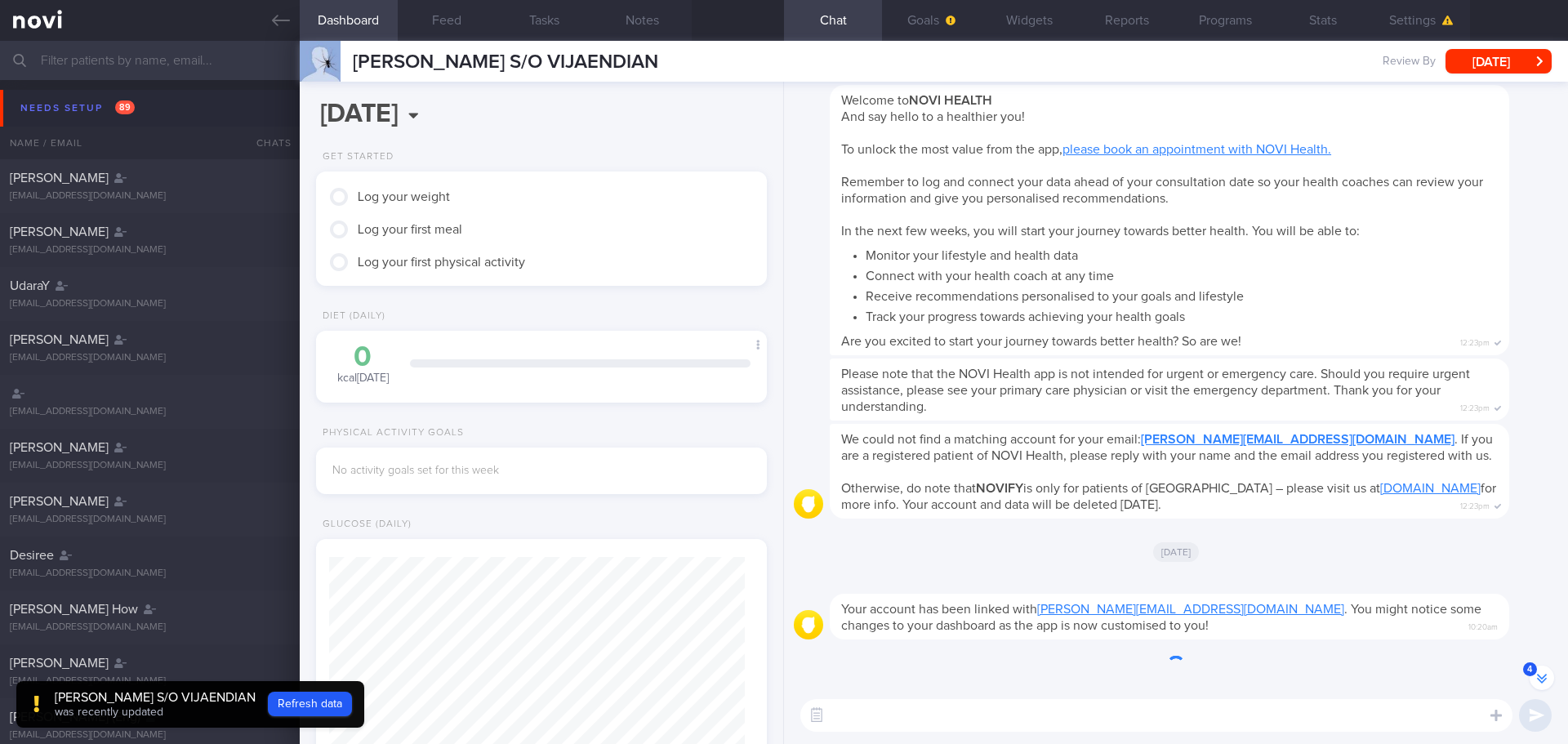
scroll to position [-63, 0]
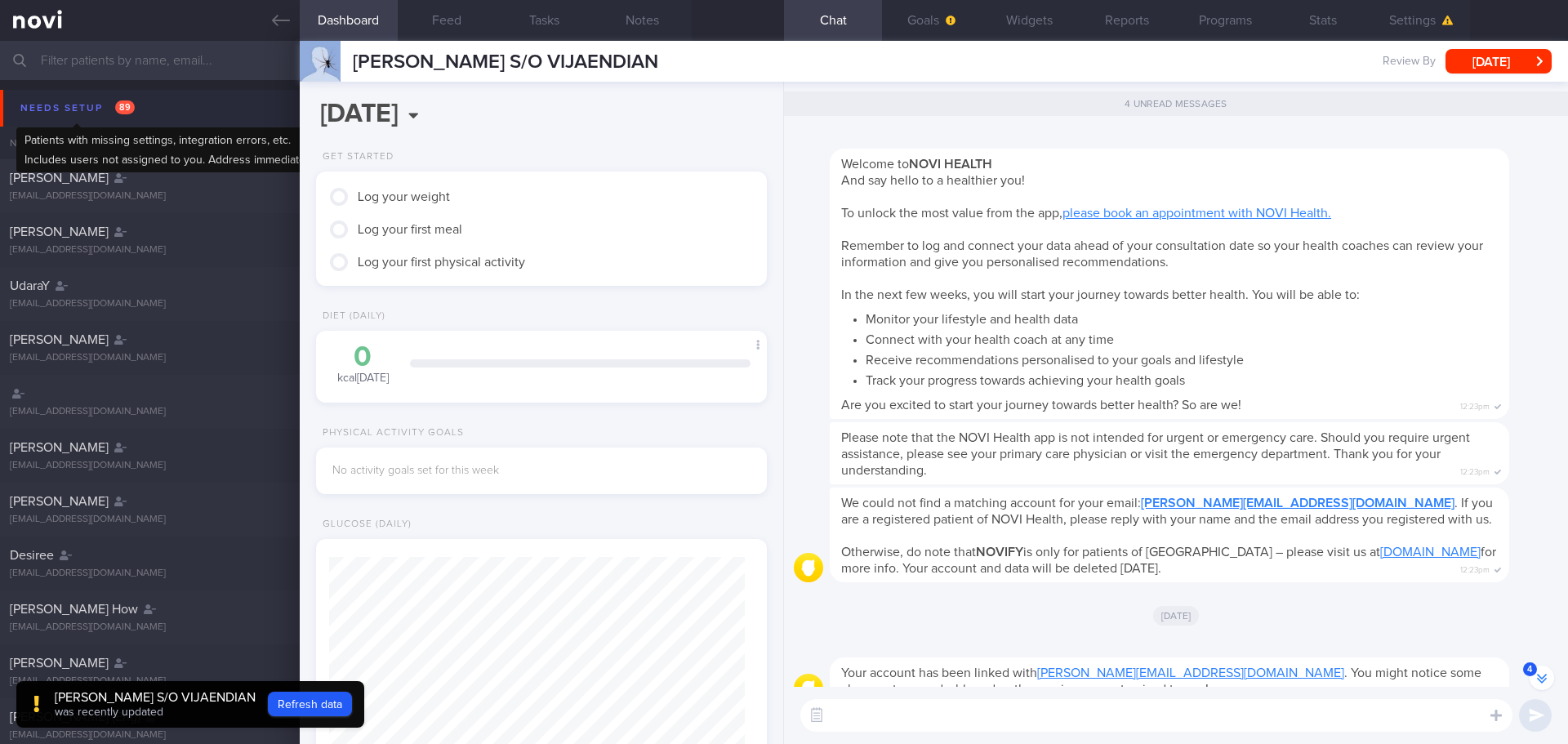
click at [86, 98] on div "Needs setup 89" at bounding box center [76, 108] width 122 height 22
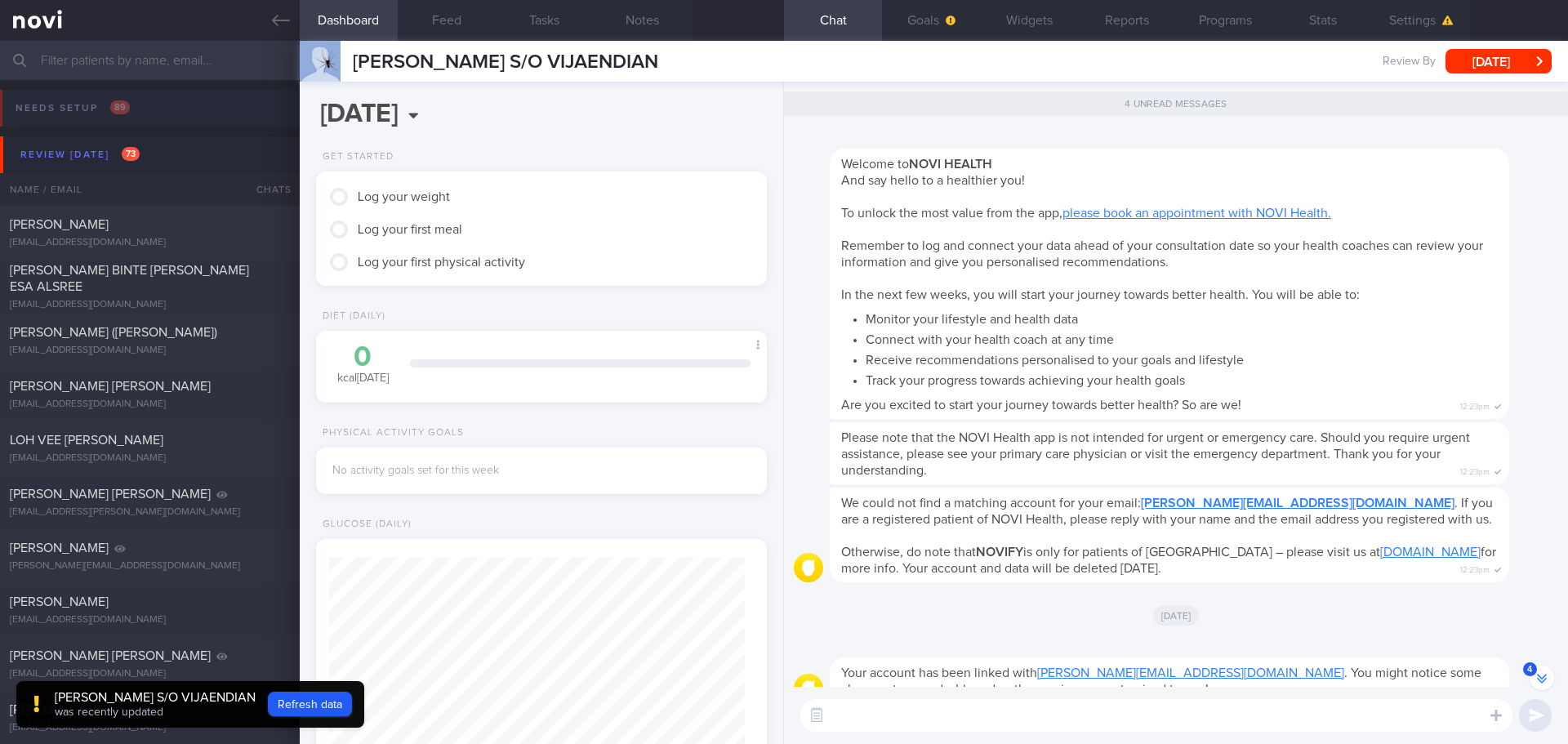
scroll to position [-26, 0]
